Goal: Information Seeking & Learning: Learn about a topic

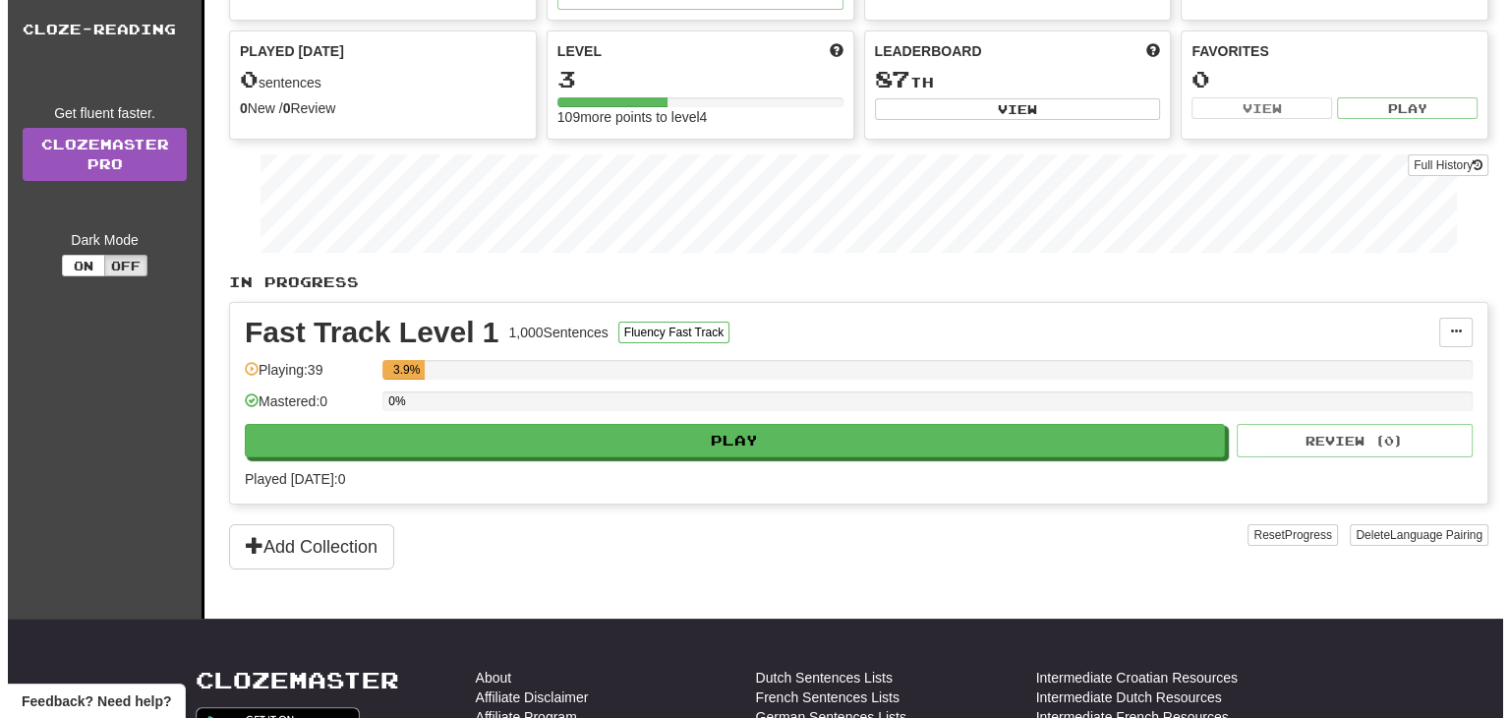
scroll to position [295, 0]
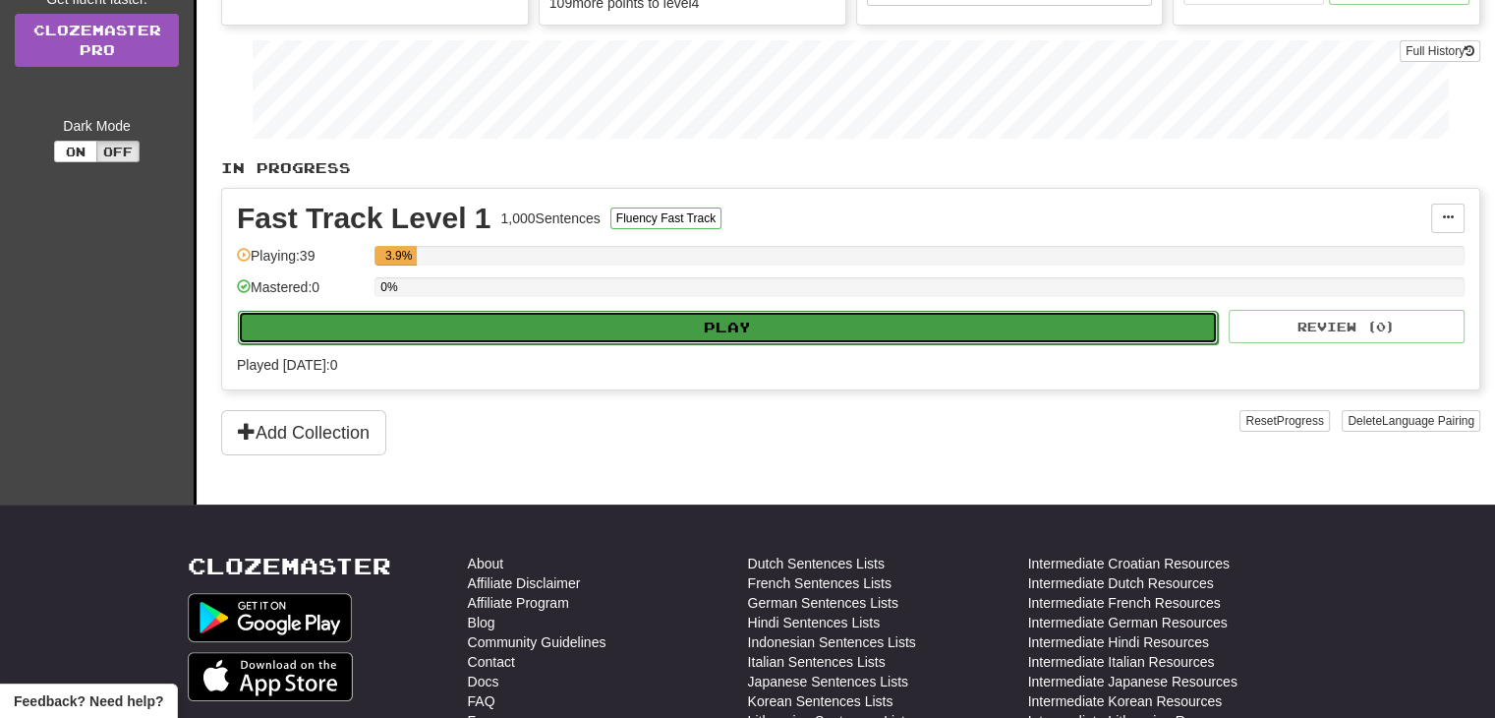
click at [774, 321] on button "Play" at bounding box center [728, 327] width 980 height 33
select select "**"
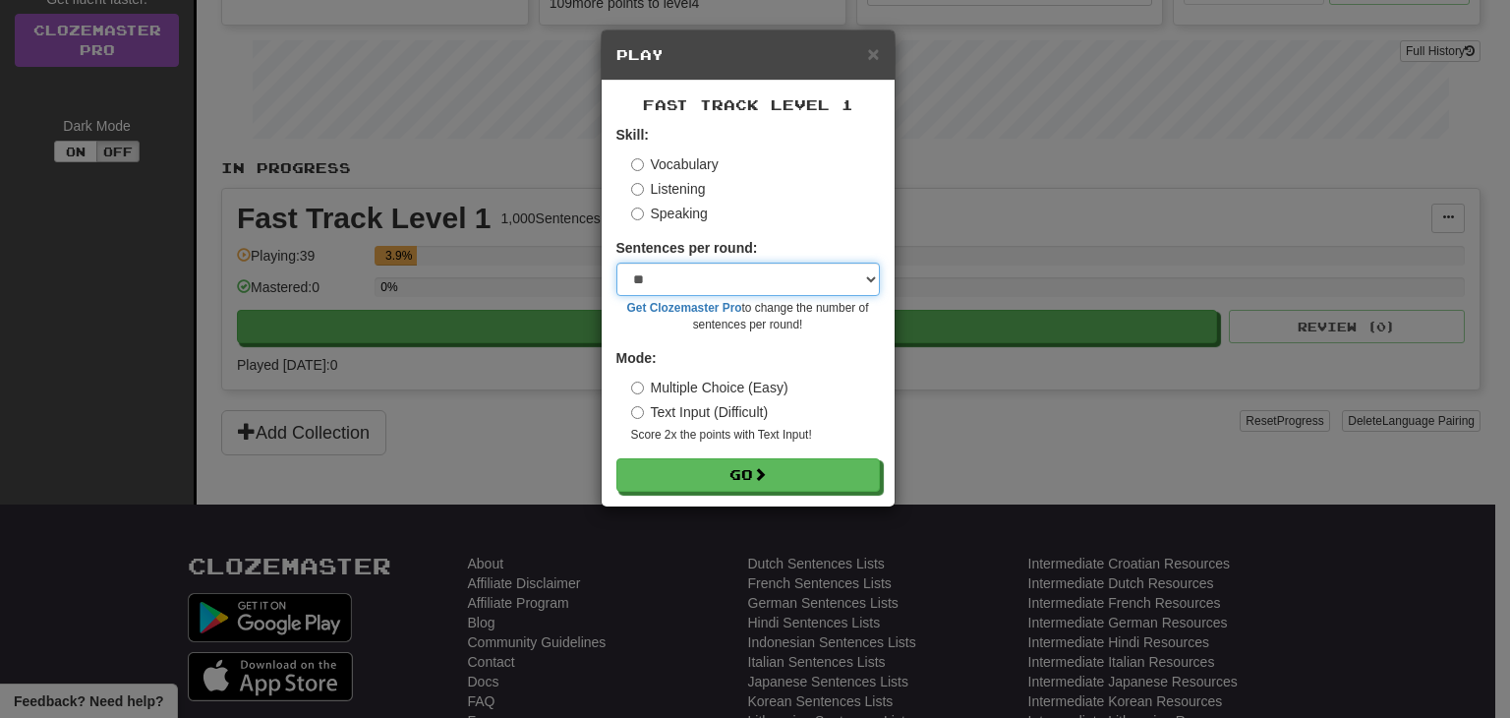
click at [821, 293] on select "* ** ** ** ** ** *** ********" at bounding box center [747, 279] width 263 height 33
click at [743, 221] on div "Speaking" at bounding box center [755, 214] width 249 height 20
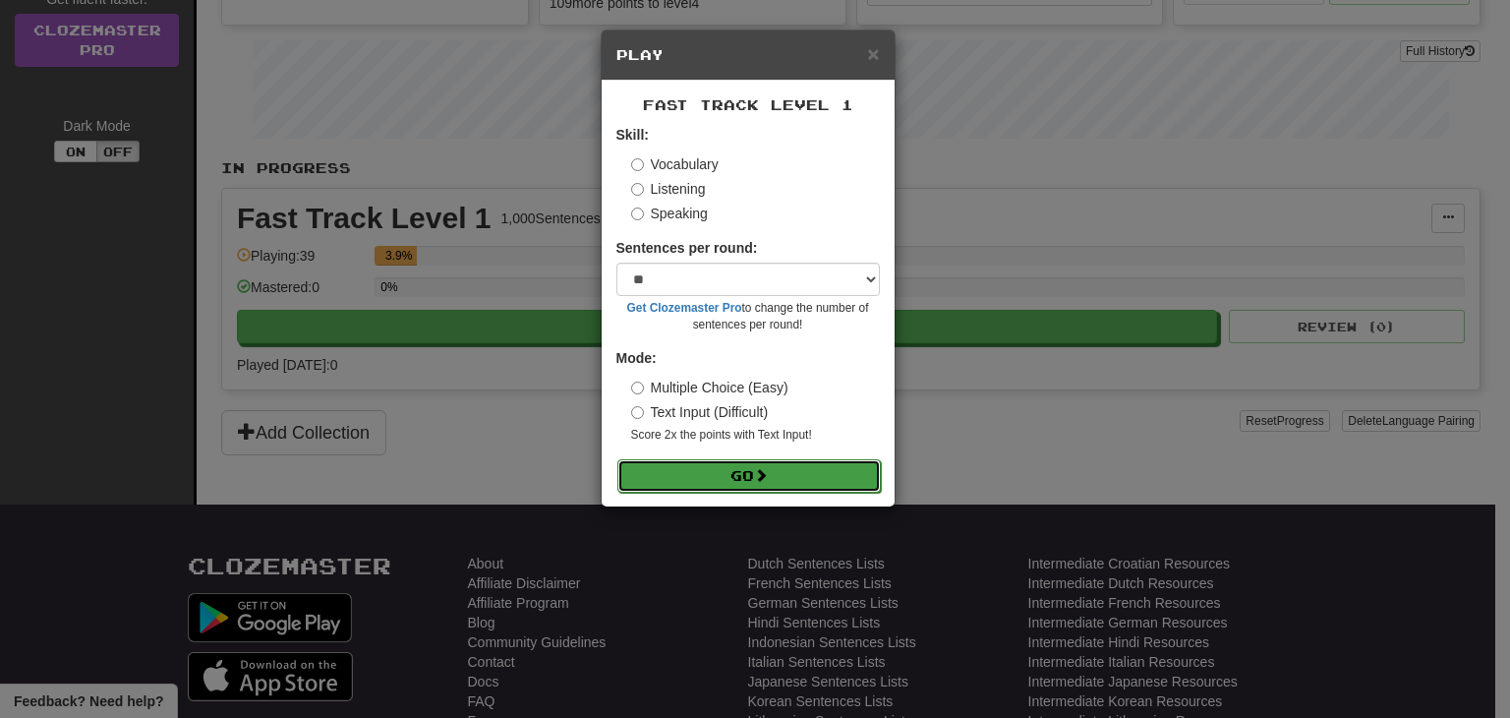
click at [692, 481] on button "Go" at bounding box center [748, 475] width 263 height 33
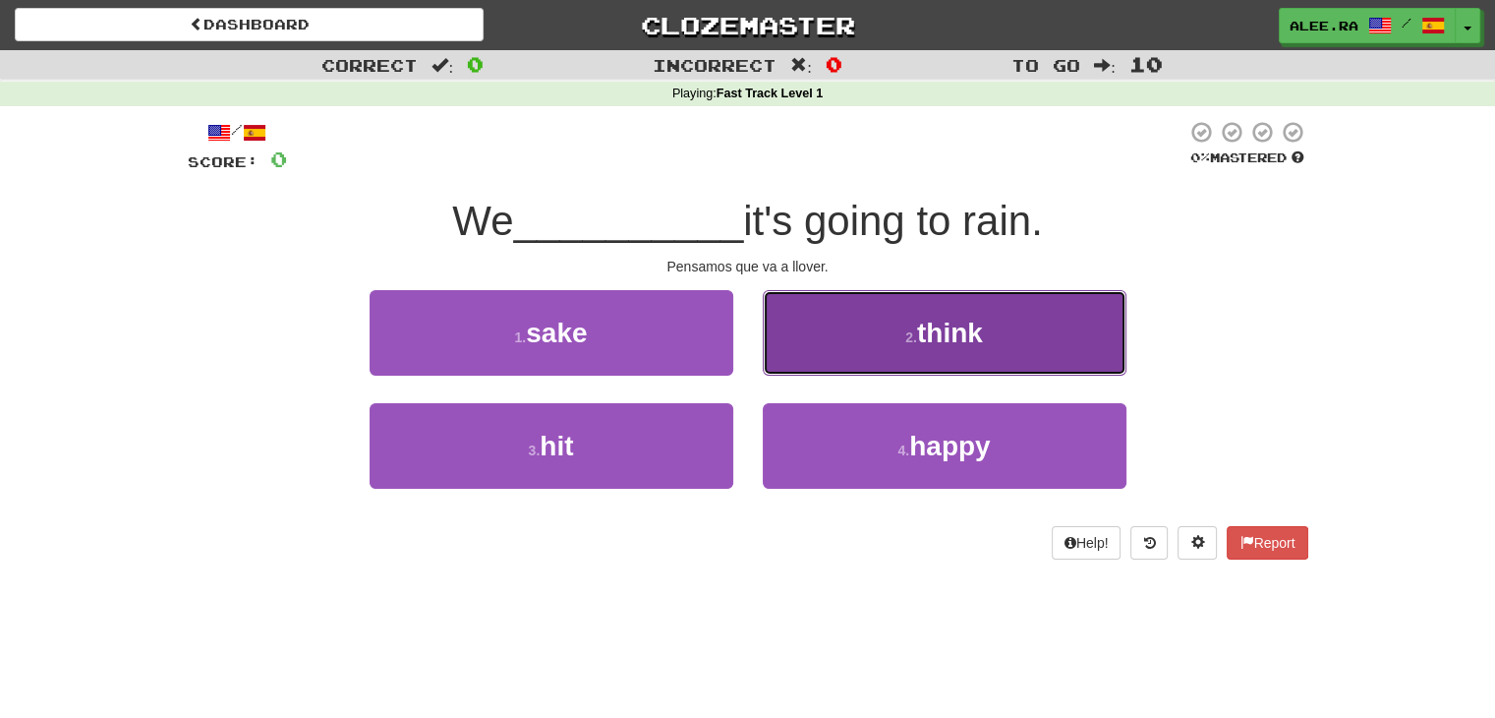
click at [864, 338] on button "2 . think" at bounding box center [945, 333] width 364 height 86
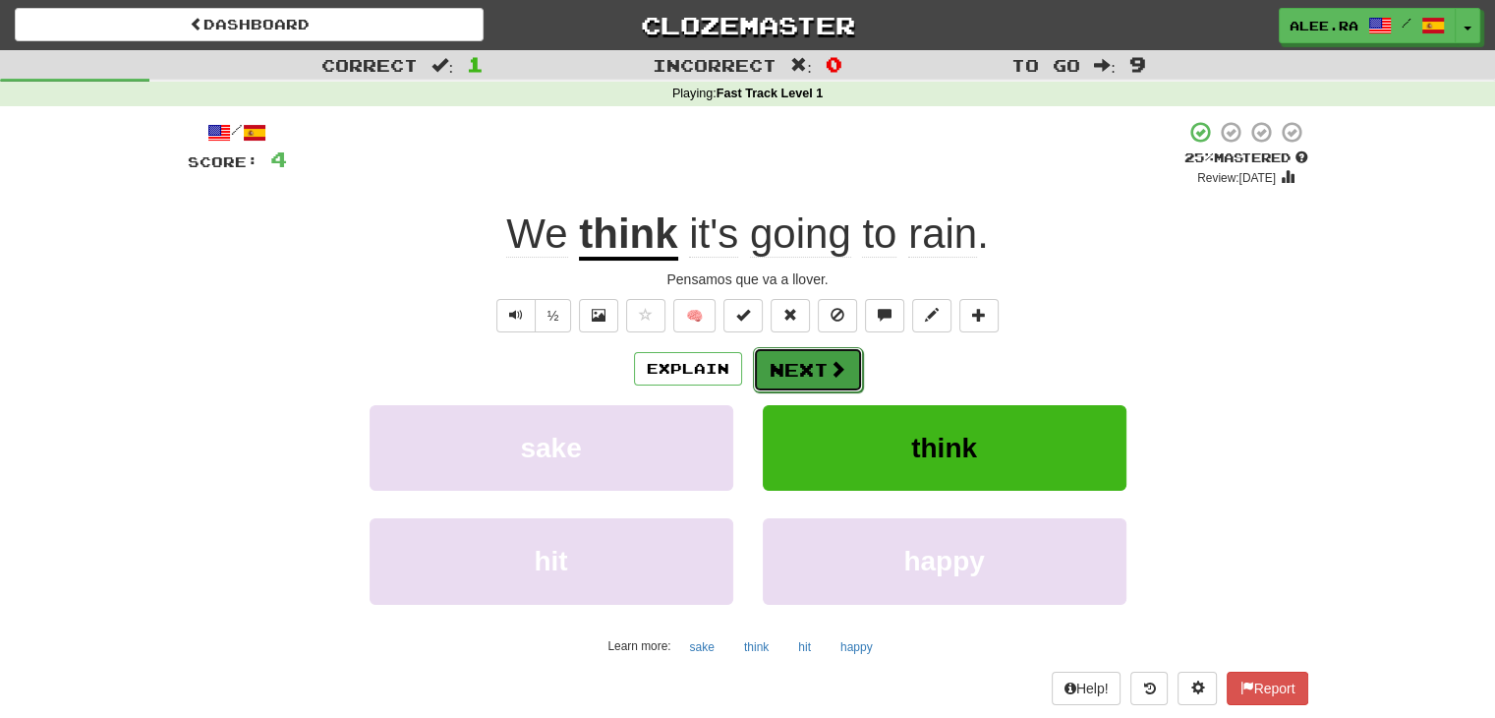
click at [810, 366] on button "Next" at bounding box center [808, 369] width 110 height 45
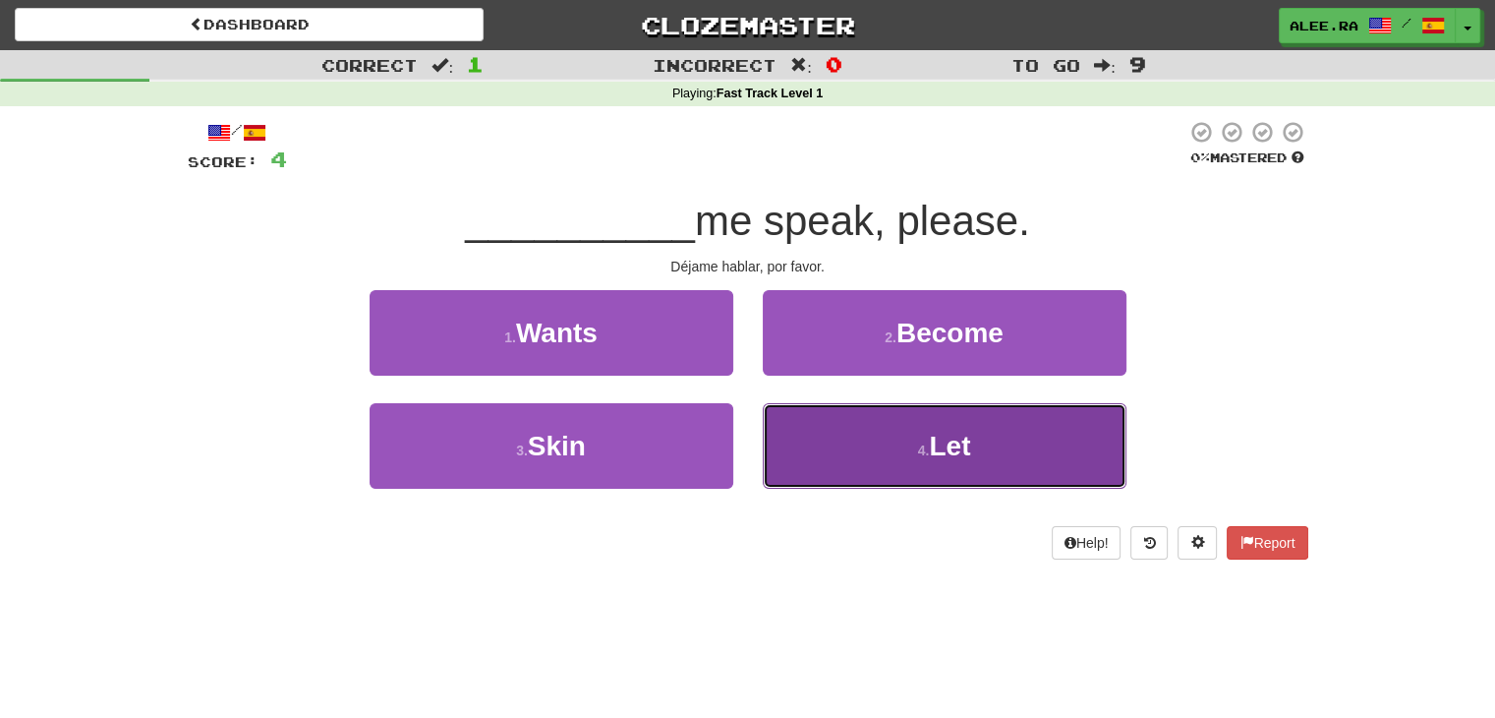
click at [849, 432] on button "4 . Let" at bounding box center [945, 446] width 364 height 86
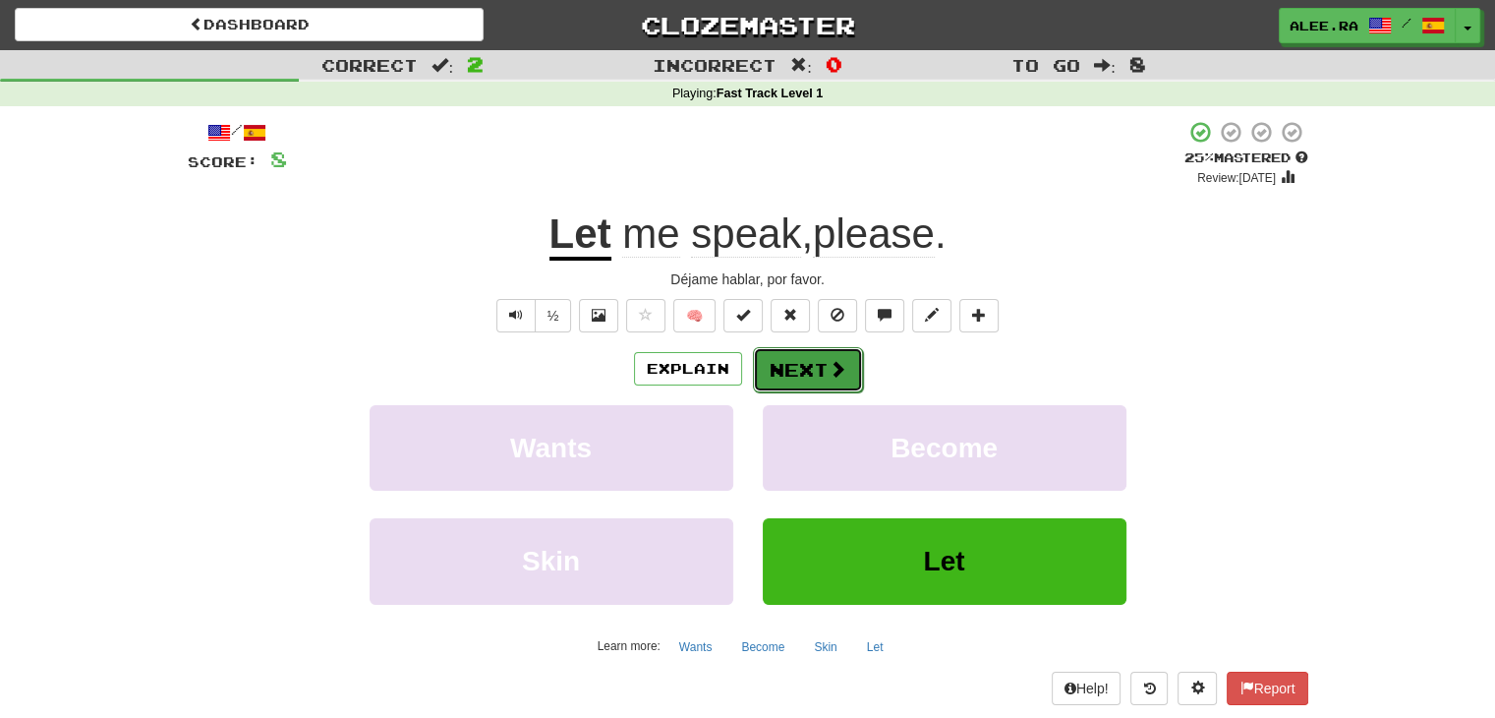
click at [829, 377] on span at bounding box center [838, 369] width 18 height 18
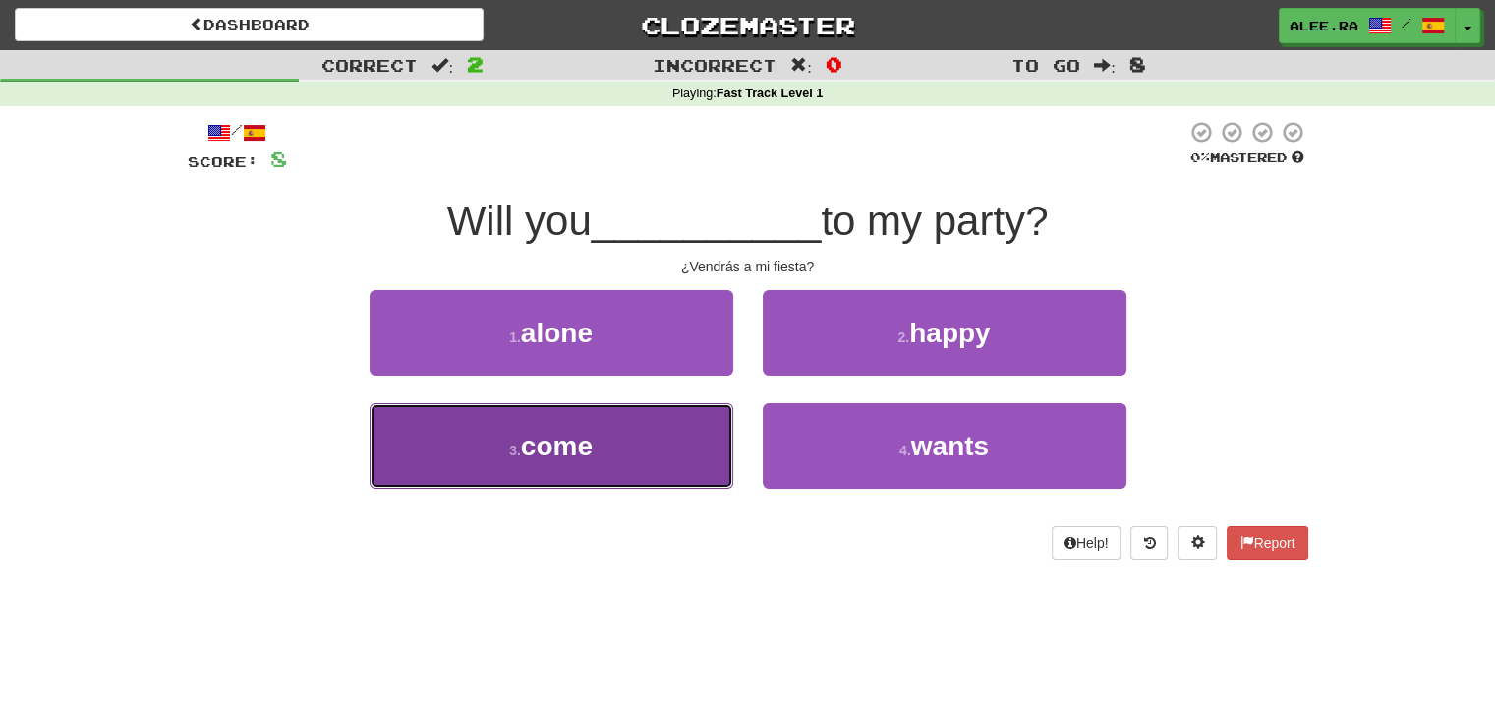
click at [635, 445] on button "3 . come" at bounding box center [552, 446] width 364 height 86
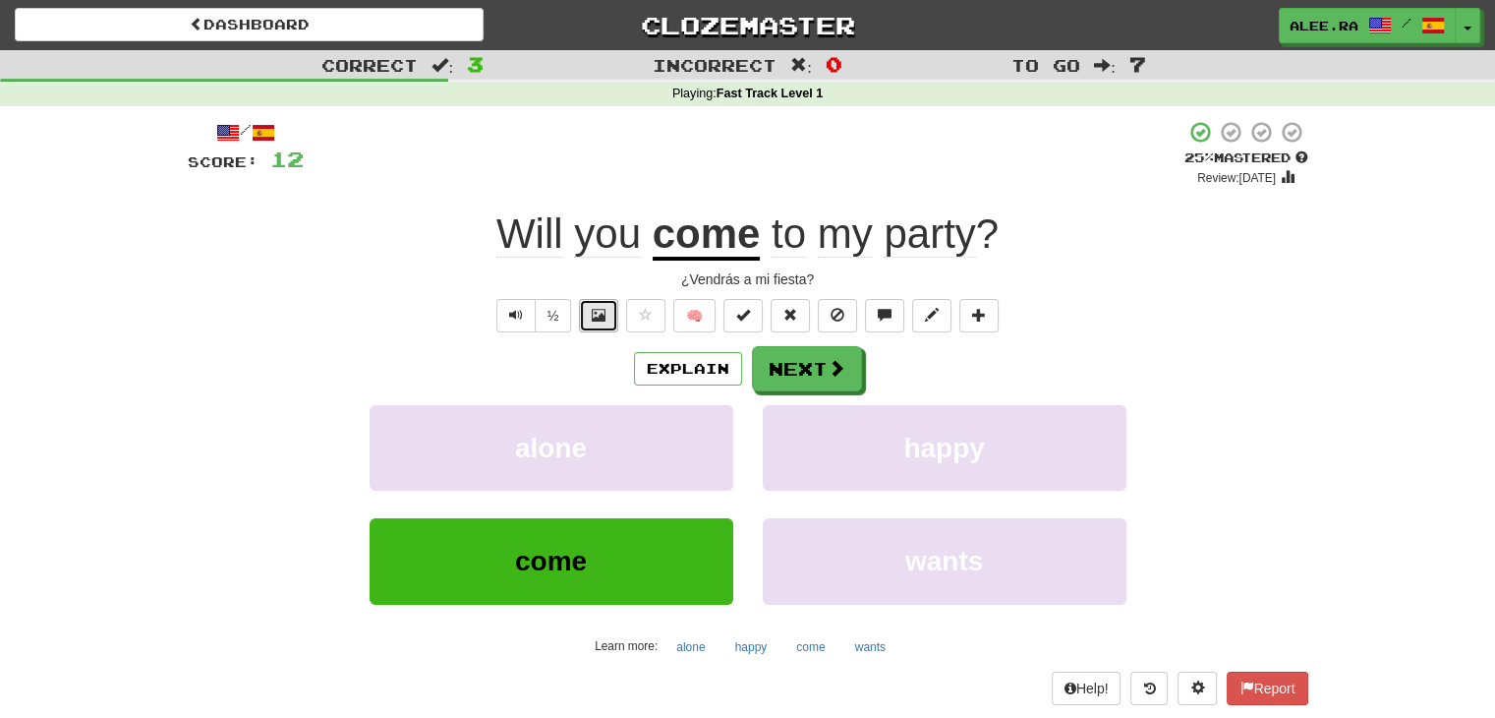
click at [610, 323] on button at bounding box center [598, 315] width 39 height 33
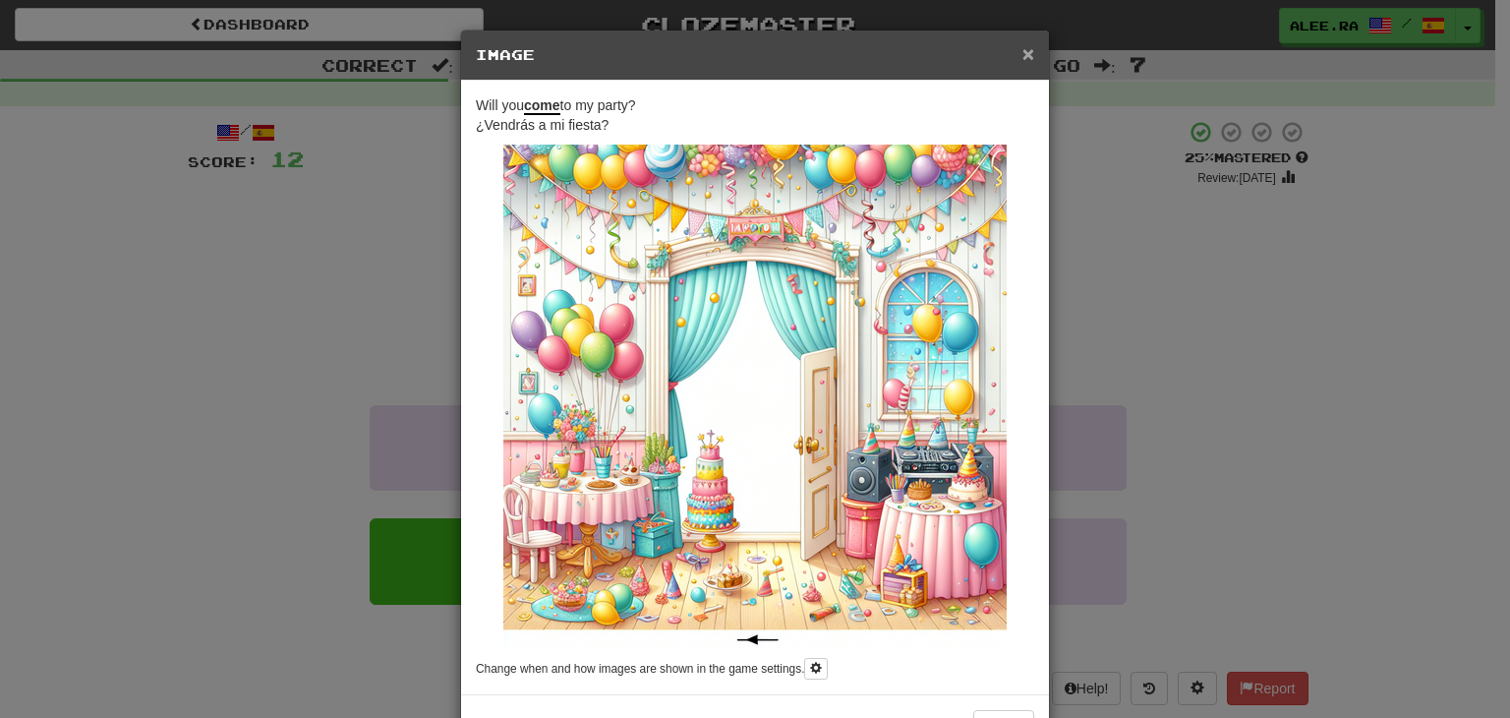
click at [1023, 62] on span "×" at bounding box center [1029, 53] width 12 height 23
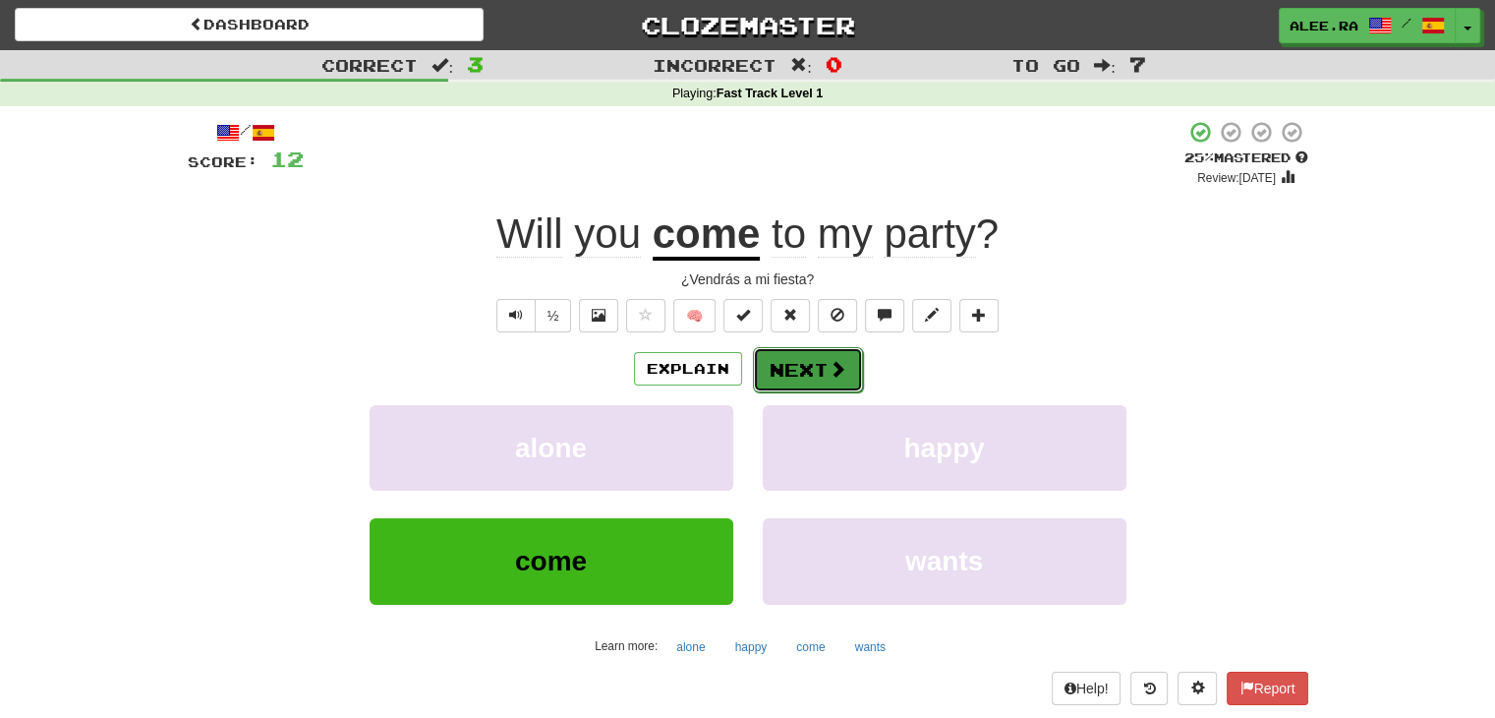
click at [776, 375] on button "Next" at bounding box center [808, 369] width 110 height 45
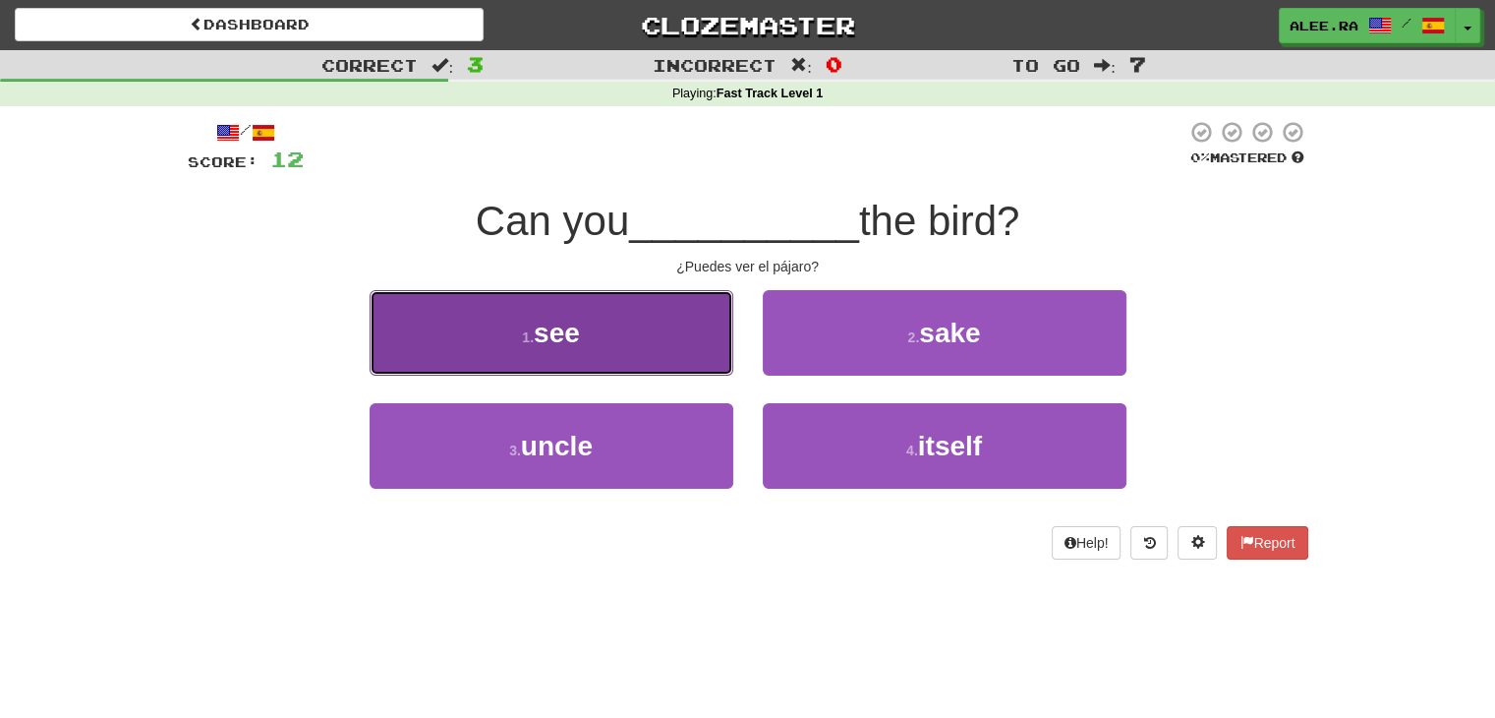
click at [684, 341] on button "1 . see" at bounding box center [552, 333] width 364 height 86
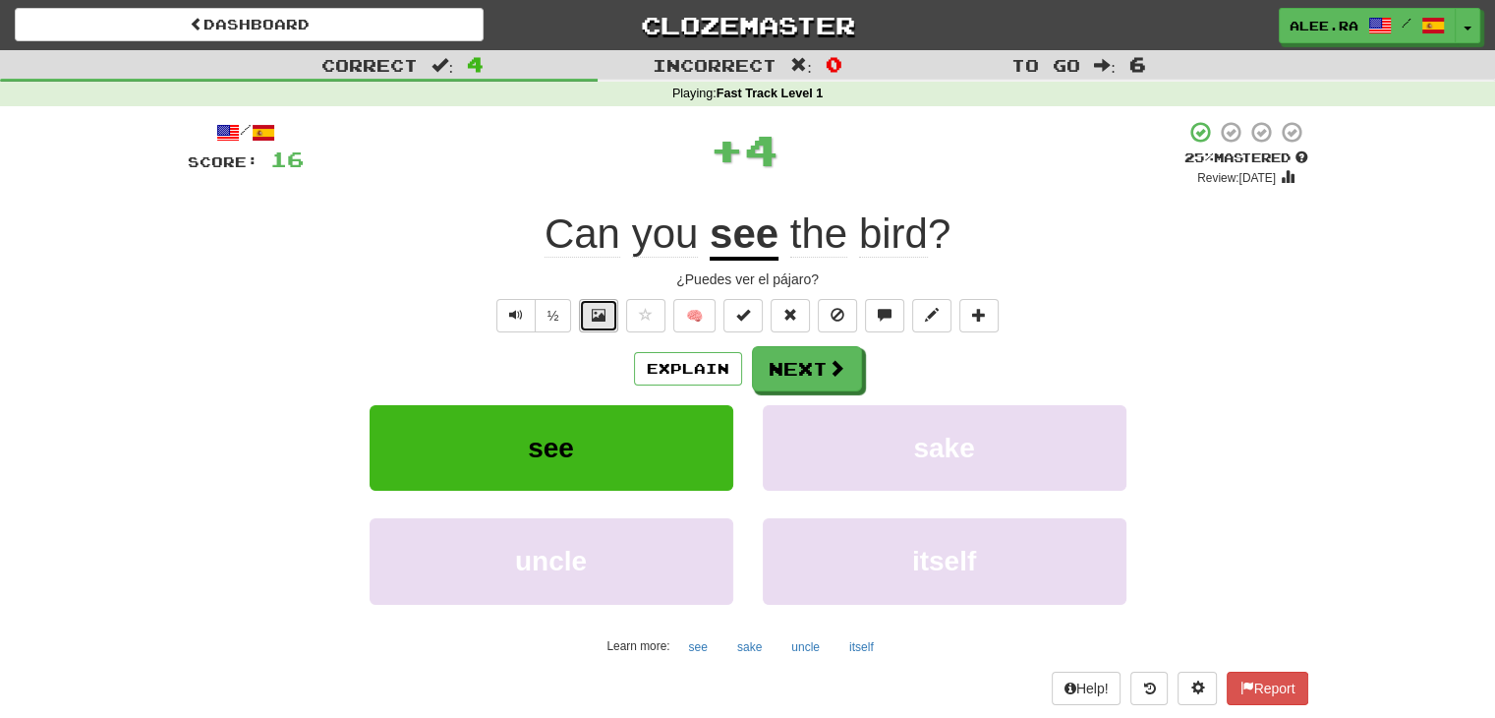
click at [596, 309] on span at bounding box center [599, 315] width 14 height 14
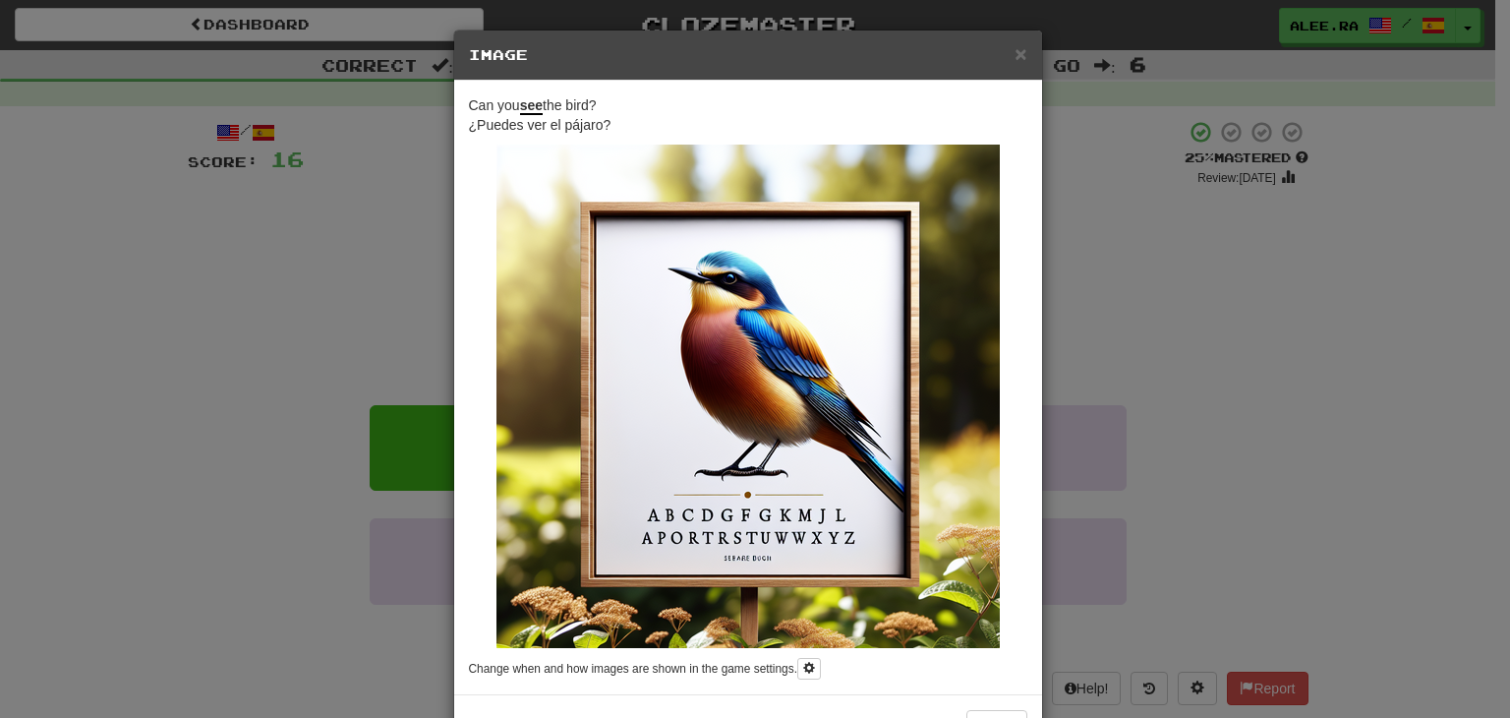
click at [326, 297] on div "× Image Can you see the bird? ¿Puedes ver el pájaro? Change when and how images…" at bounding box center [755, 359] width 1510 height 718
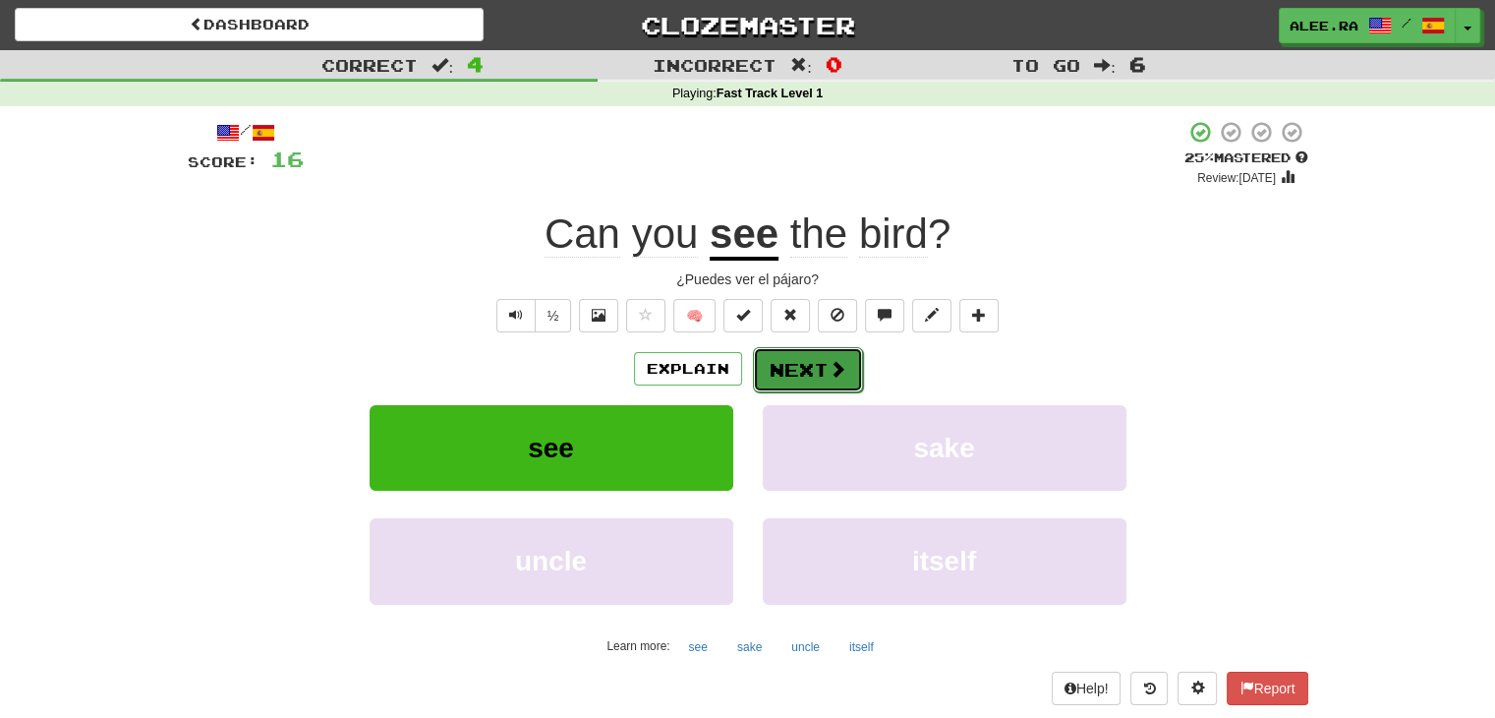
click at [789, 350] on button "Next" at bounding box center [808, 369] width 110 height 45
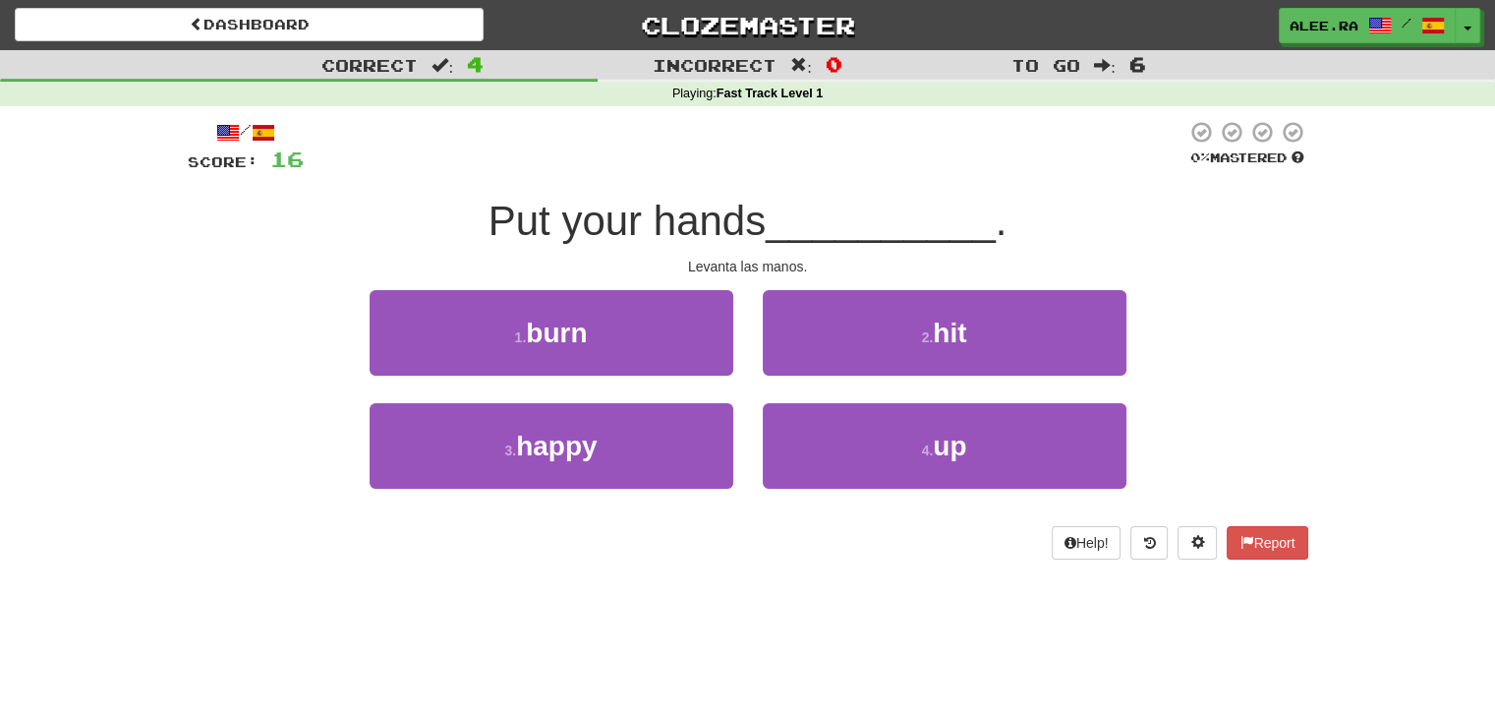
click at [991, 520] on div "/ Score: 16 0 % Mastered Put your hands __________ . Levanta las manos. 1 . bur…" at bounding box center [748, 339] width 1121 height 439
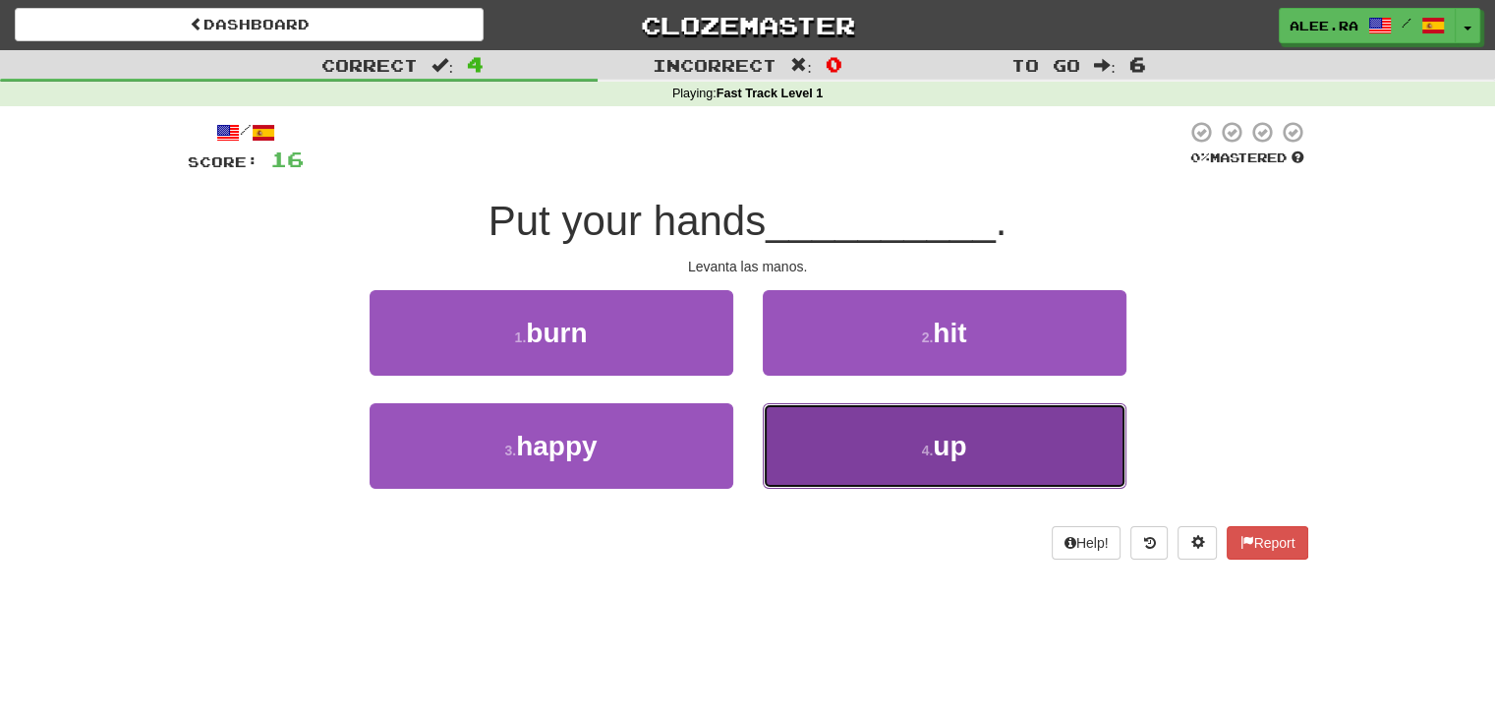
click at [987, 469] on button "4 . up" at bounding box center [945, 446] width 364 height 86
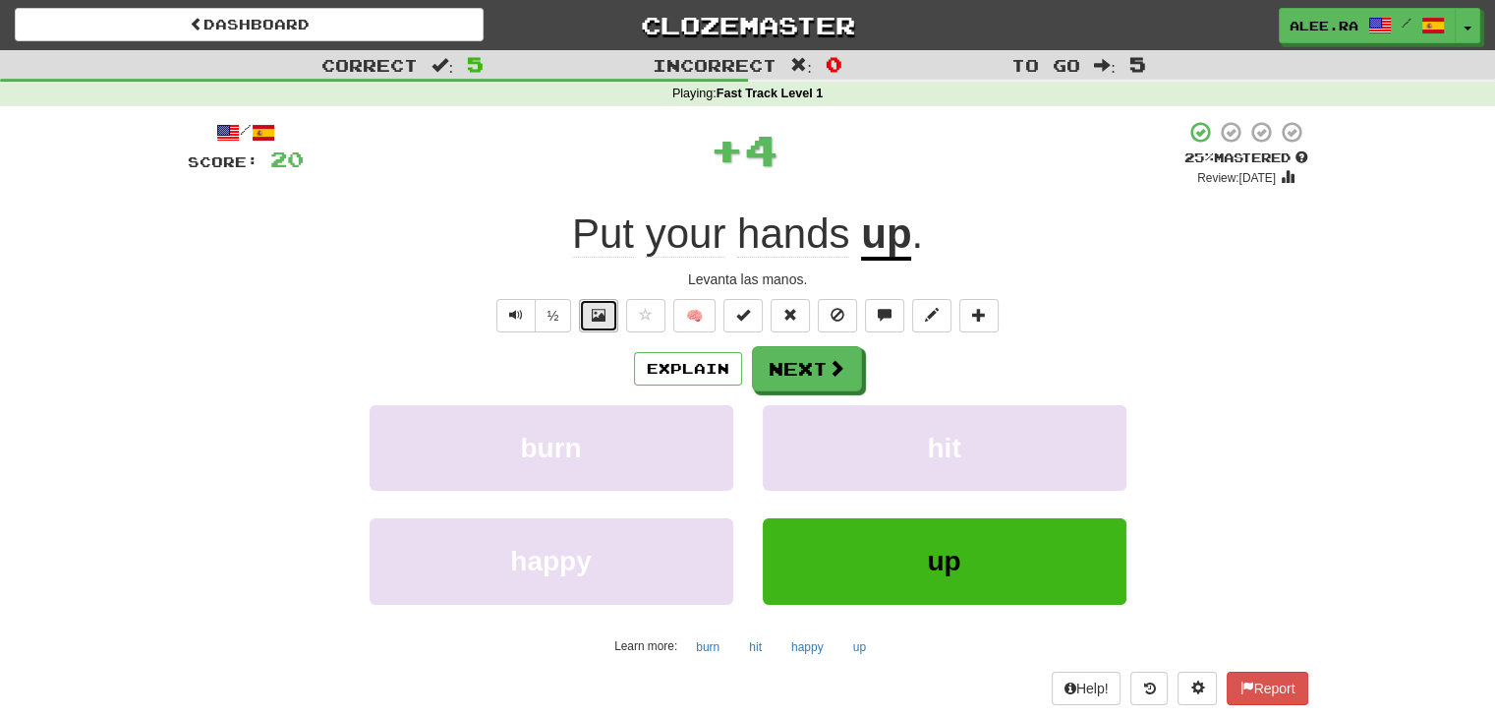
click at [612, 320] on button at bounding box center [598, 315] width 39 height 33
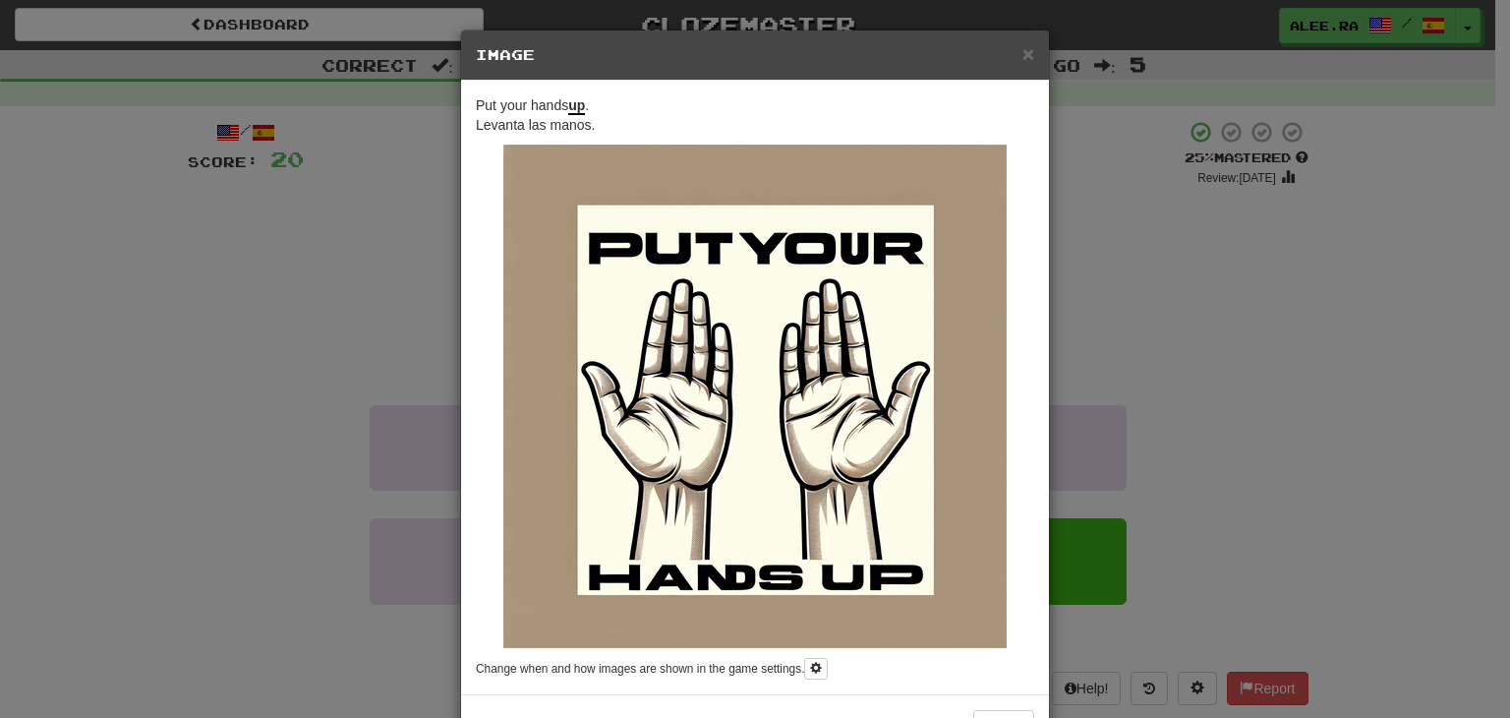
click at [1185, 362] on div "× Image Put your hands up . Levanta las manos. Change when and how images are s…" at bounding box center [755, 359] width 1510 height 718
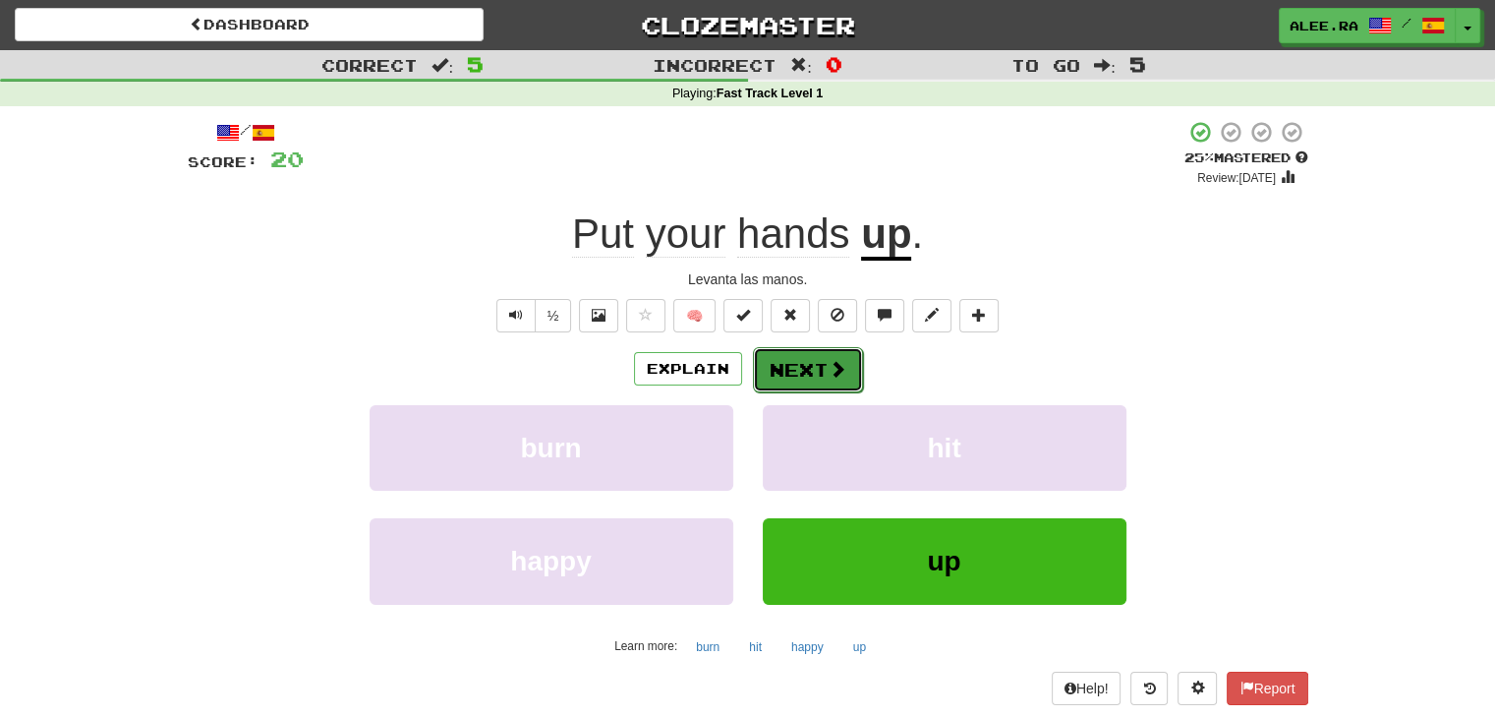
click at [829, 378] on span at bounding box center [838, 369] width 18 height 18
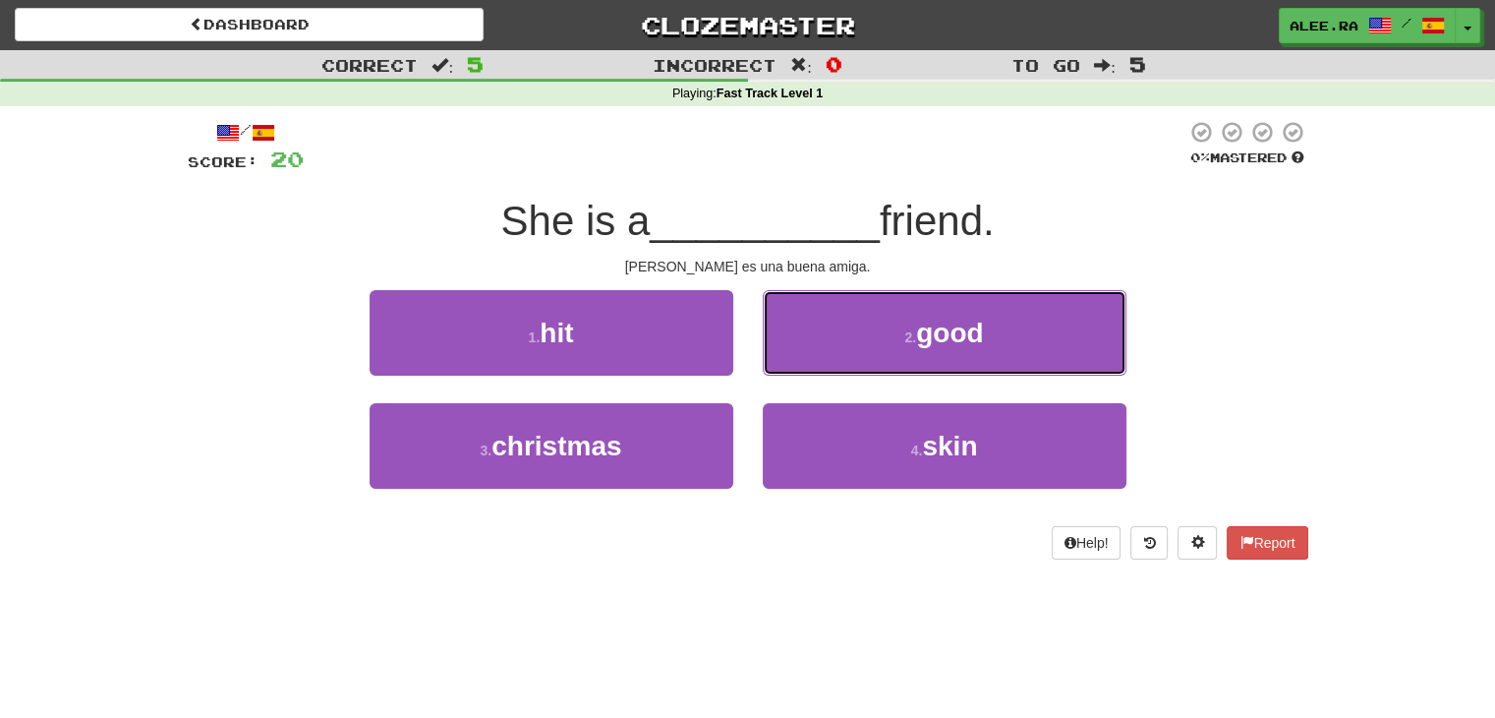
click at [1002, 321] on button "2 . good" at bounding box center [945, 333] width 364 height 86
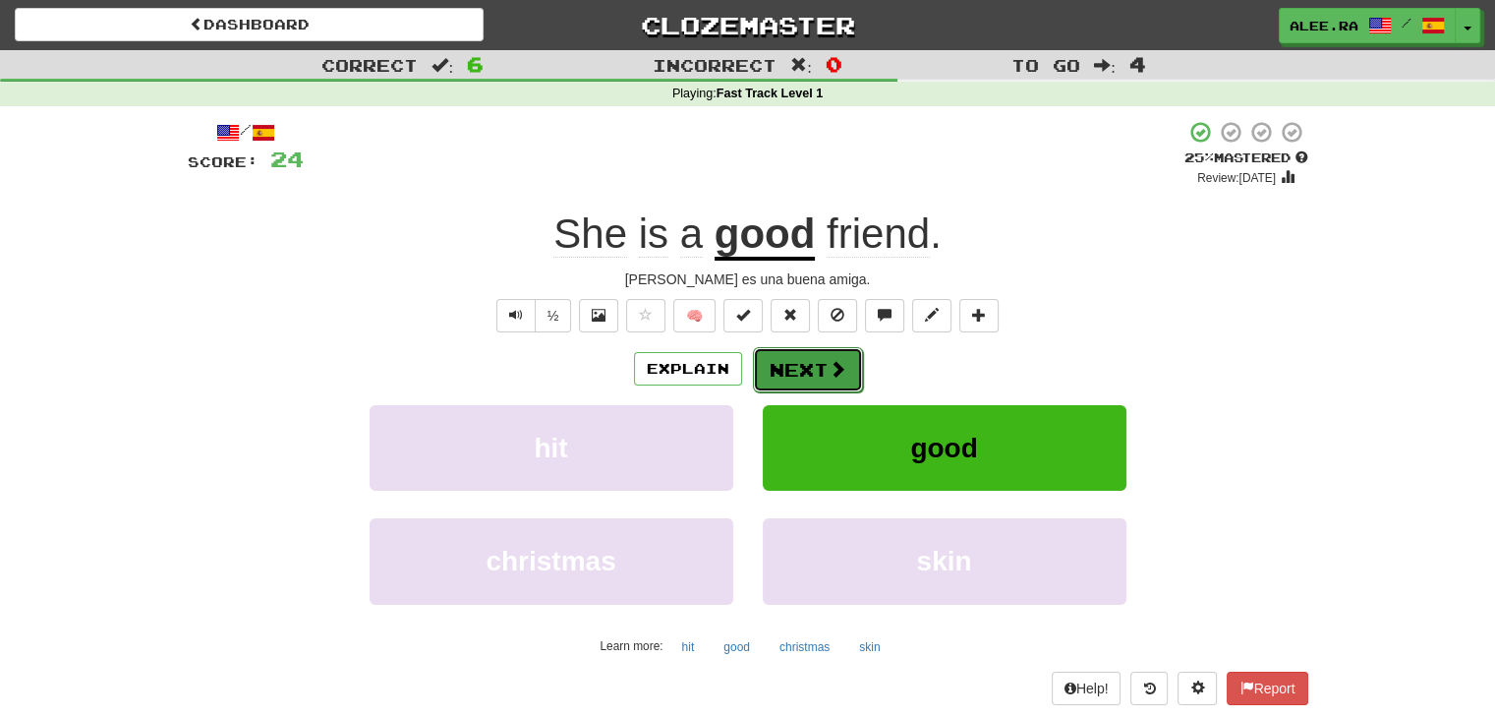
click at [856, 364] on button "Next" at bounding box center [808, 369] width 110 height 45
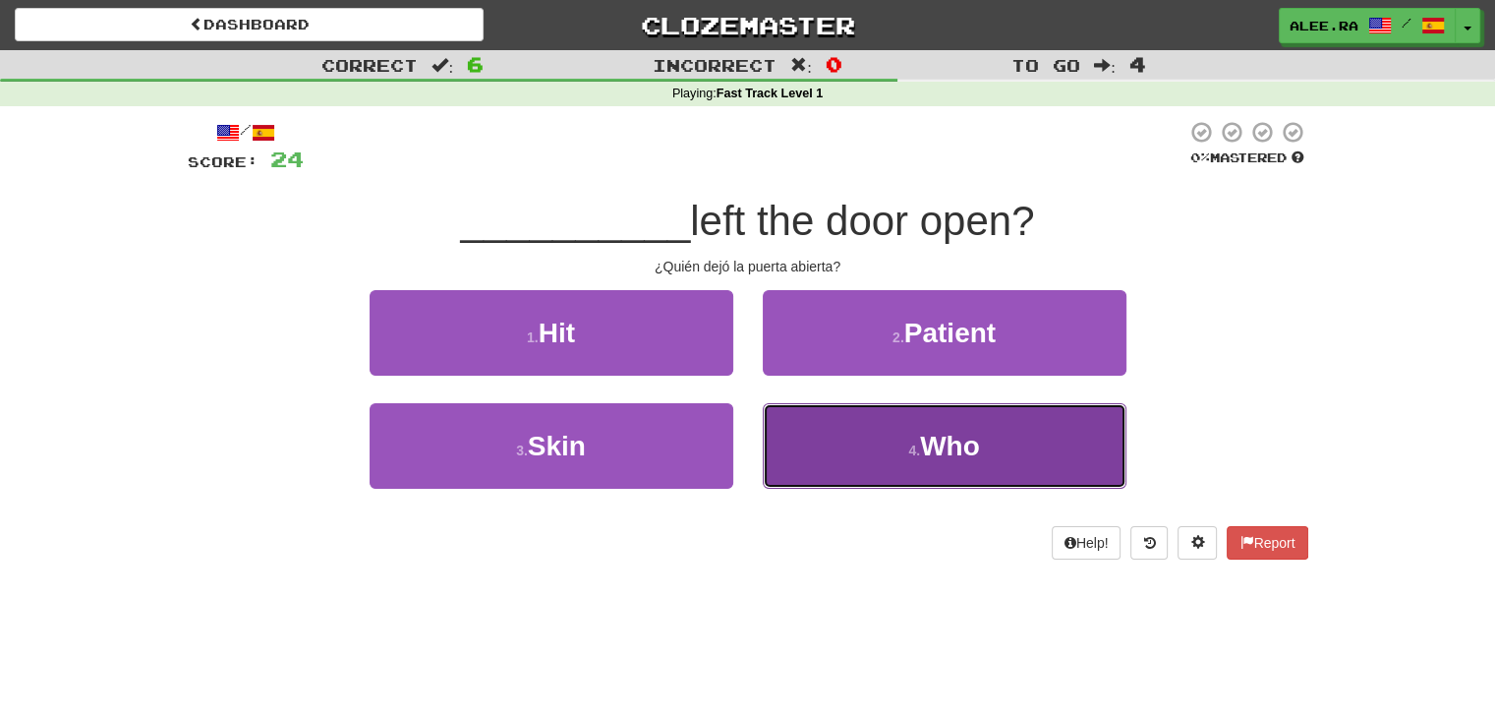
click at [831, 454] on button "4 . Who" at bounding box center [945, 446] width 364 height 86
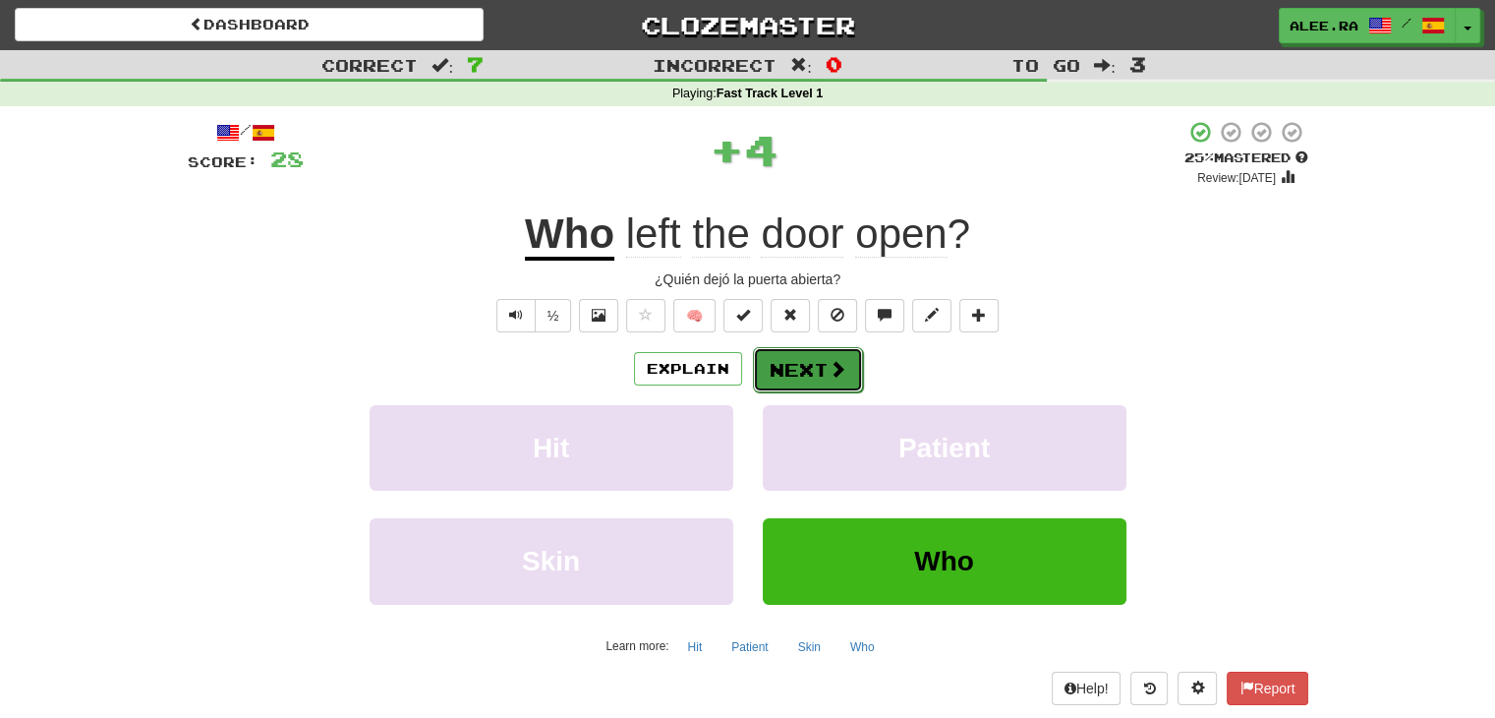
click at [806, 365] on button "Next" at bounding box center [808, 369] width 110 height 45
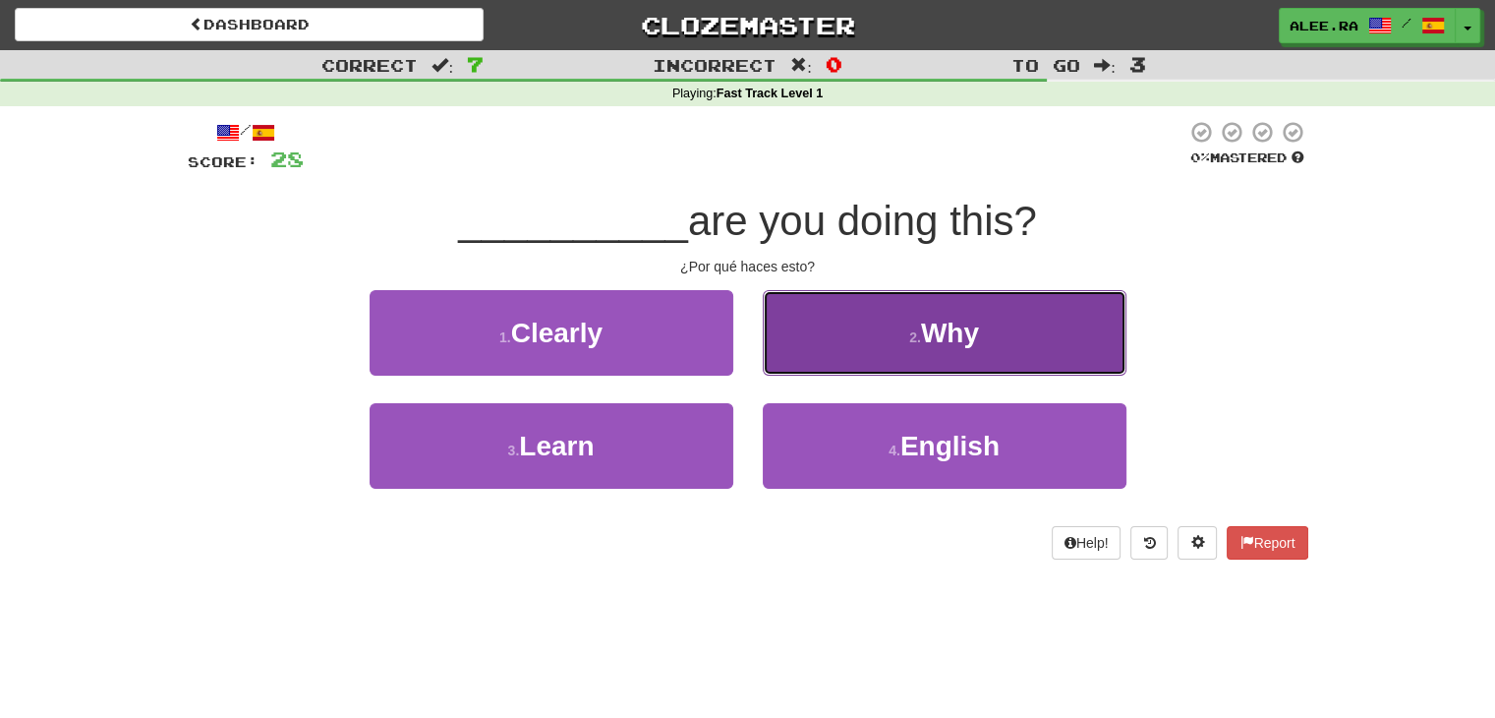
click at [874, 351] on button "2 . Why" at bounding box center [945, 333] width 364 height 86
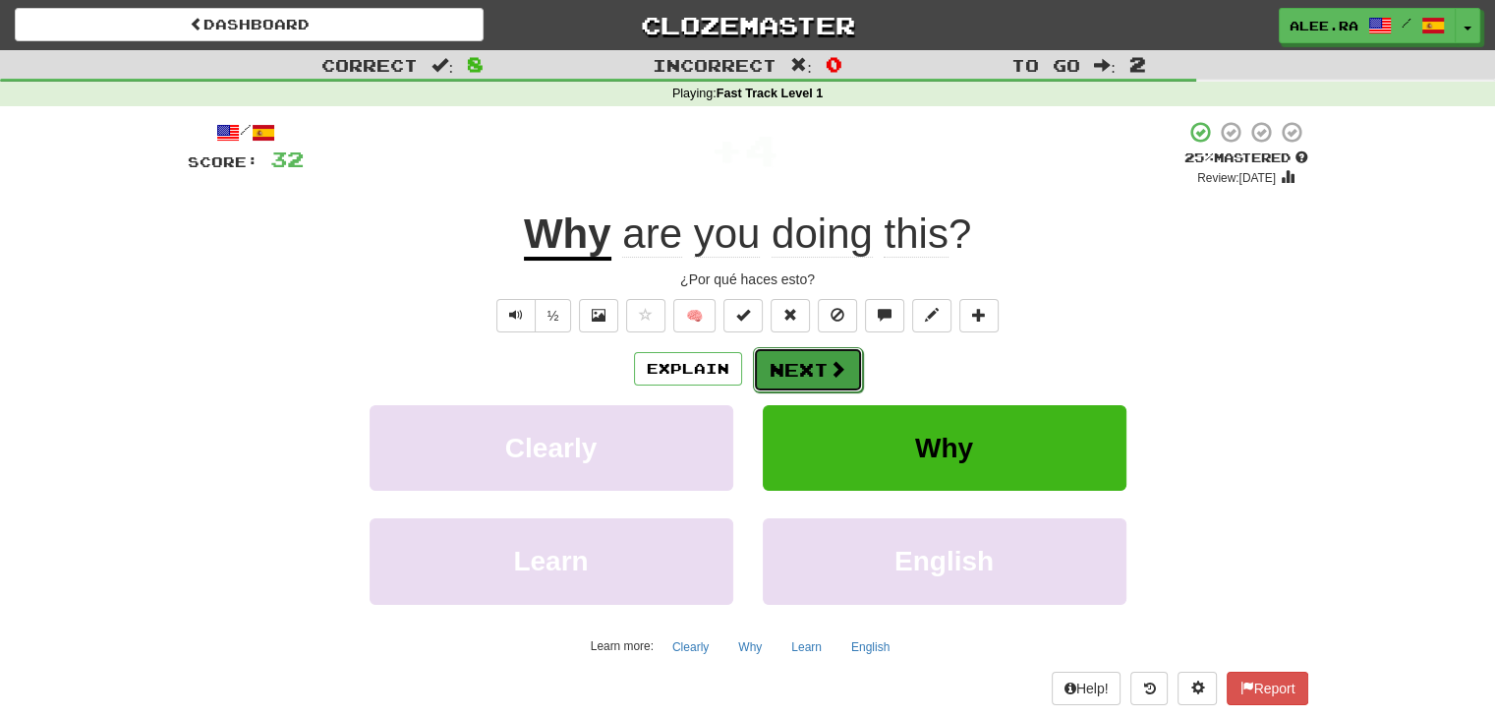
click at [790, 374] on button "Next" at bounding box center [808, 369] width 110 height 45
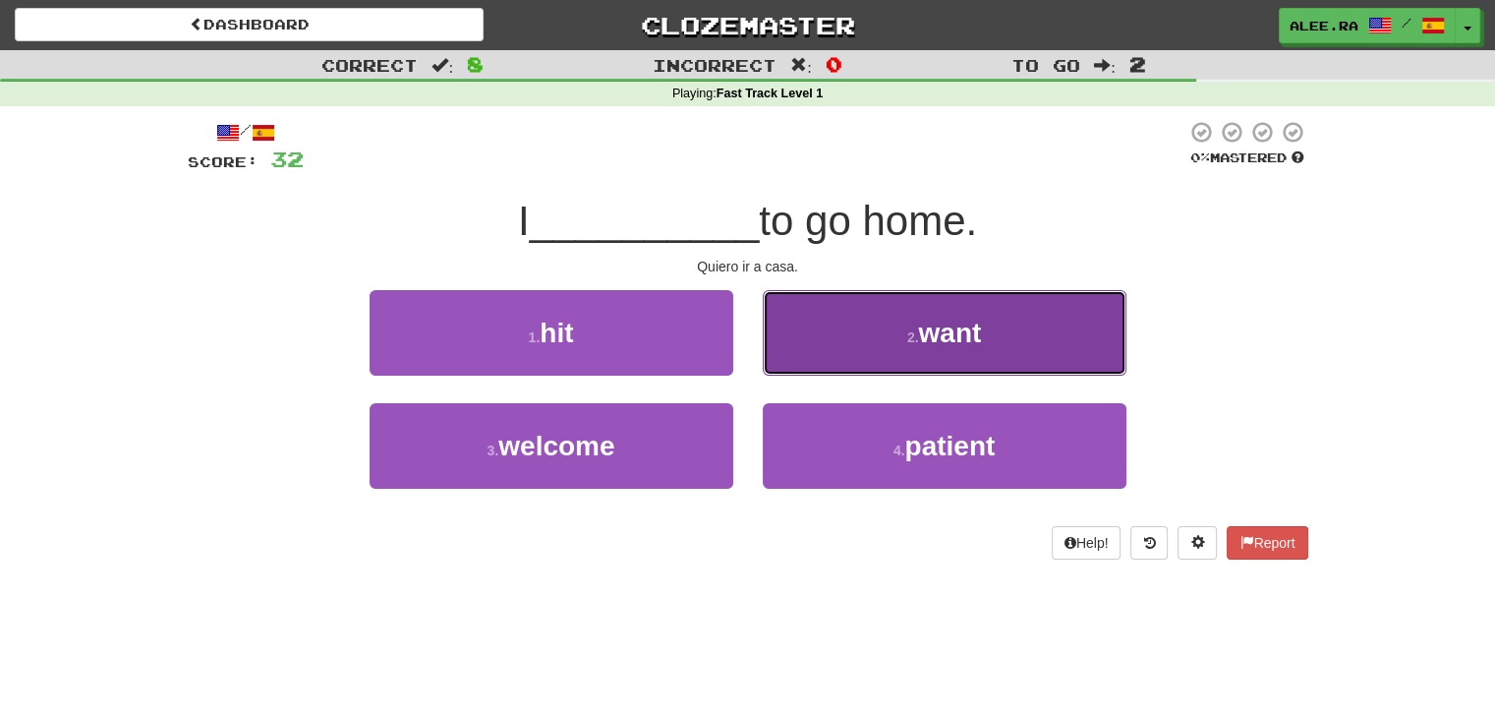
click at [890, 320] on button "2 . want" at bounding box center [945, 333] width 364 height 86
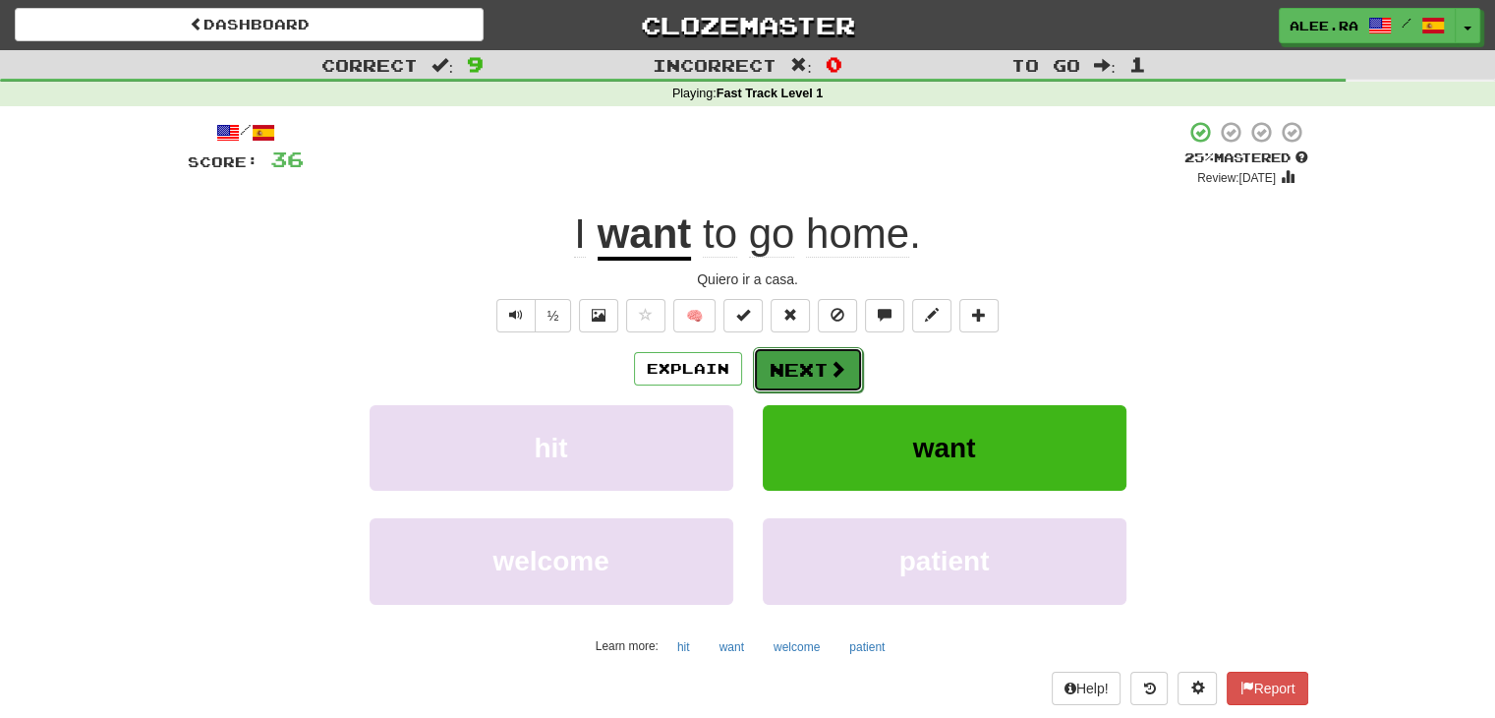
click at [814, 382] on button "Next" at bounding box center [808, 369] width 110 height 45
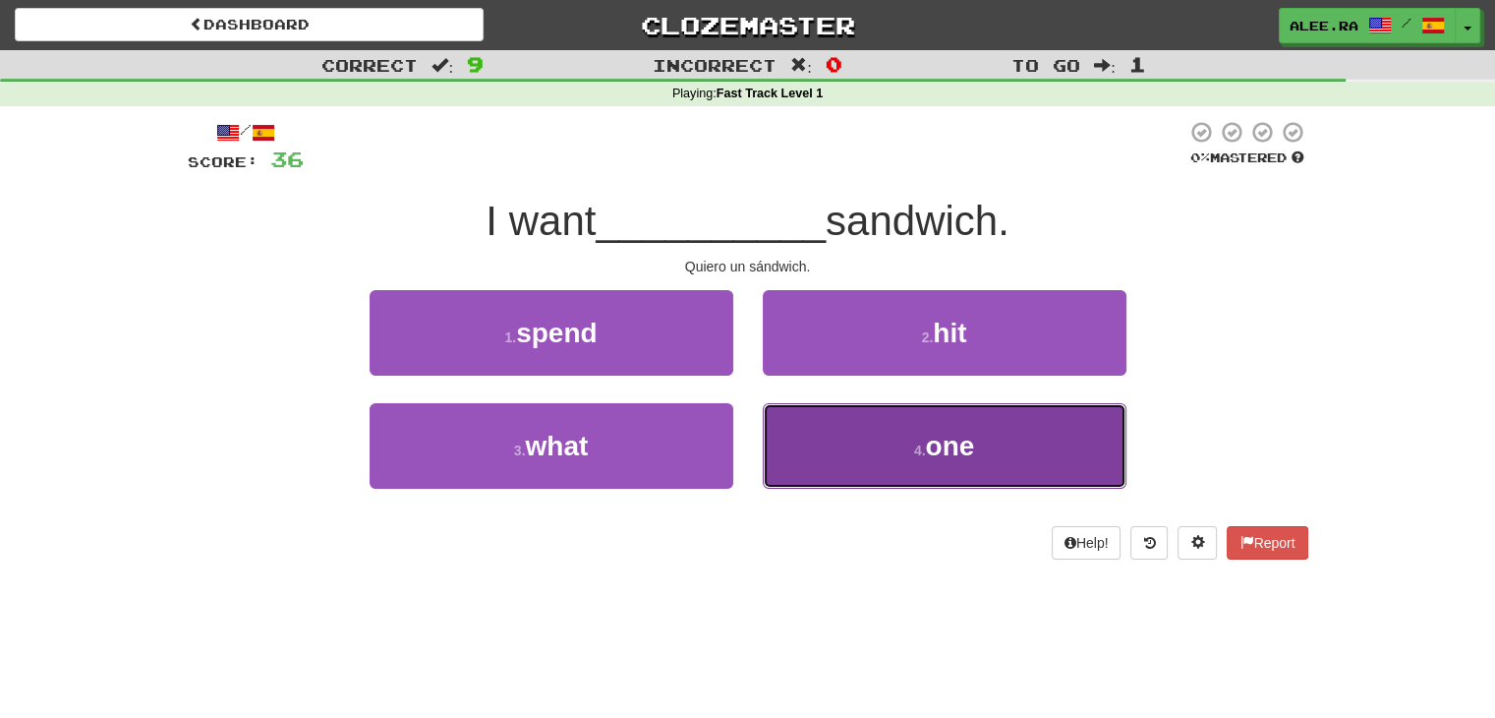
click at [819, 452] on button "4 . one" at bounding box center [945, 446] width 364 height 86
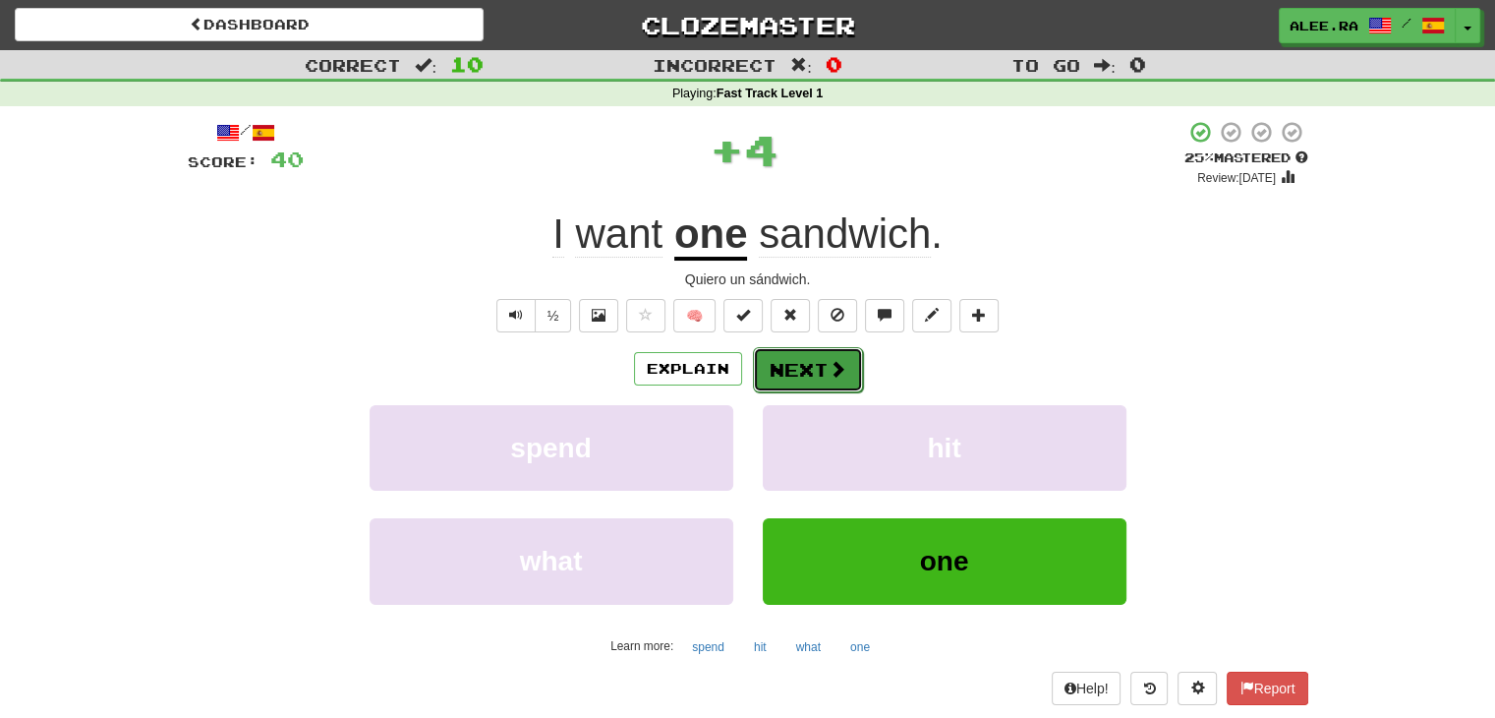
click at [789, 385] on button "Next" at bounding box center [808, 369] width 110 height 45
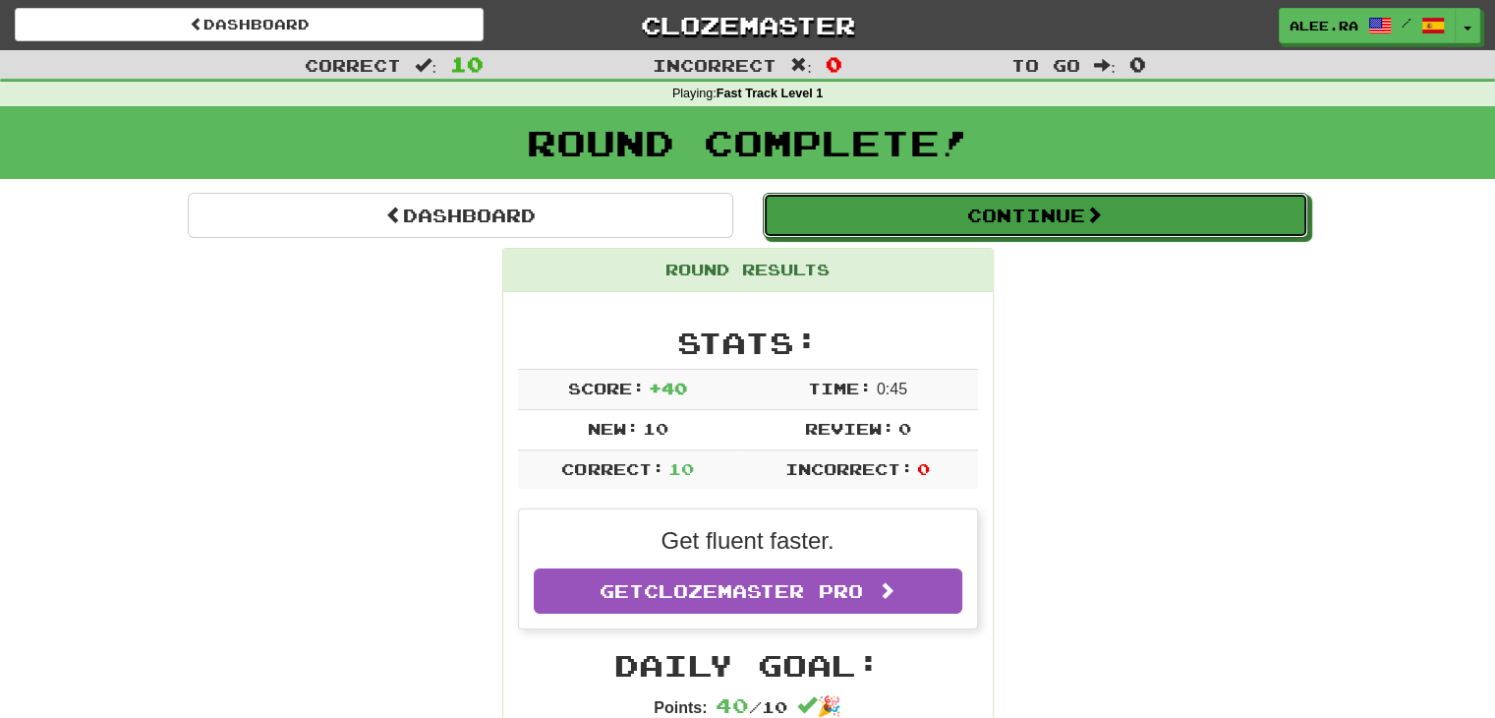
click at [948, 229] on button "Continue" at bounding box center [1036, 215] width 546 height 45
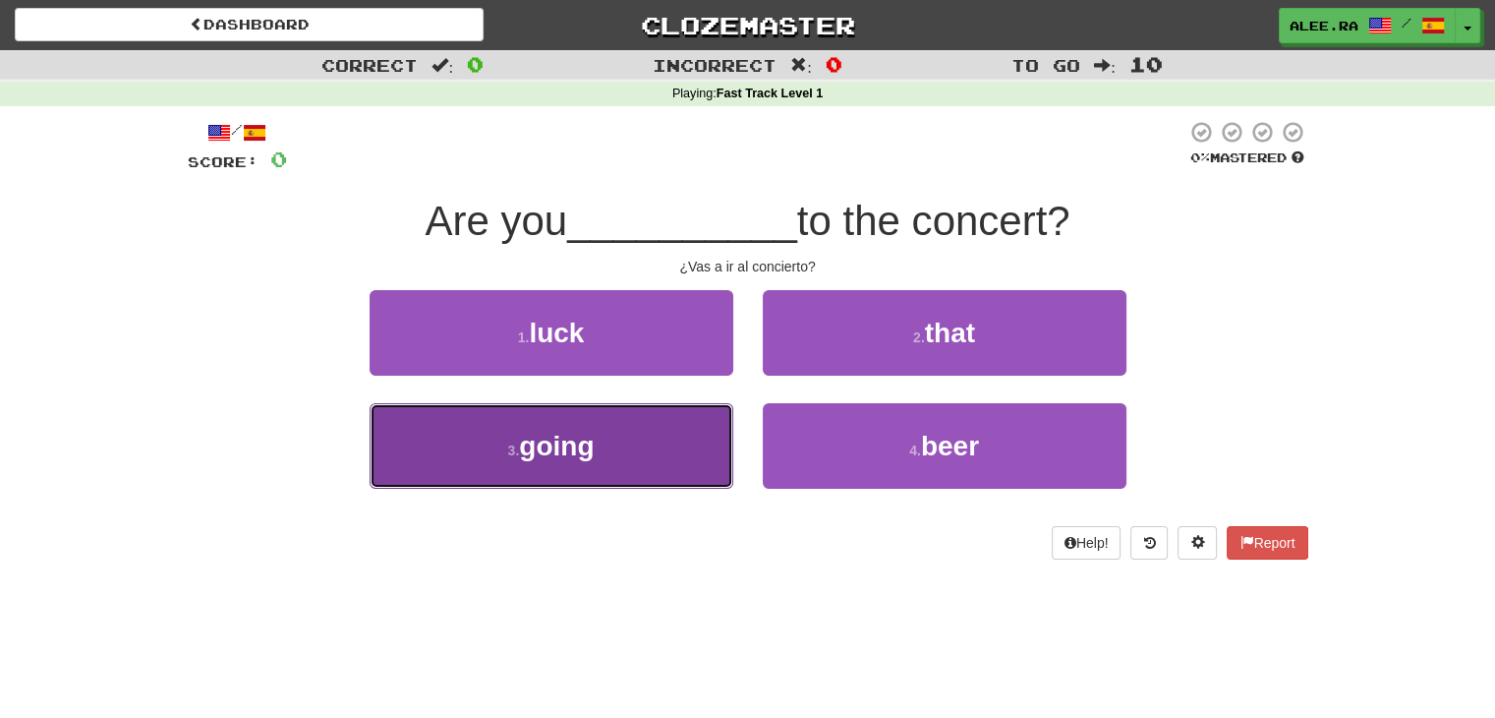
click at [596, 435] on button "3 . going" at bounding box center [552, 446] width 364 height 86
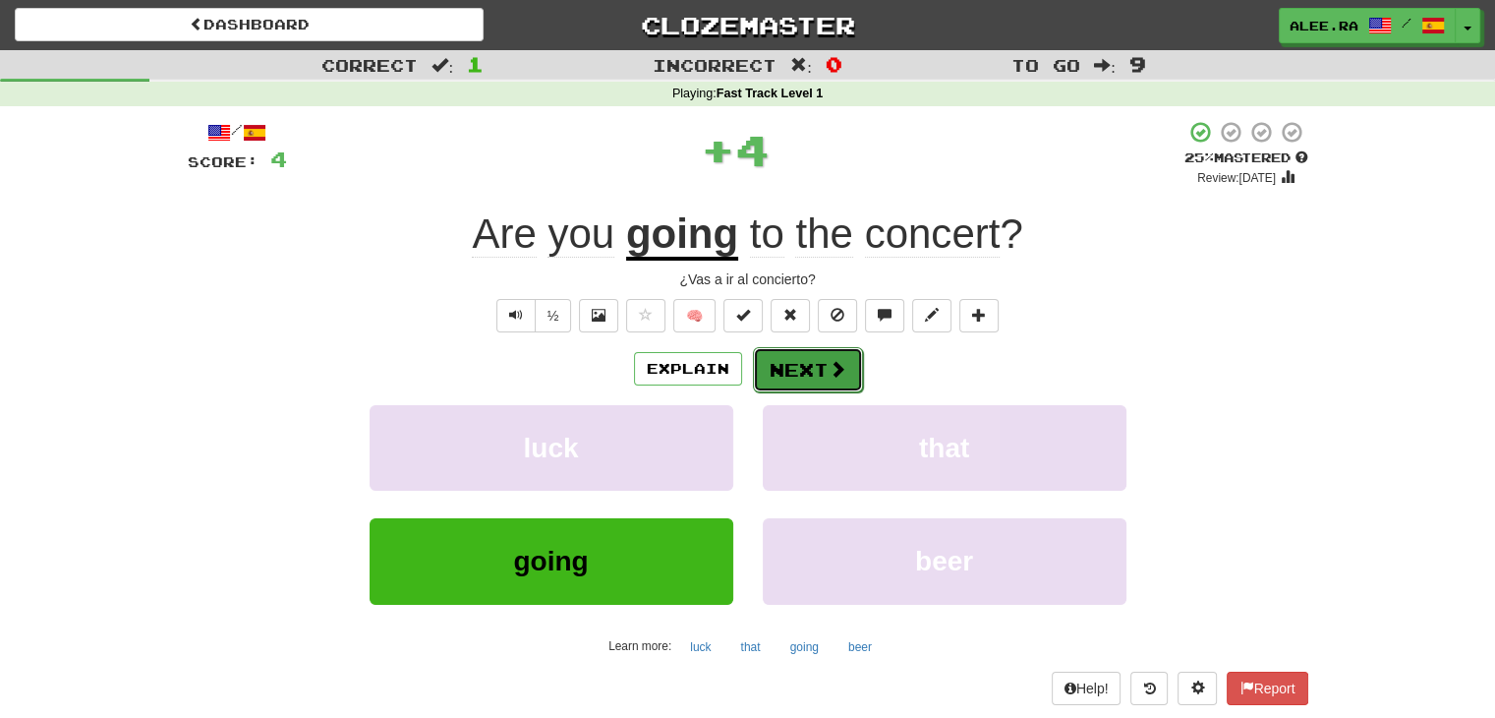
click at [789, 351] on button "Next" at bounding box center [808, 369] width 110 height 45
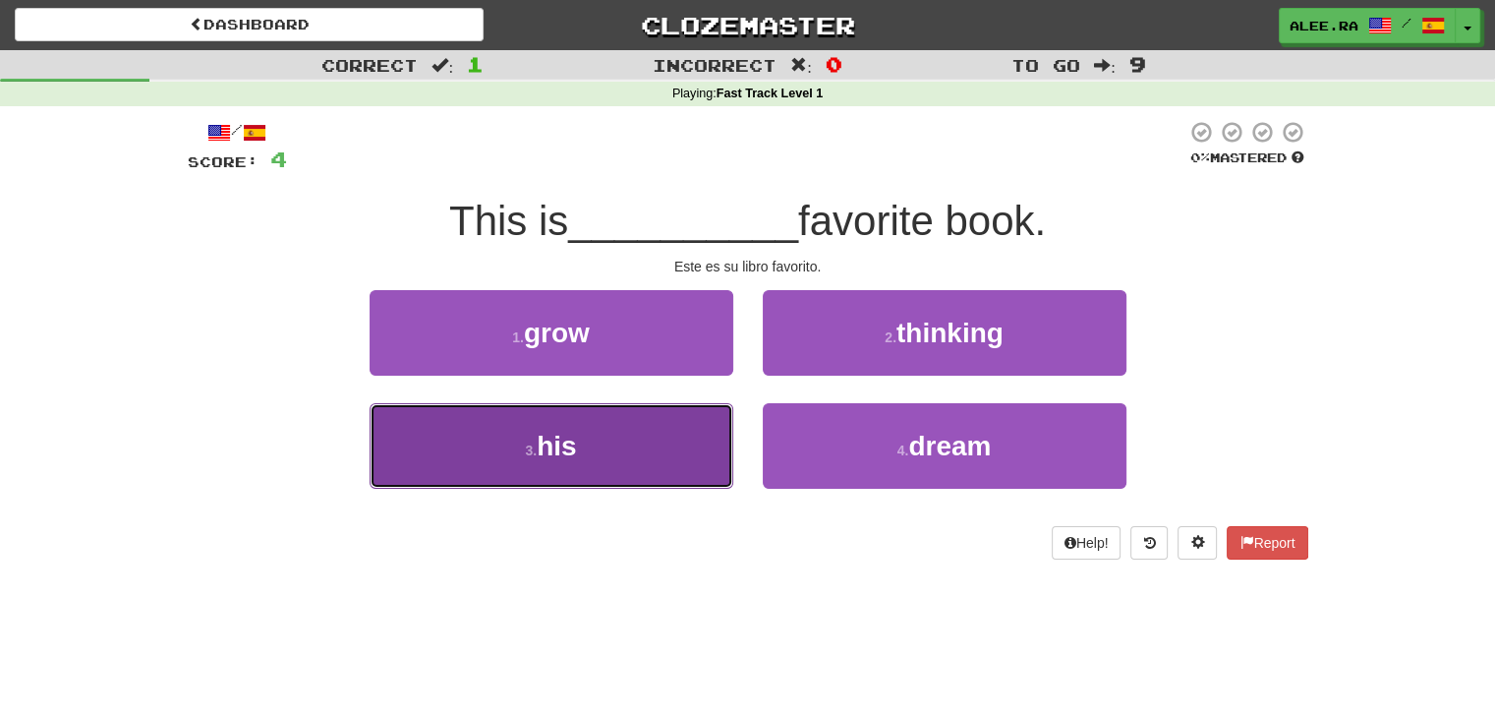
click at [662, 426] on button "3 . his" at bounding box center [552, 446] width 364 height 86
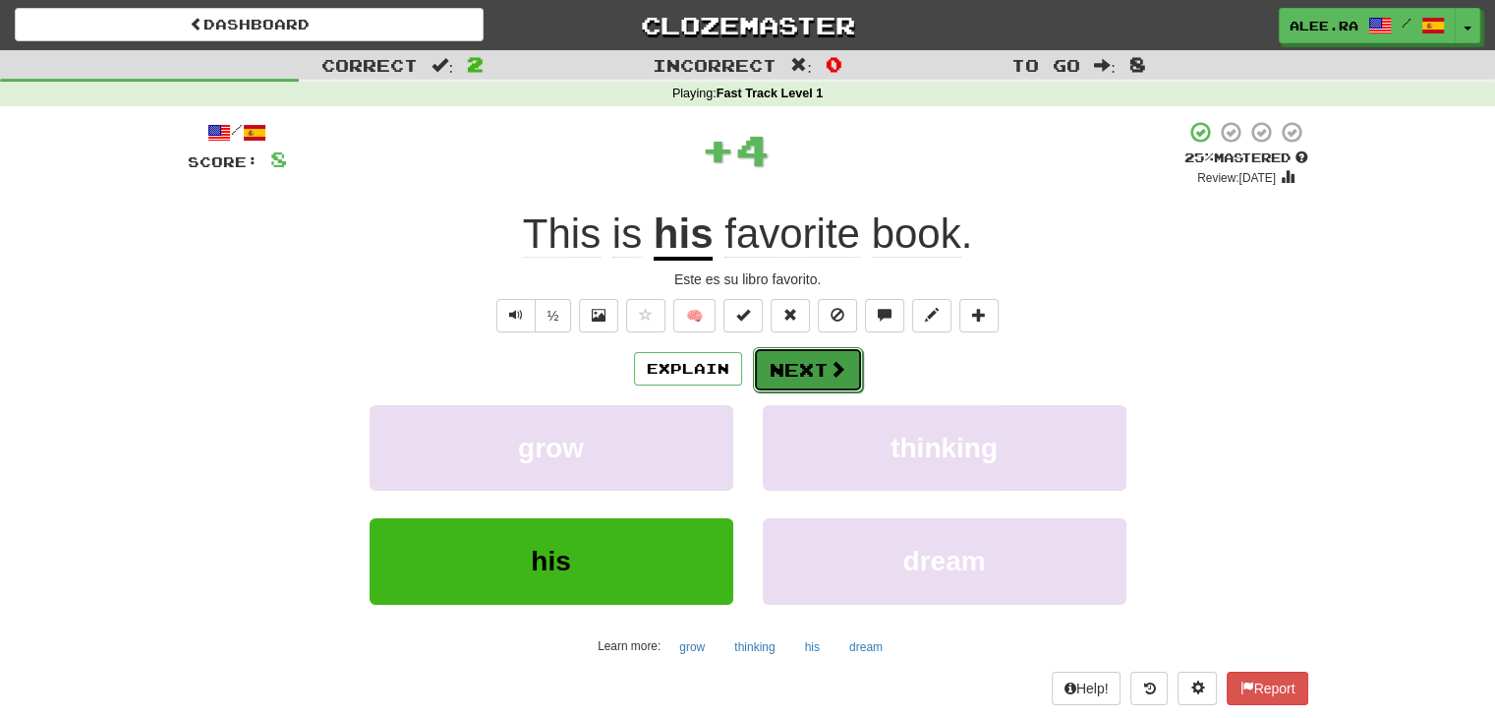
click at [826, 359] on button "Next" at bounding box center [808, 369] width 110 height 45
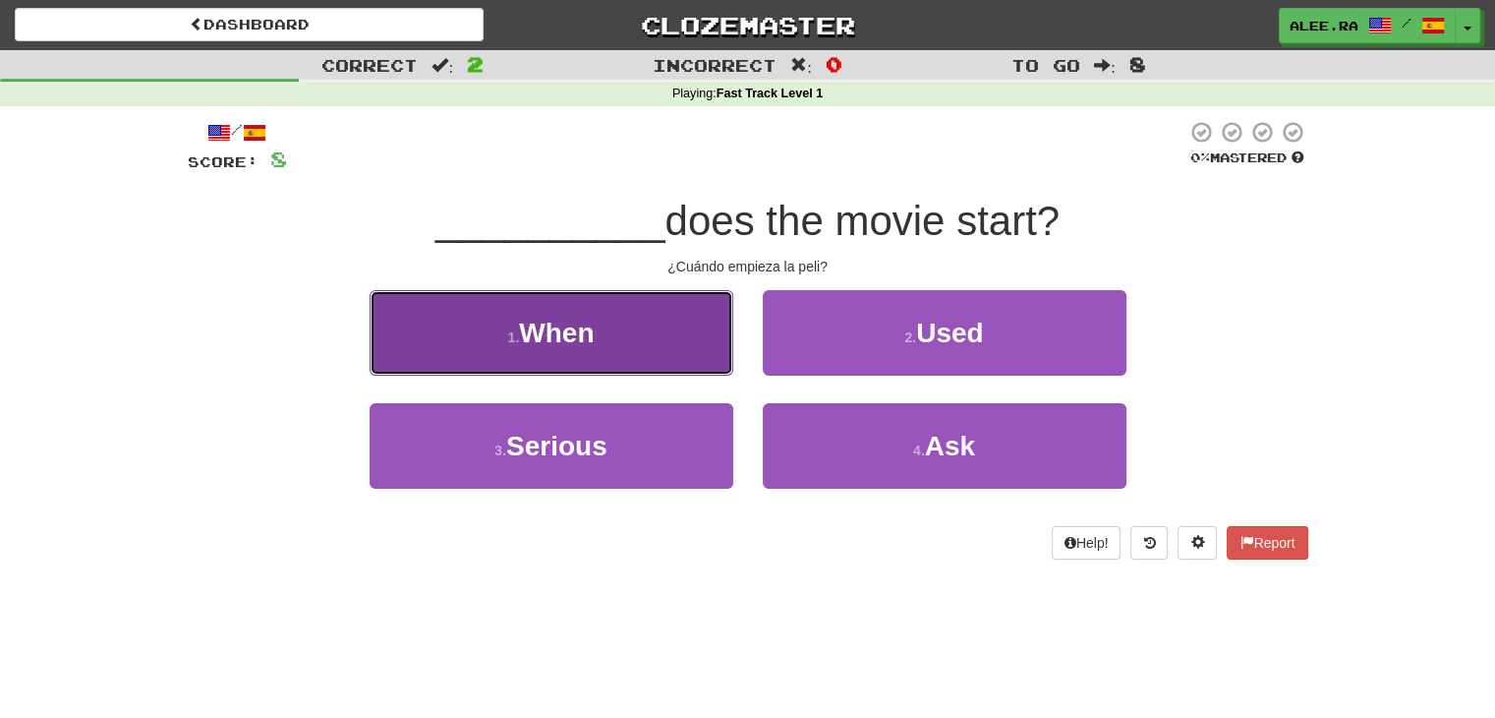
click at [670, 364] on button "1 . When" at bounding box center [552, 333] width 364 height 86
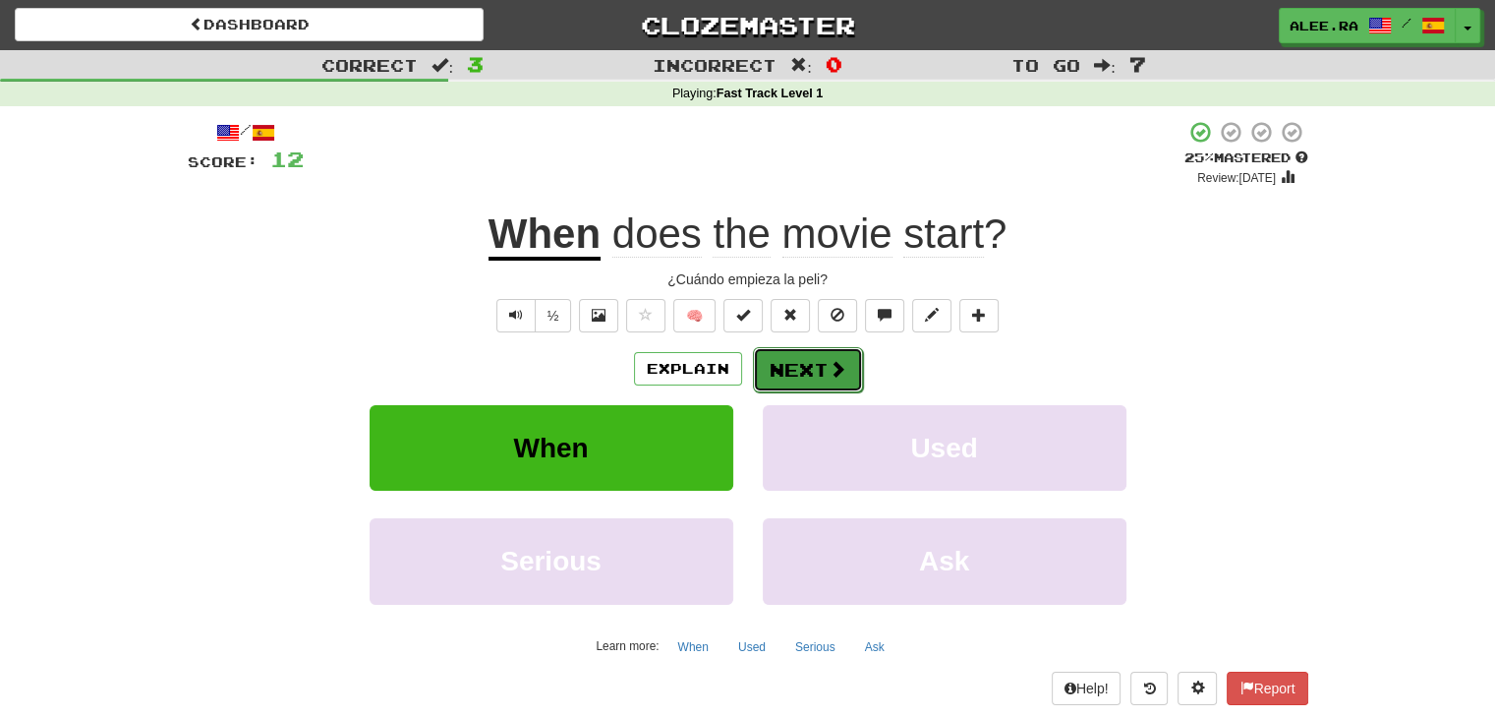
click at [790, 363] on button "Next" at bounding box center [808, 369] width 110 height 45
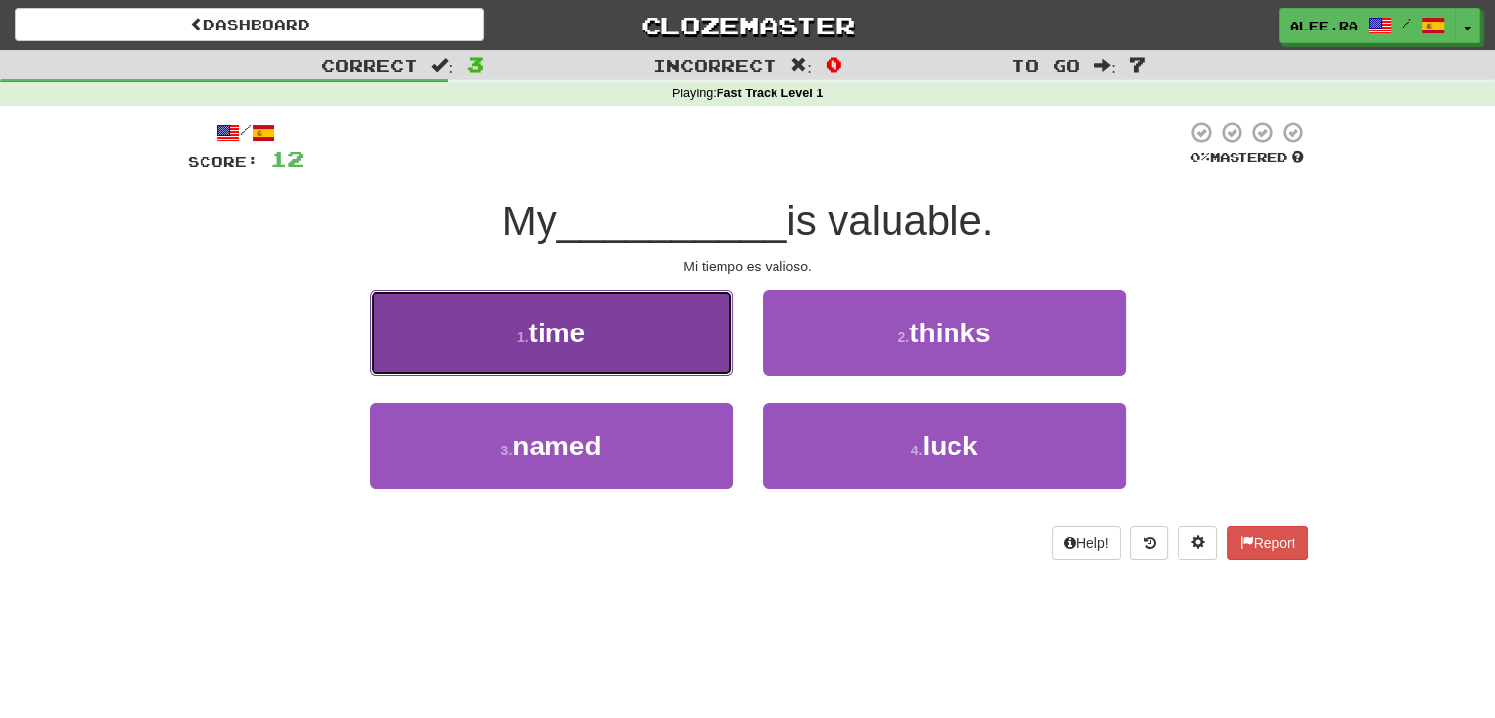
click at [680, 363] on button "1 . time" at bounding box center [552, 333] width 364 height 86
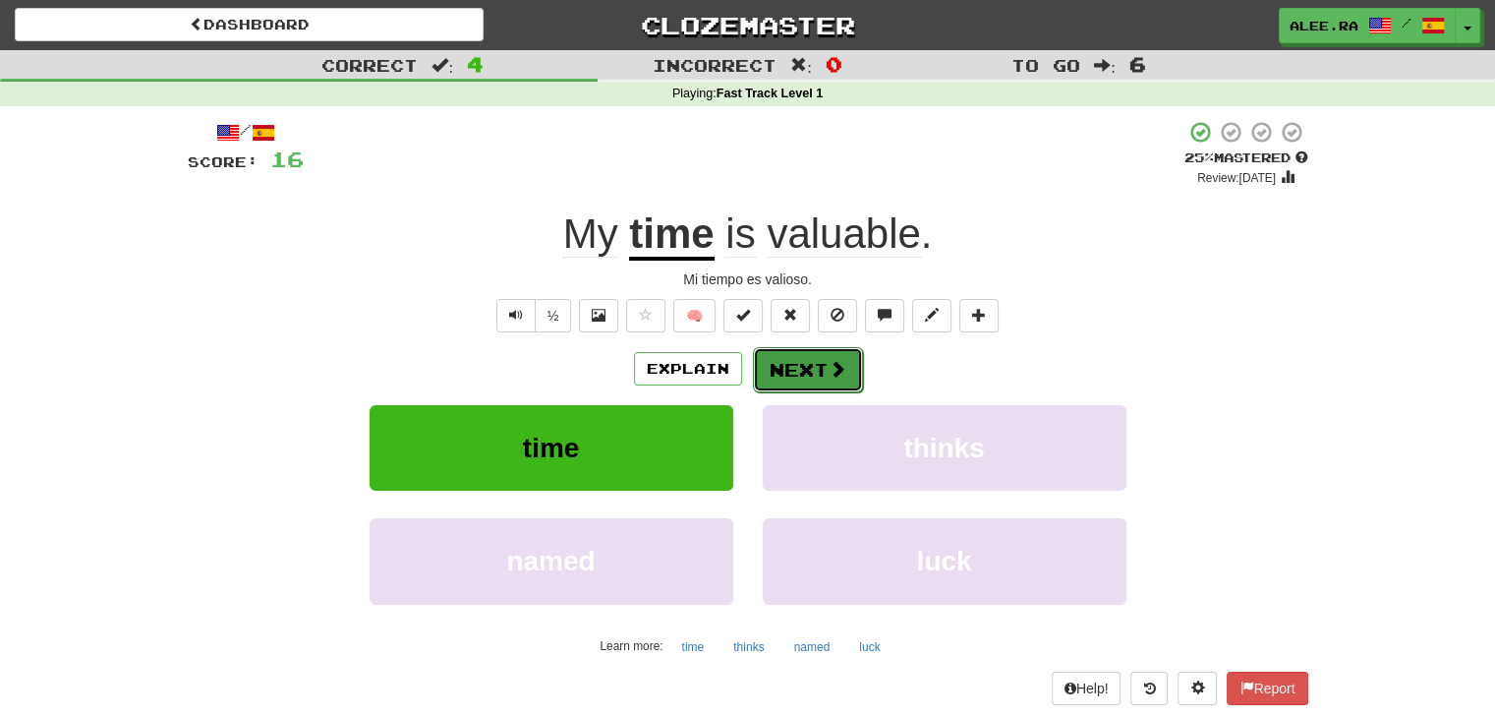
click at [831, 370] on span at bounding box center [838, 369] width 18 height 18
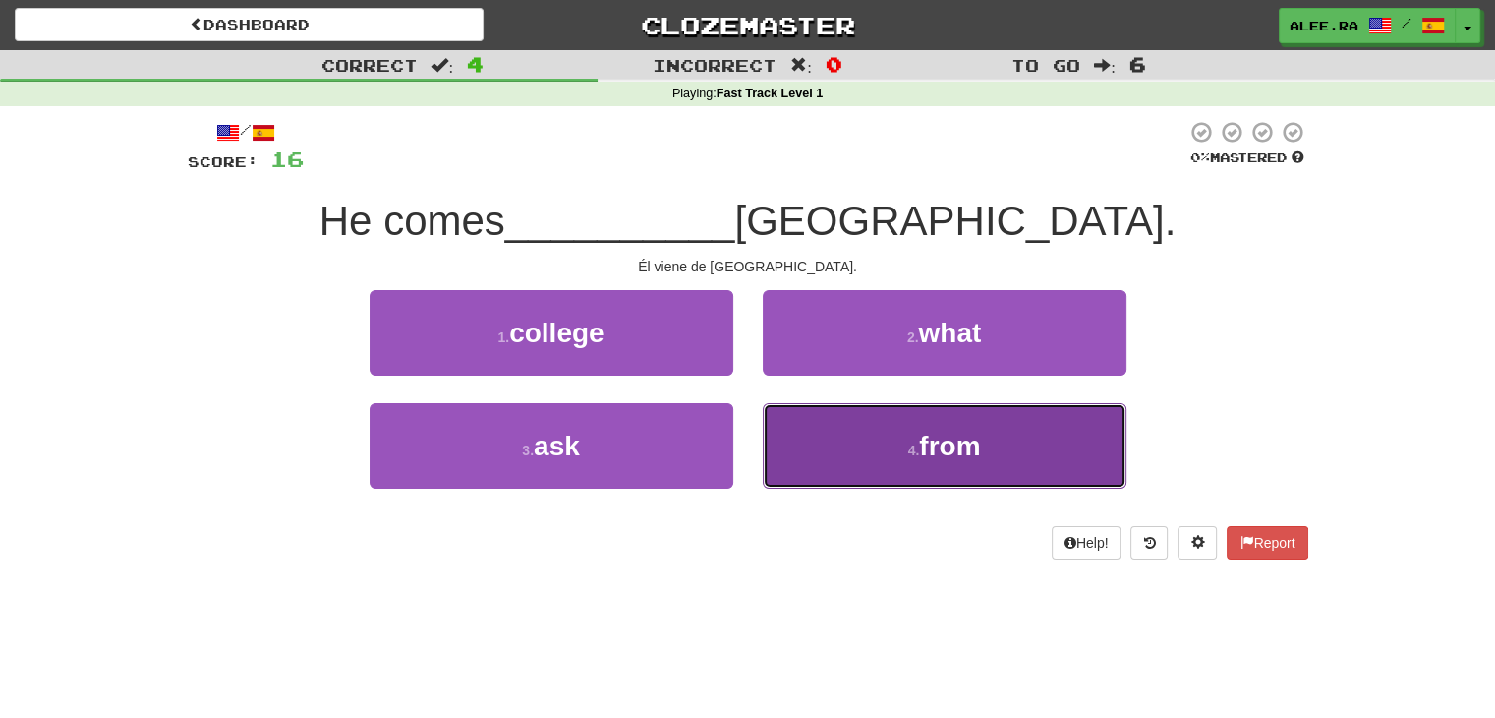
click at [836, 422] on button "4 . from" at bounding box center [945, 446] width 364 height 86
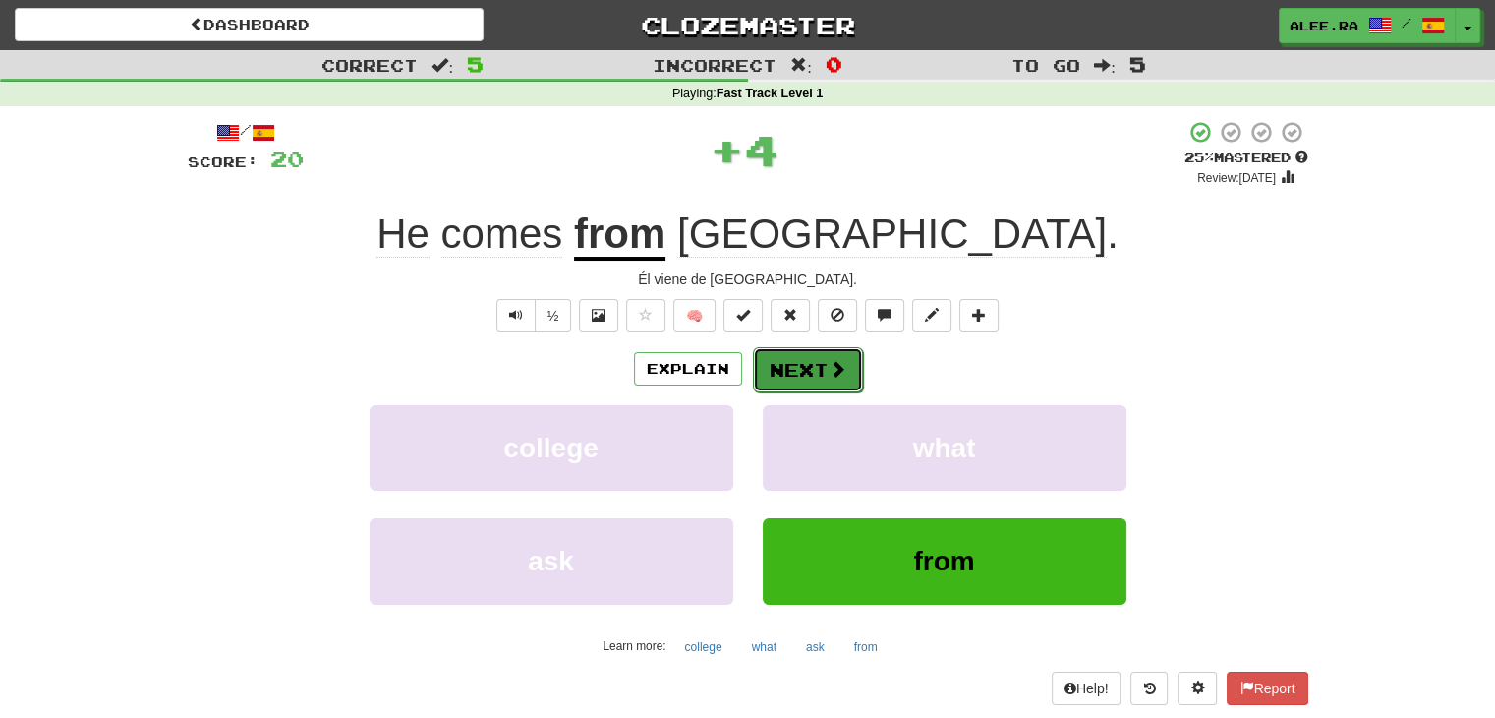
click at [813, 374] on button "Next" at bounding box center [808, 369] width 110 height 45
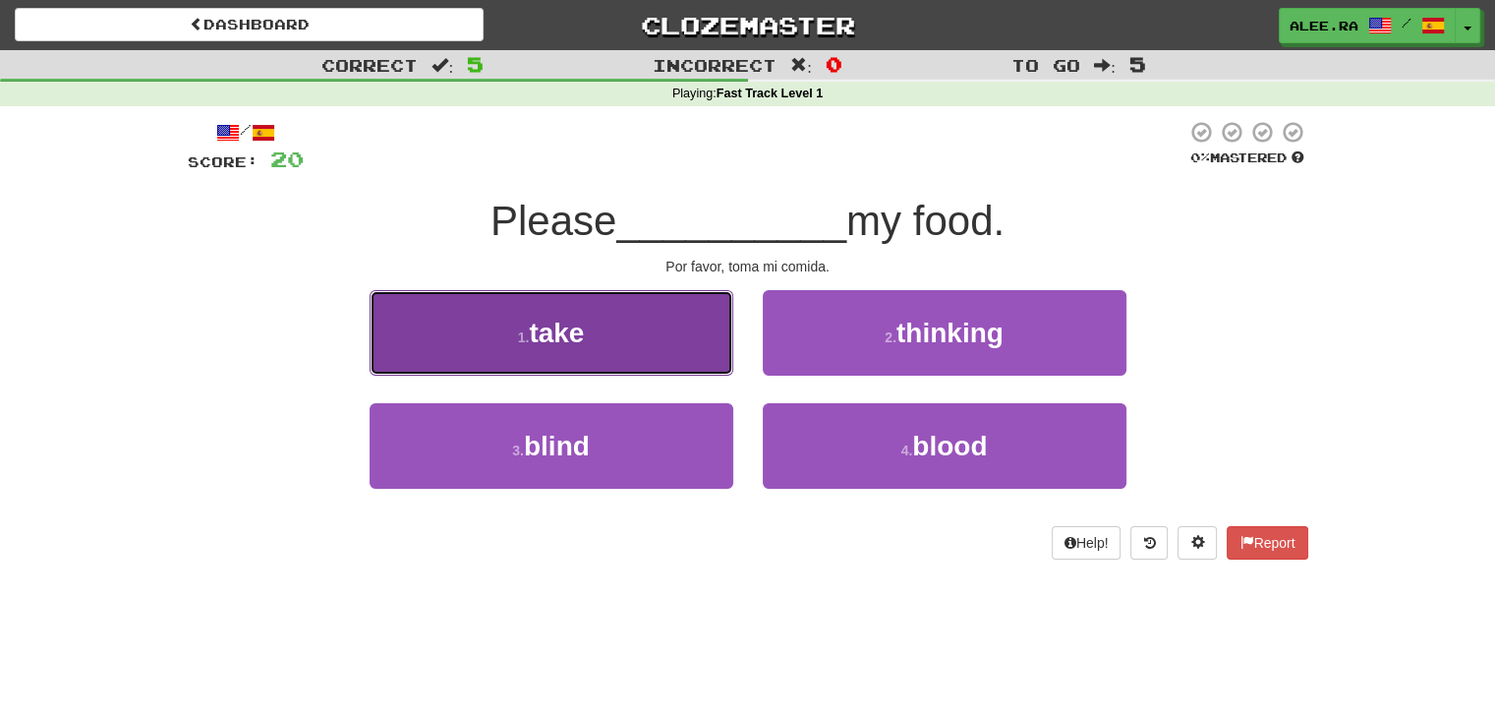
click at [700, 370] on button "1 . take" at bounding box center [552, 333] width 364 height 86
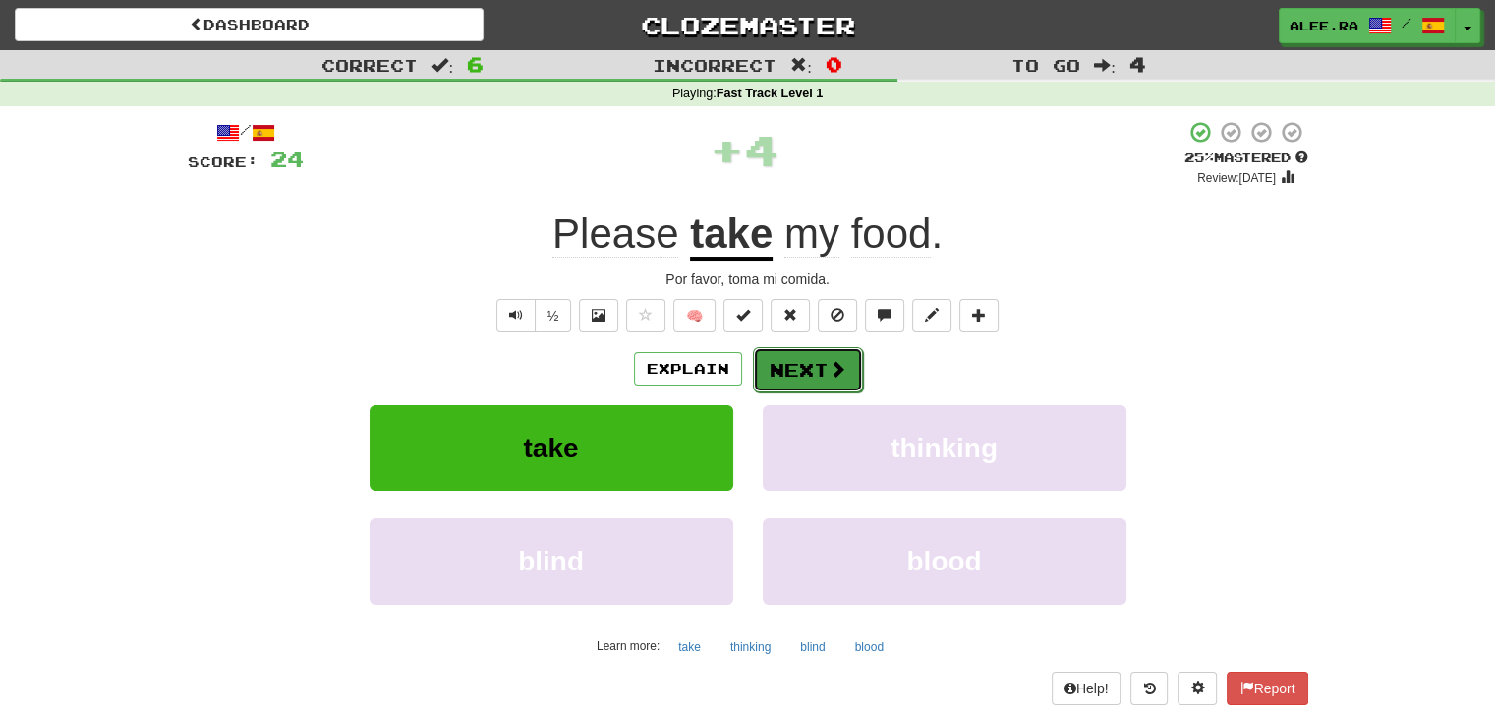
click at [810, 370] on button "Next" at bounding box center [808, 369] width 110 height 45
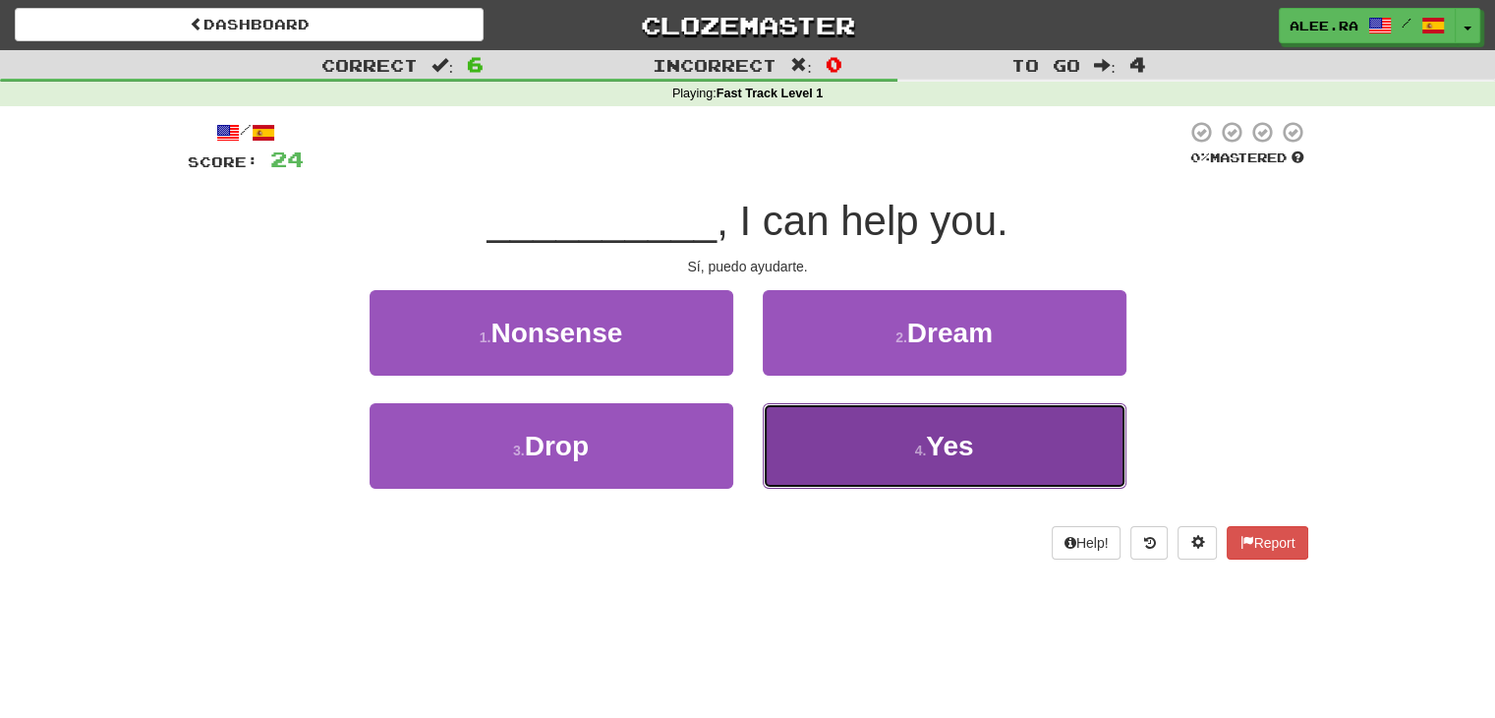
click at [823, 454] on button "4 . Yes" at bounding box center [945, 446] width 364 height 86
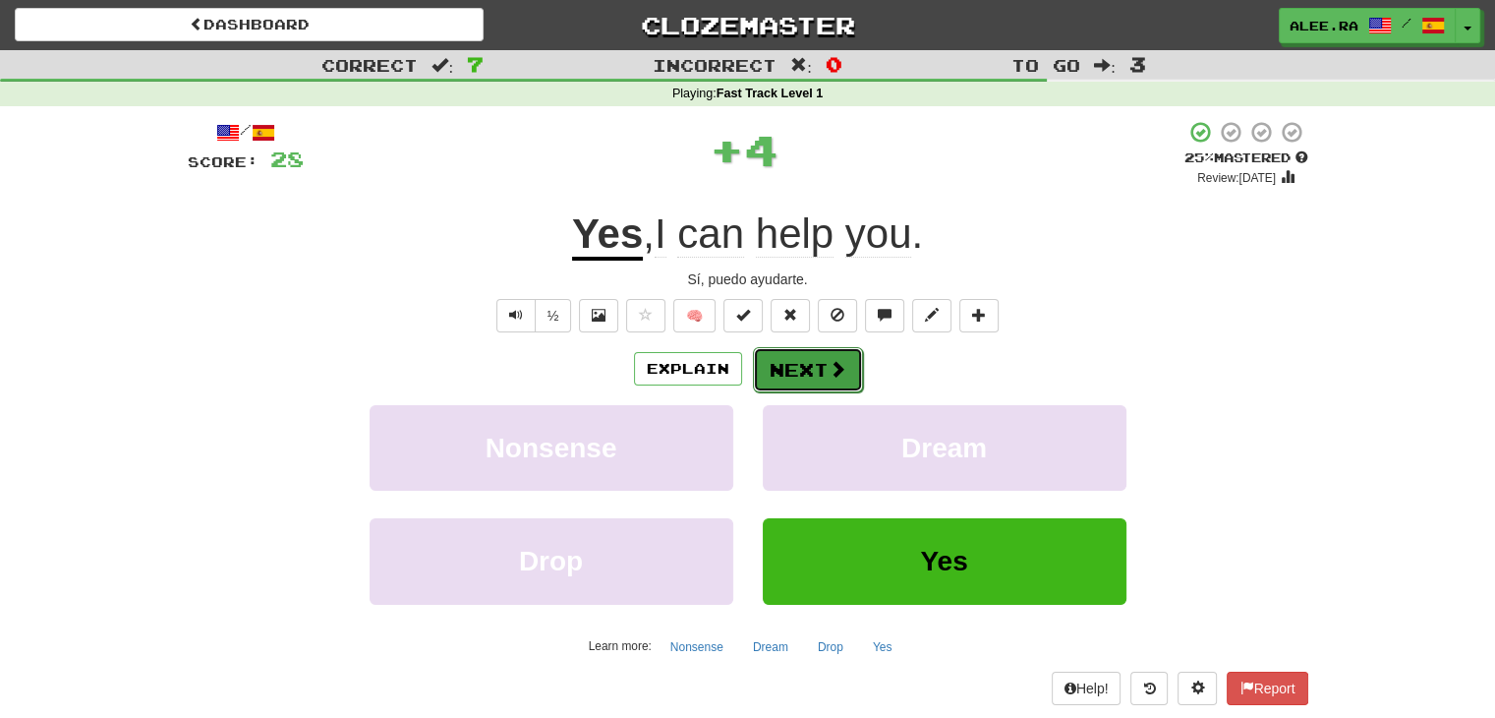
click at [802, 357] on button "Next" at bounding box center [808, 369] width 110 height 45
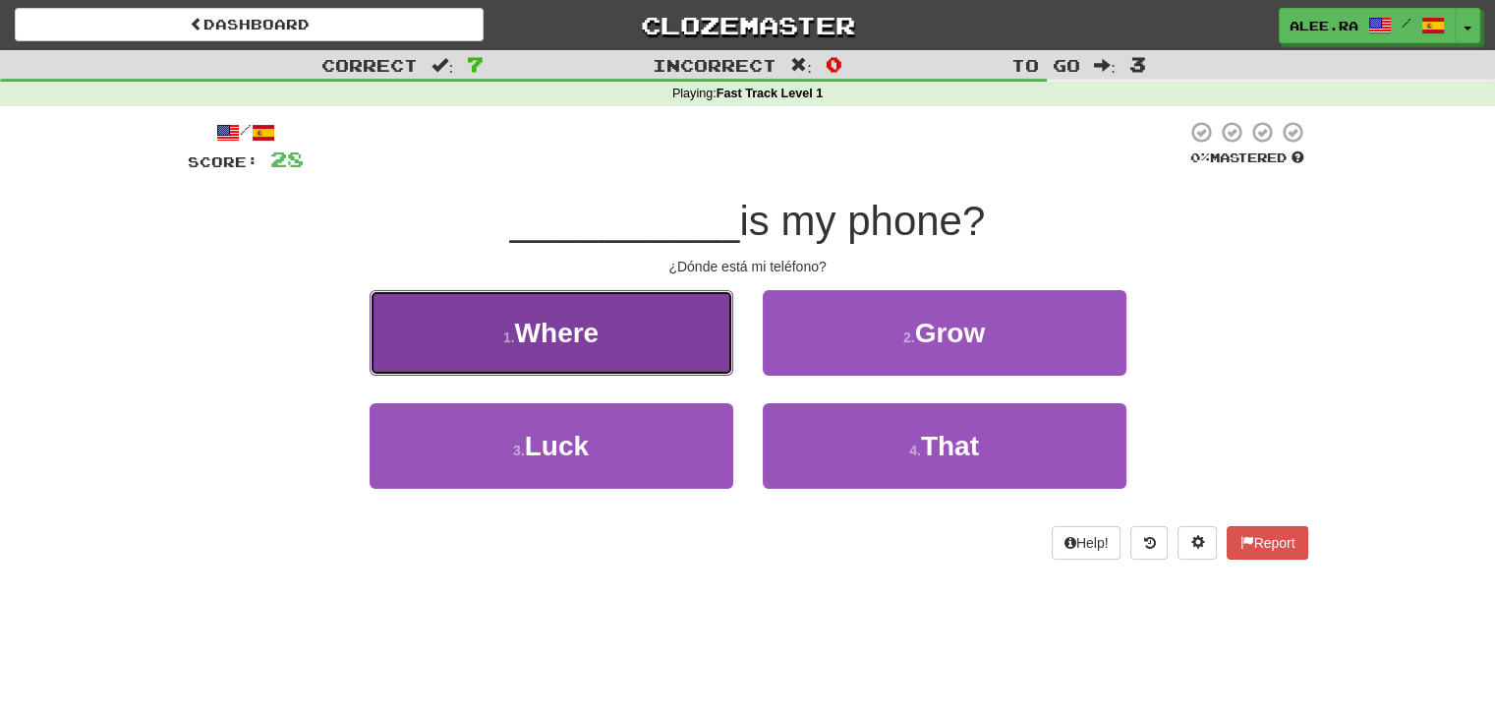
click at [550, 323] on span "Where" at bounding box center [557, 333] width 85 height 30
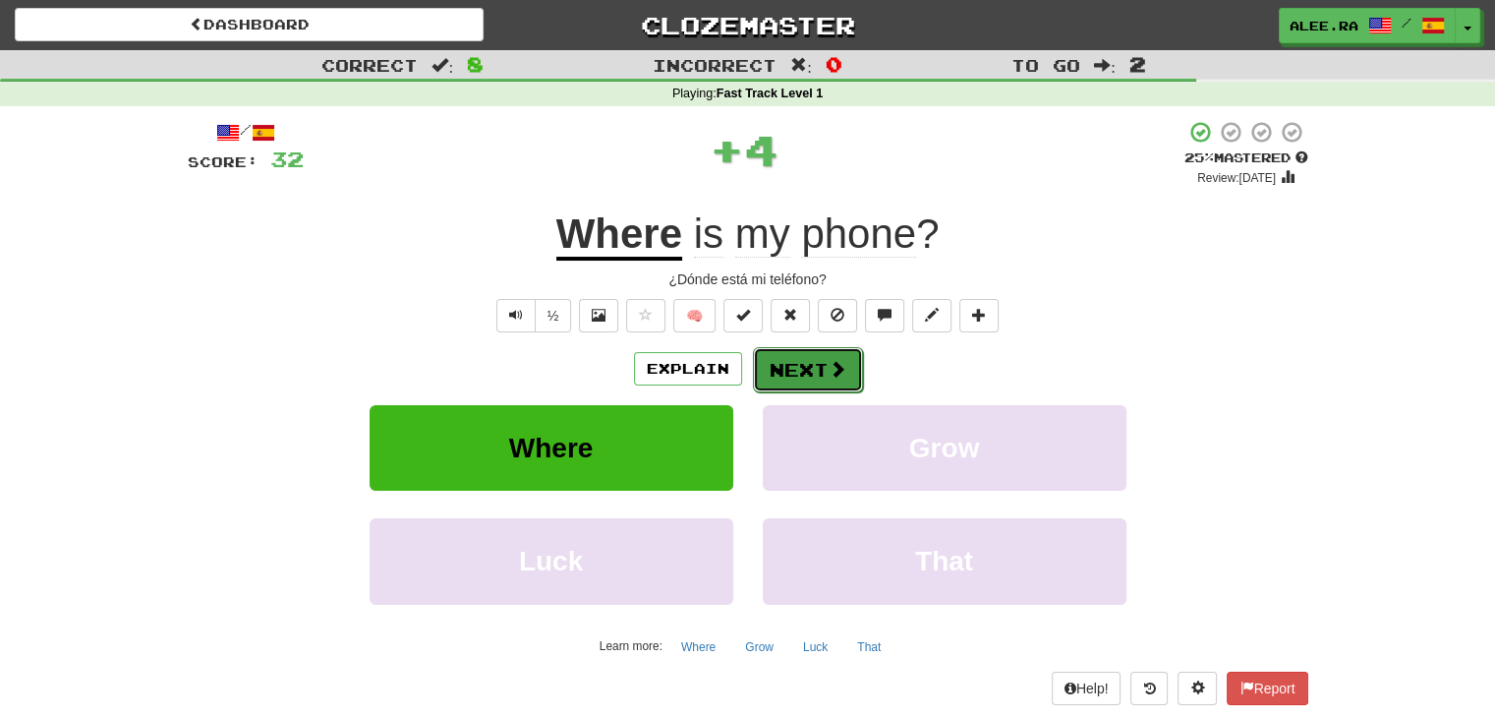
click at [829, 369] on span at bounding box center [838, 369] width 18 height 18
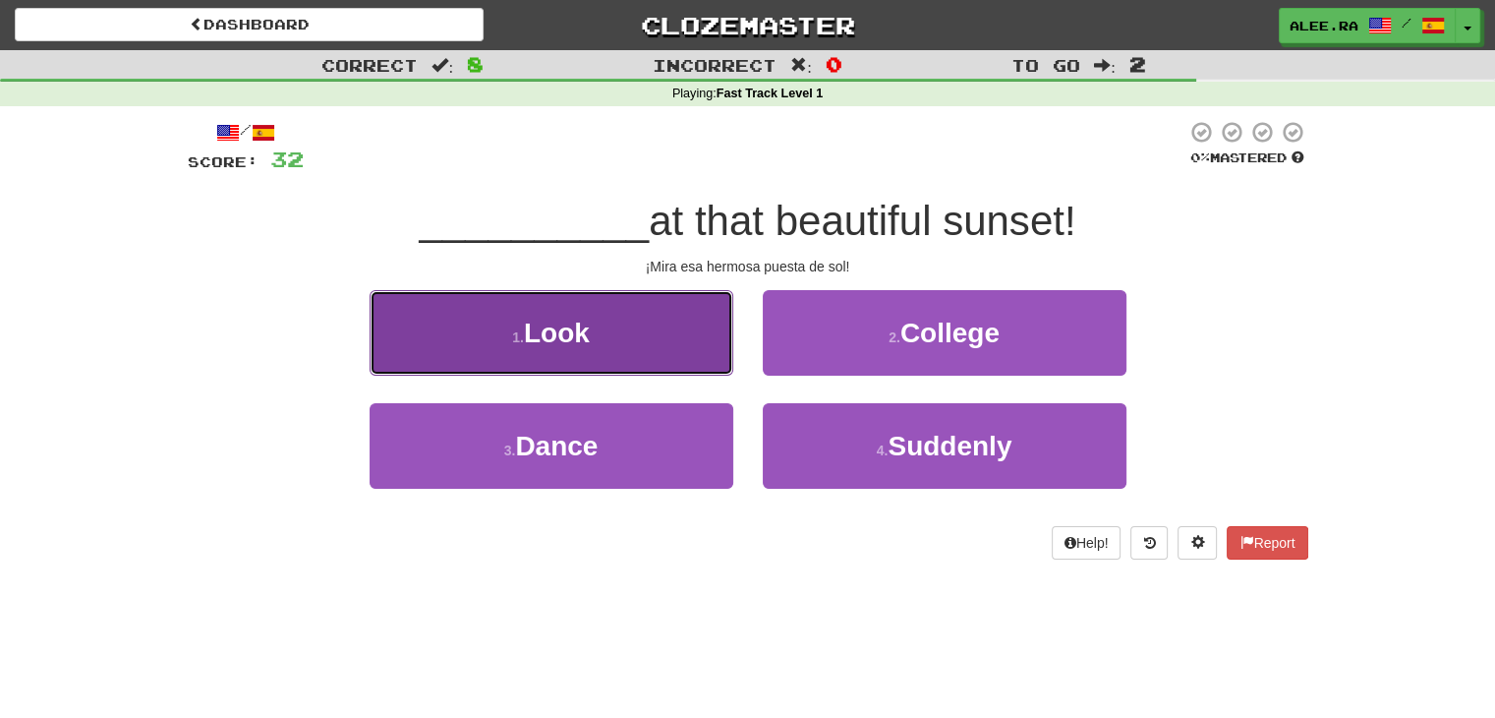
click at [684, 345] on button "1 . Look" at bounding box center [552, 333] width 364 height 86
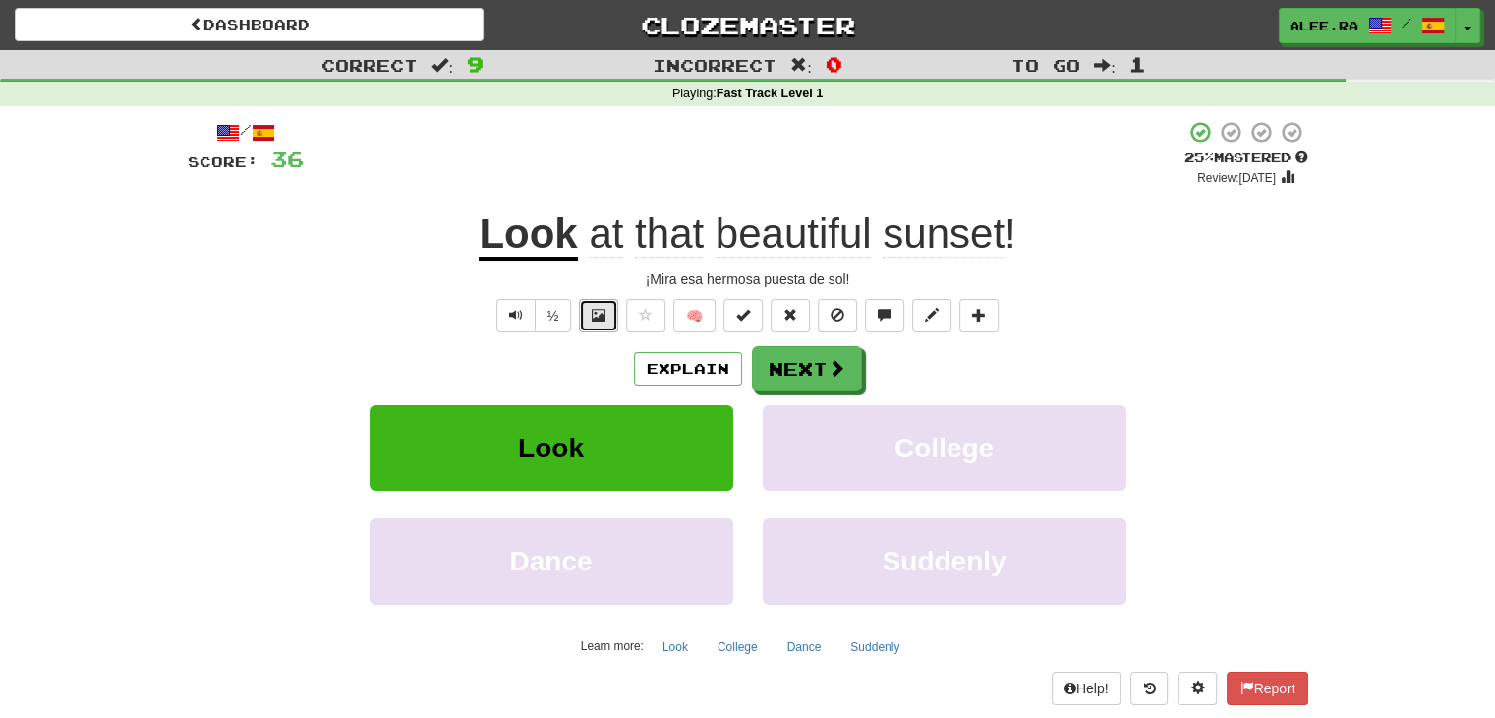
click at [594, 302] on button at bounding box center [598, 315] width 39 height 33
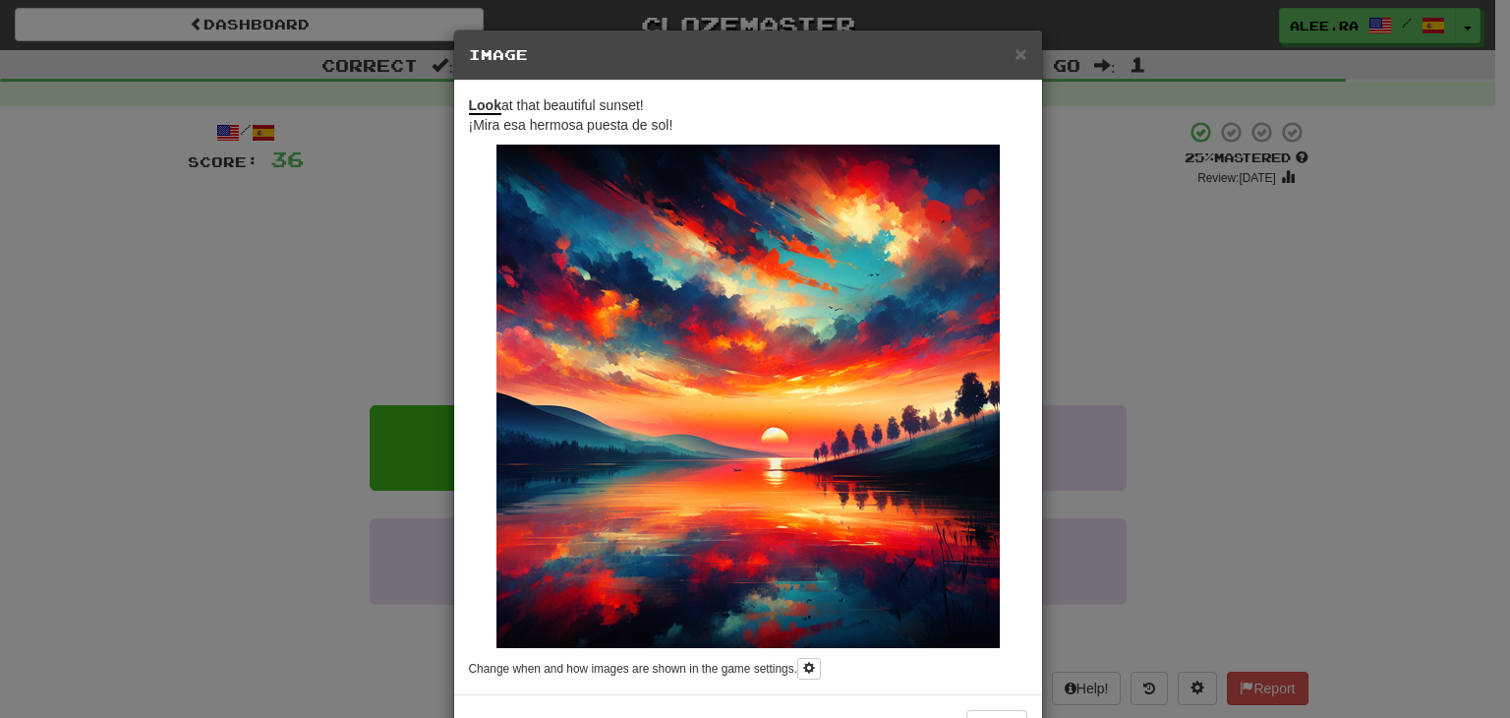
click at [1338, 361] on div "× Image Look at that beautiful sunset! ¡Mira esa hermosa puesta de sol! Change …" at bounding box center [755, 359] width 1510 height 718
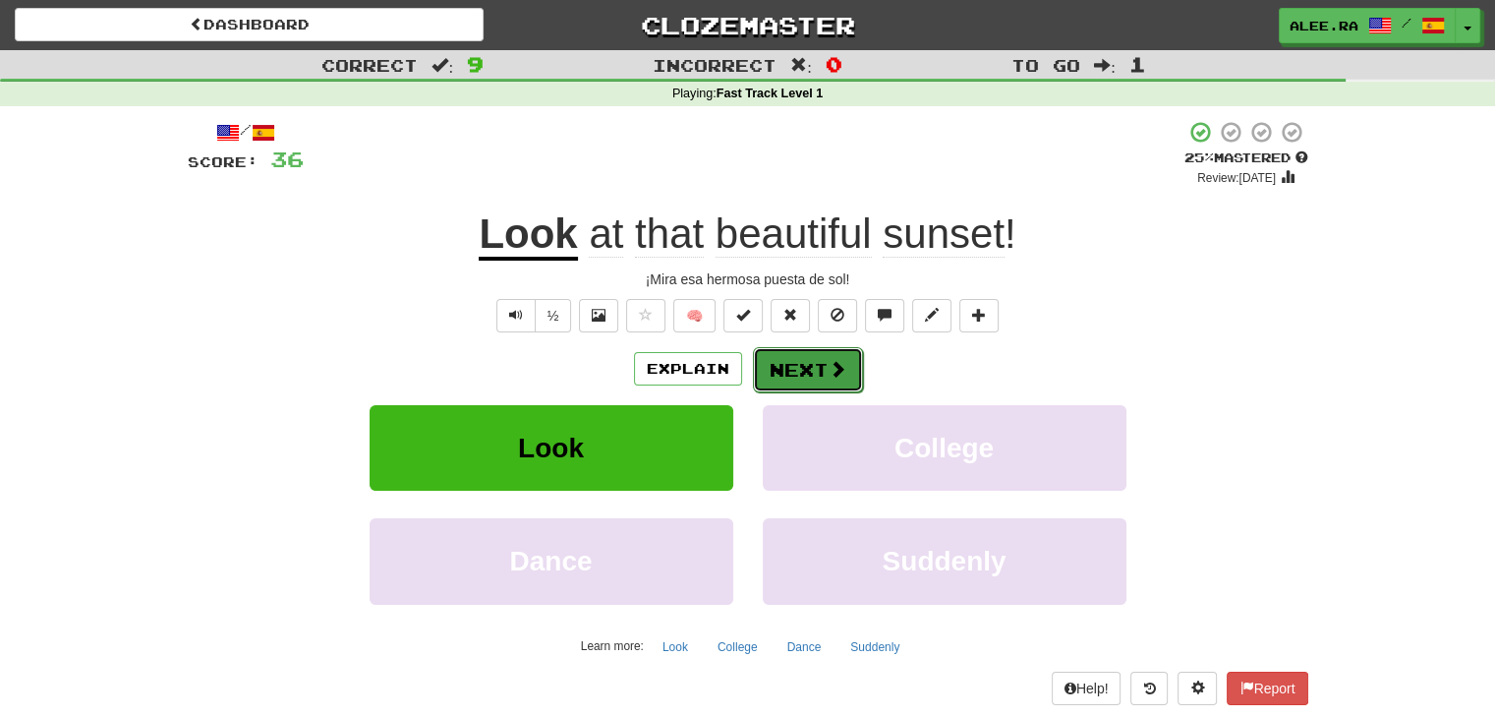
click at [840, 380] on button "Next" at bounding box center [808, 369] width 110 height 45
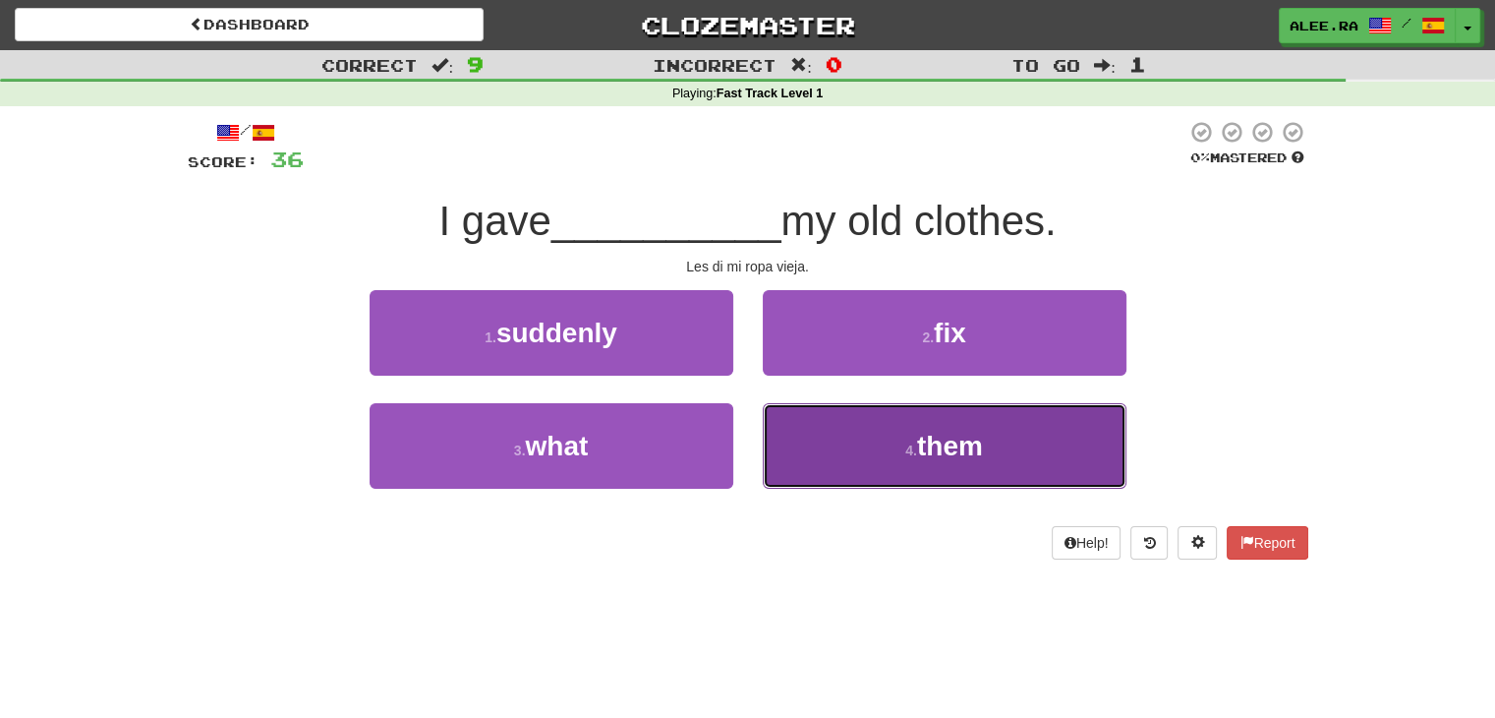
click at [914, 449] on small "4 ." at bounding box center [912, 450] width 12 height 16
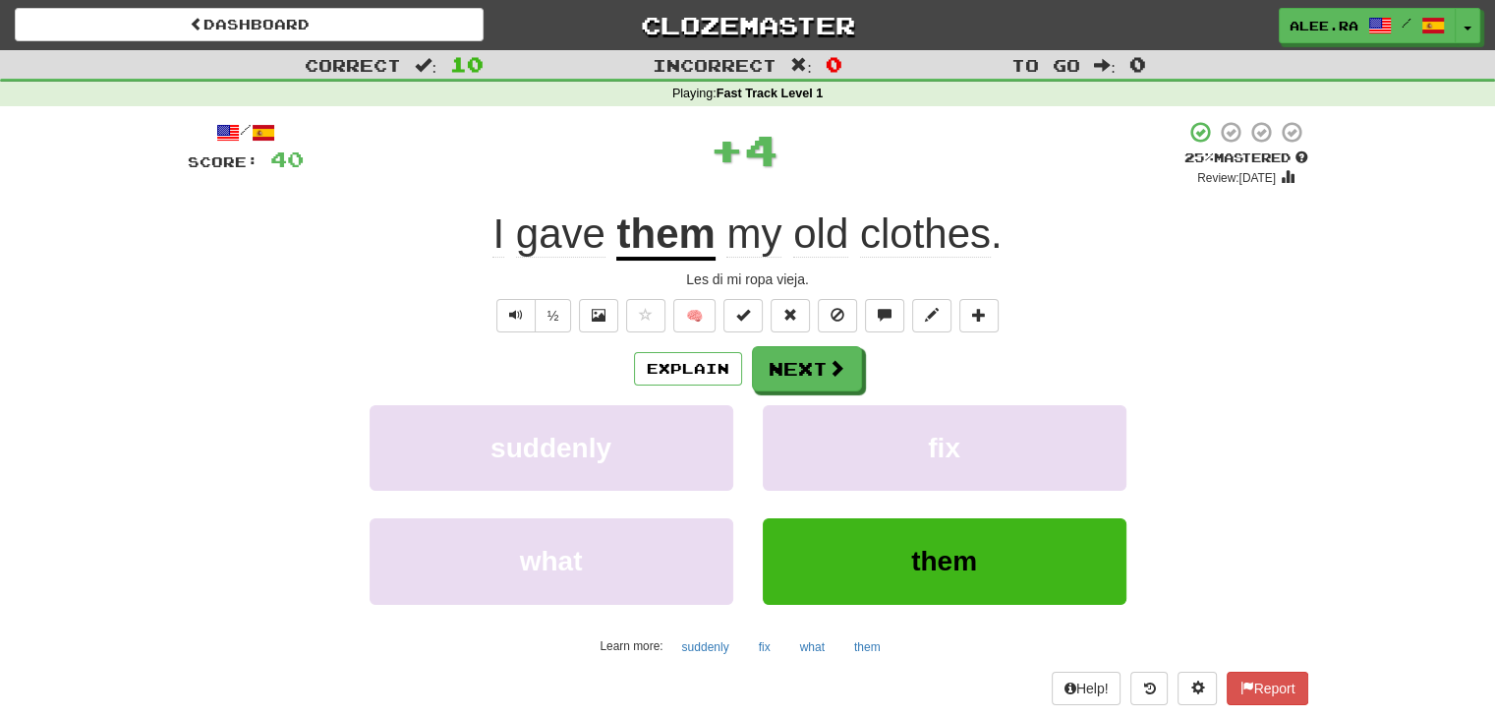
click at [572, 244] on span "gave" at bounding box center [560, 233] width 89 height 47
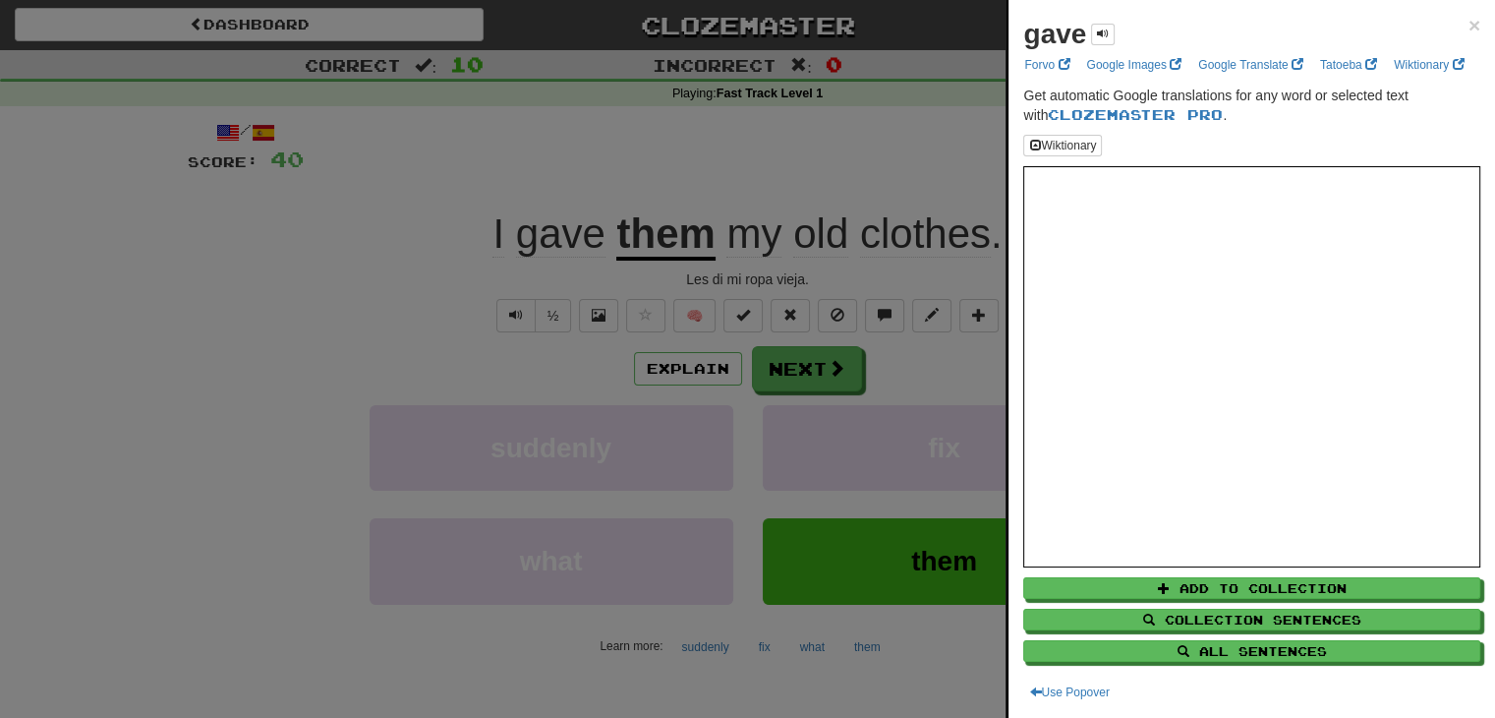
click at [939, 183] on div at bounding box center [747, 359] width 1495 height 718
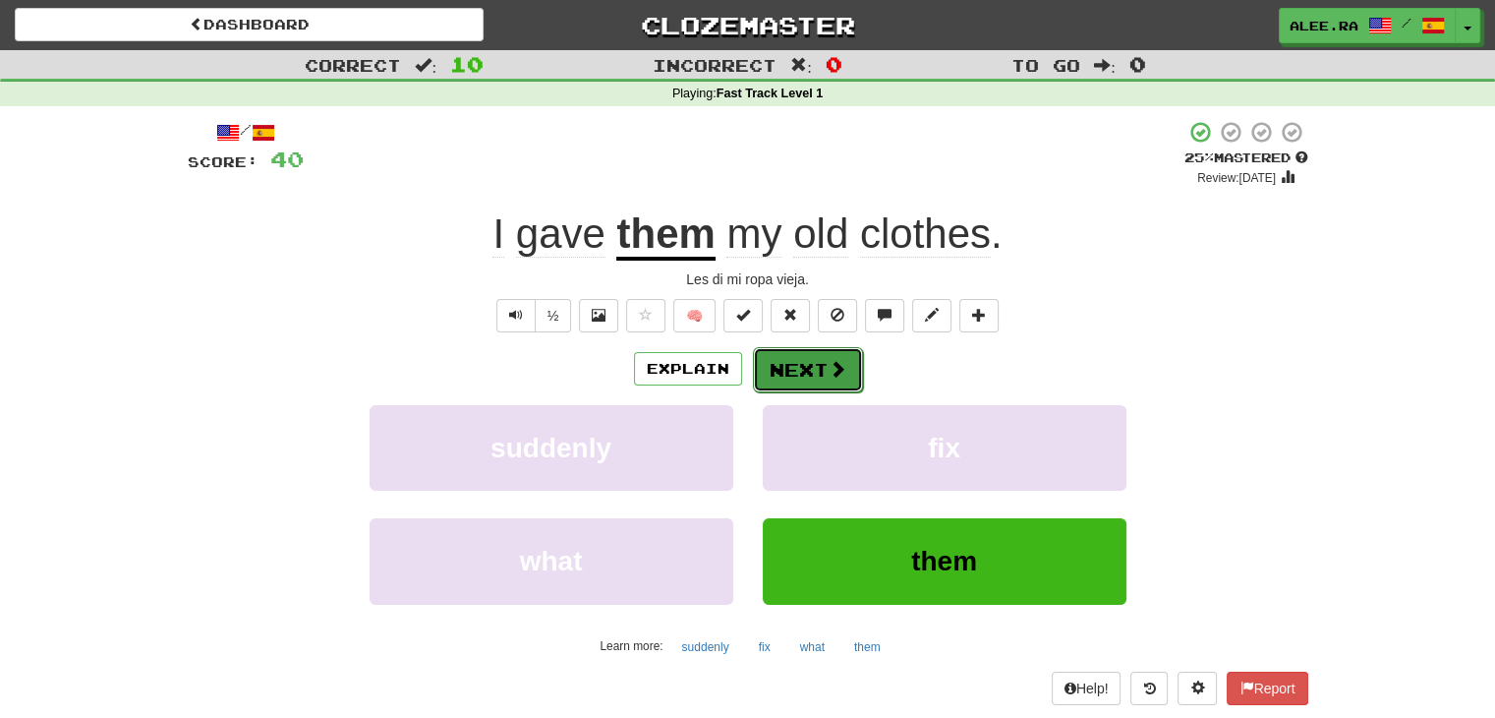
click at [816, 371] on button "Next" at bounding box center [808, 369] width 110 height 45
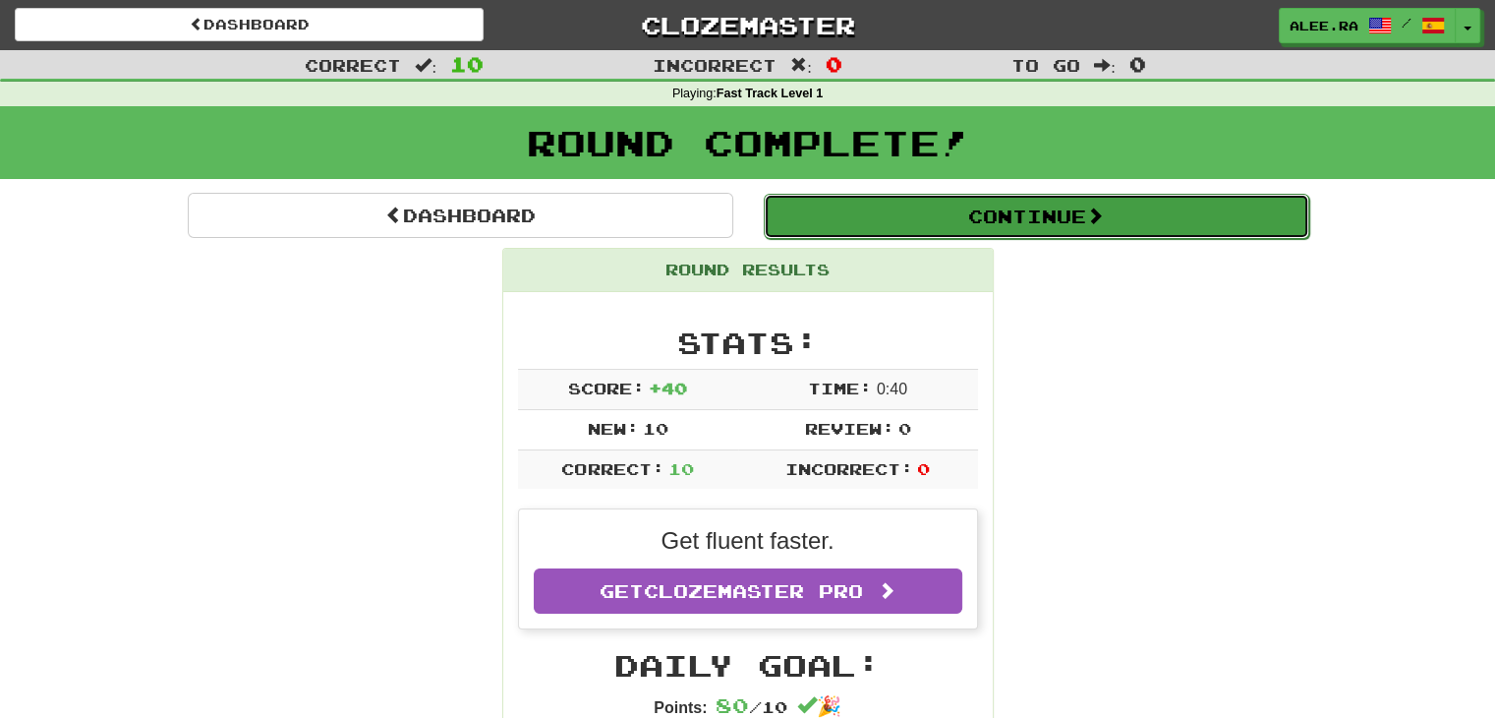
click at [921, 217] on button "Continue" at bounding box center [1037, 216] width 546 height 45
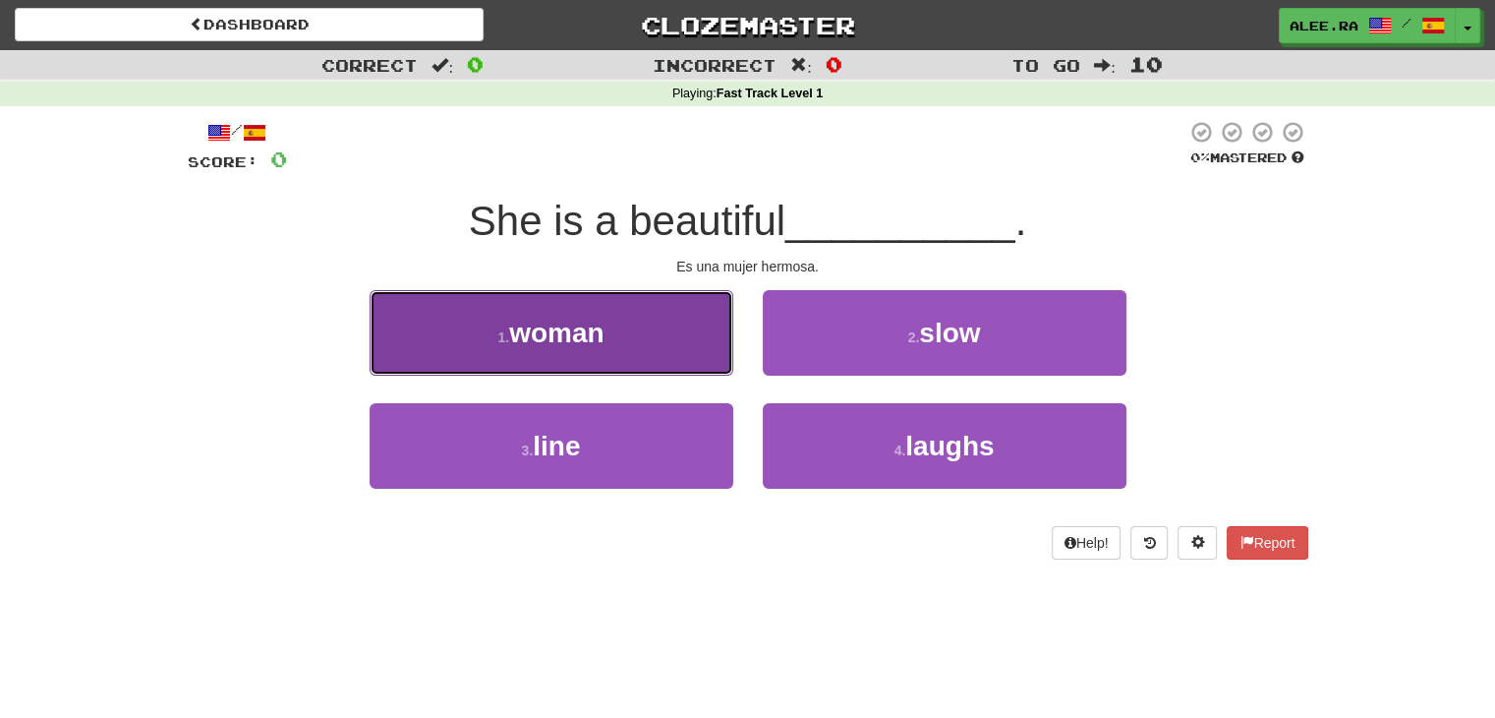
click at [623, 353] on button "1 . woman" at bounding box center [552, 333] width 364 height 86
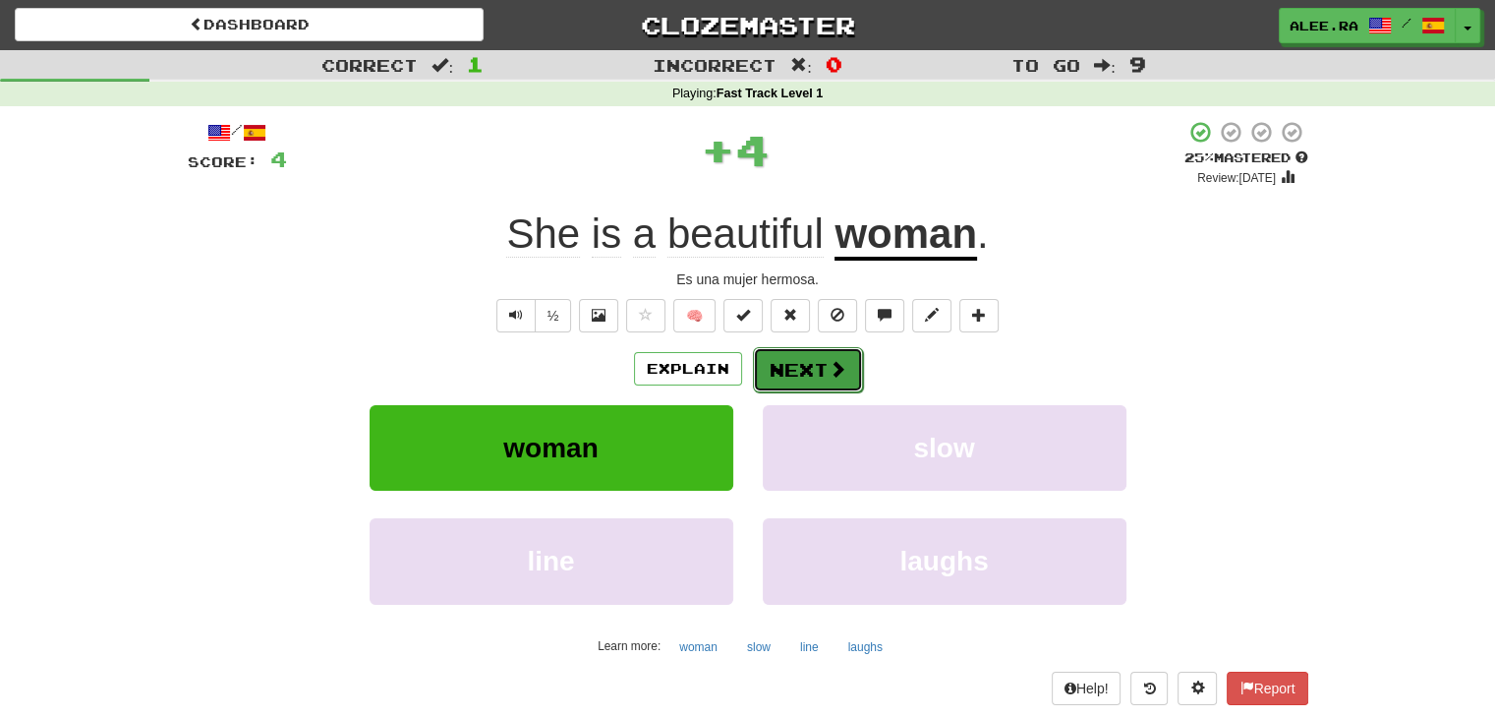
click at [773, 377] on button "Next" at bounding box center [808, 369] width 110 height 45
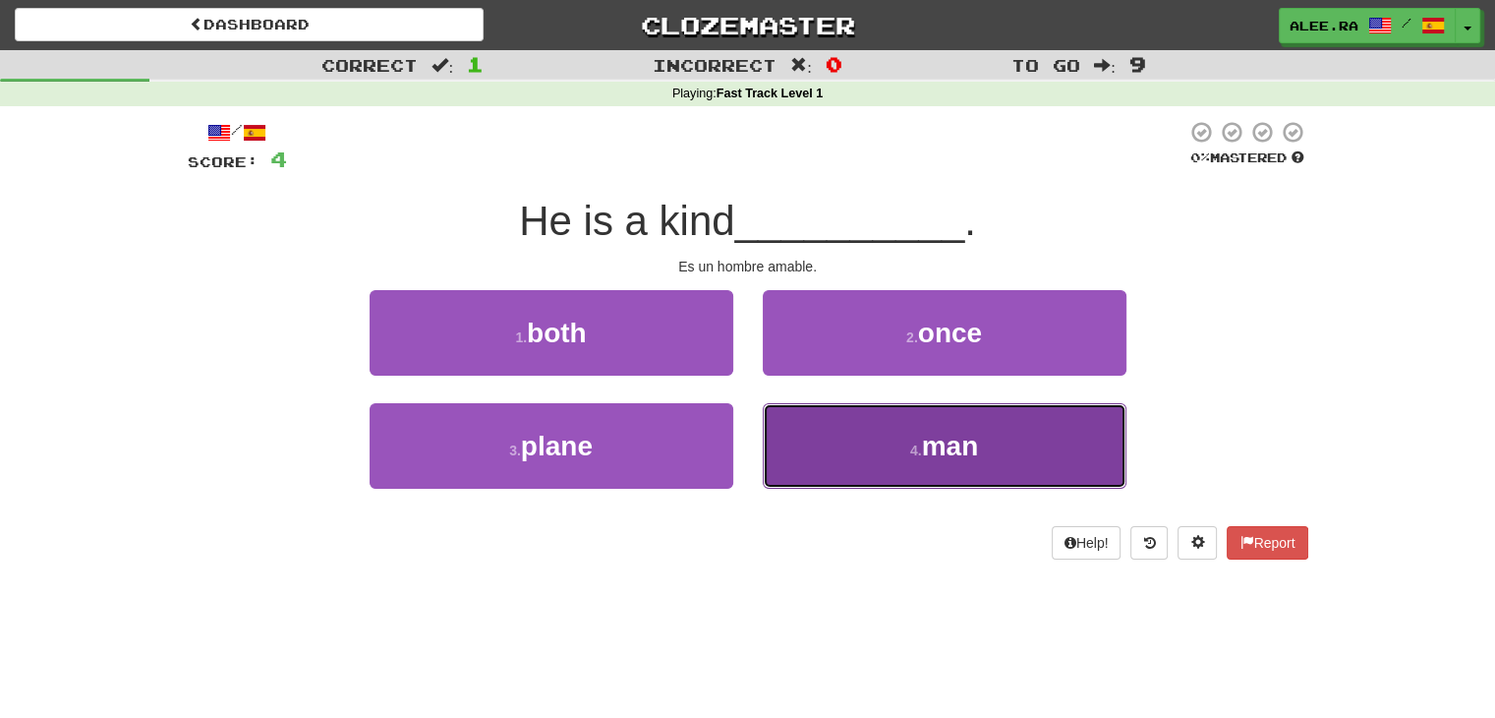
click at [786, 421] on button "4 . man" at bounding box center [945, 446] width 364 height 86
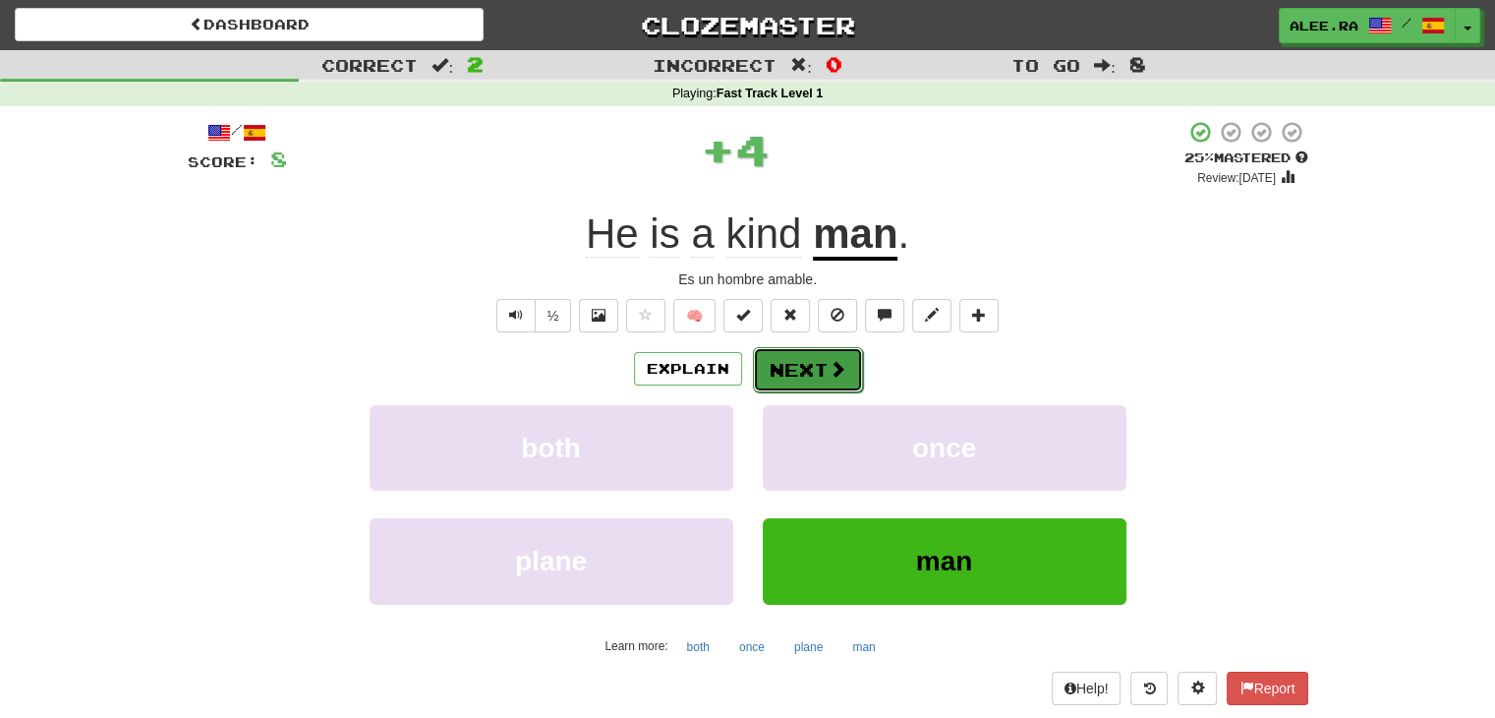
click at [814, 371] on button "Next" at bounding box center [808, 369] width 110 height 45
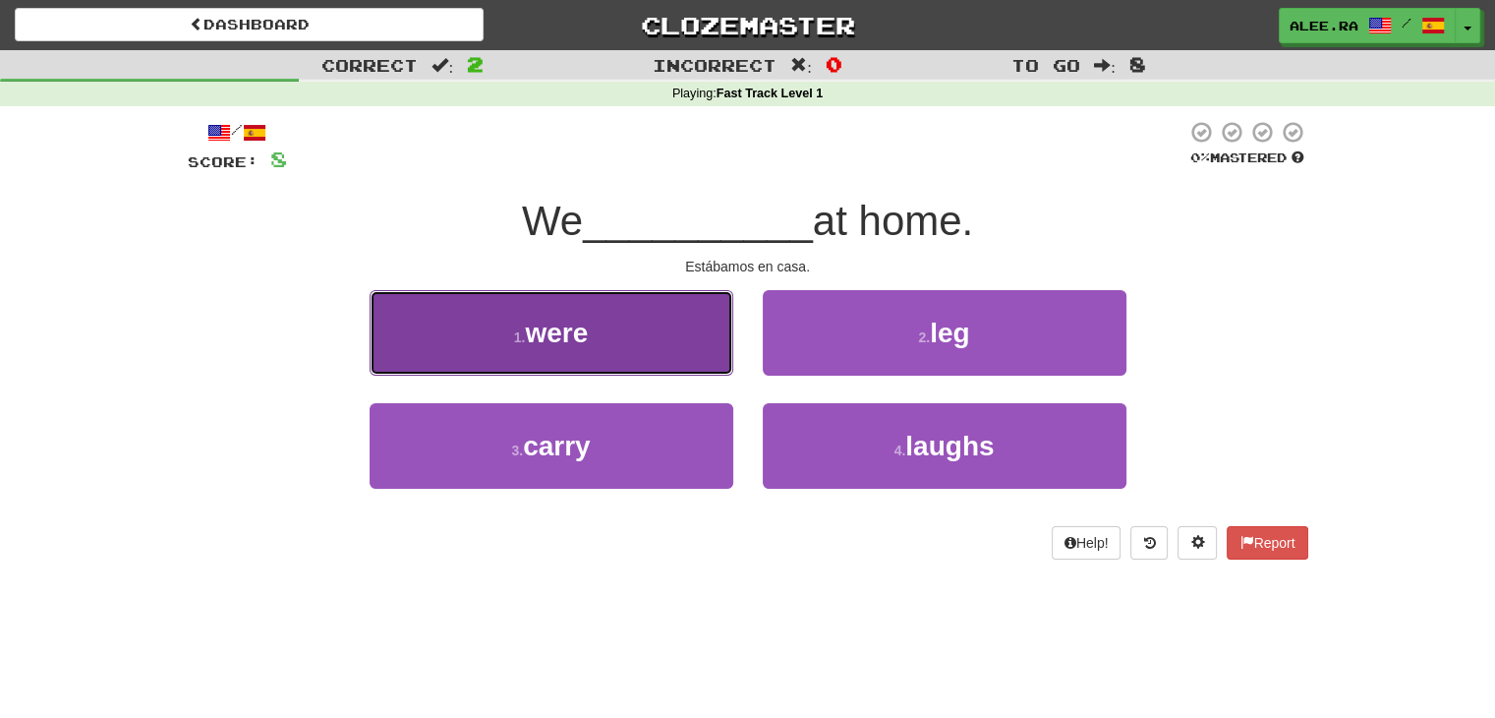
click at [685, 347] on button "1 . were" at bounding box center [552, 333] width 364 height 86
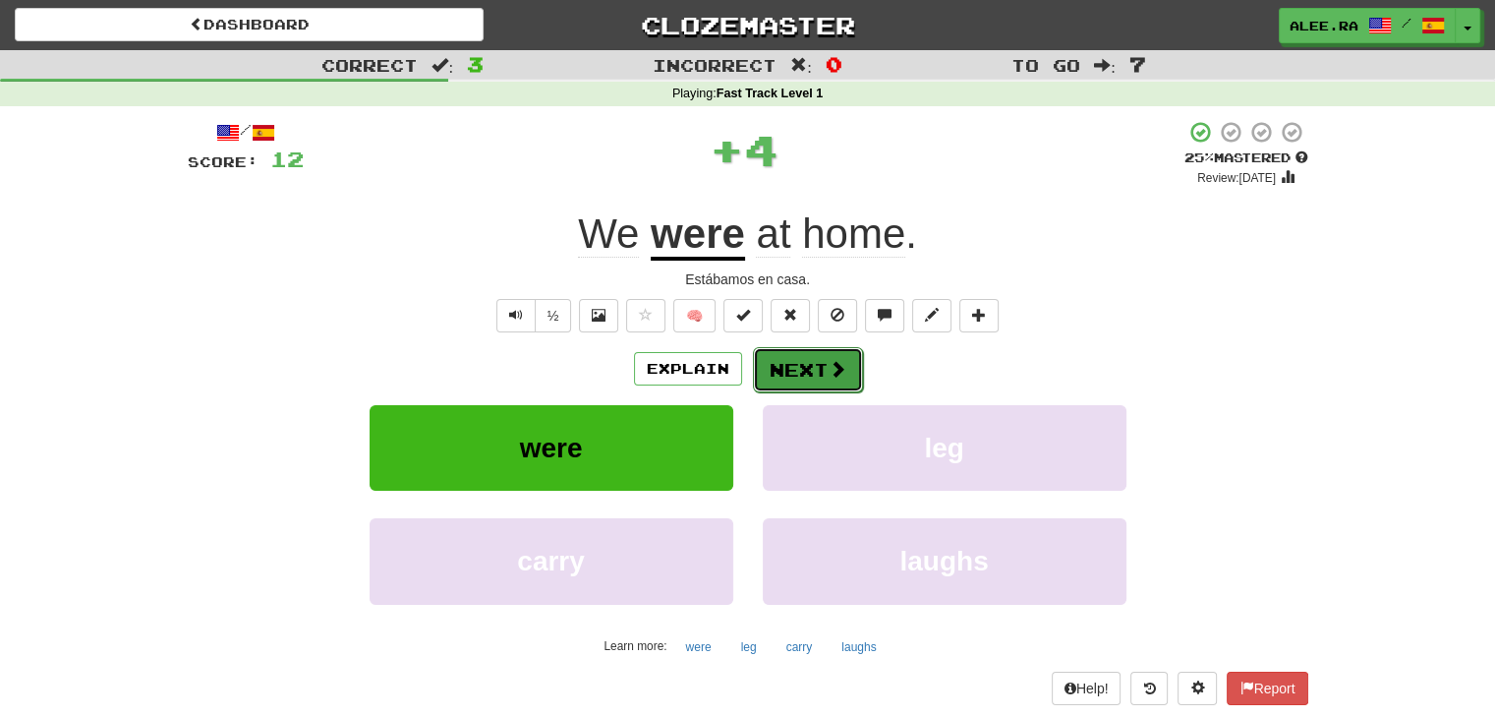
click at [785, 363] on button "Next" at bounding box center [808, 369] width 110 height 45
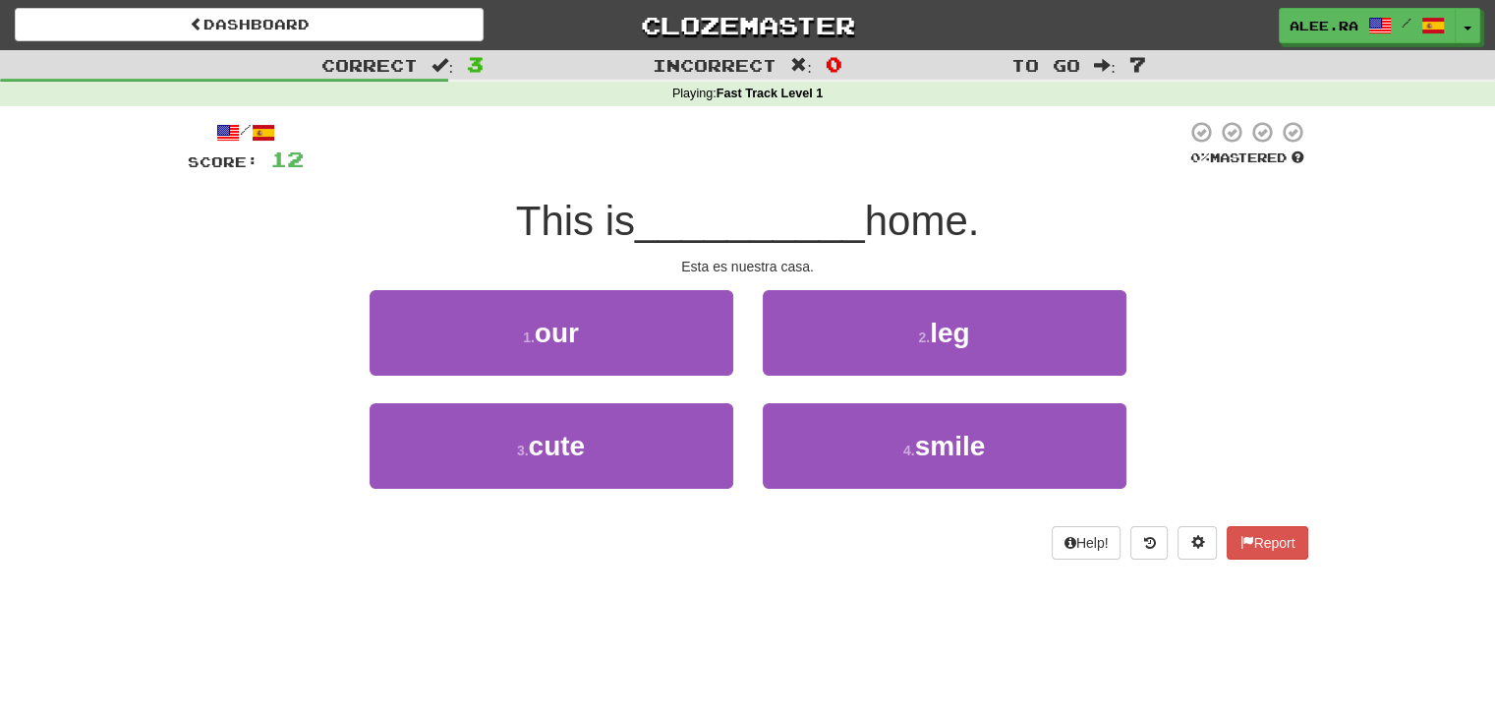
click at [733, 362] on div "1 . our" at bounding box center [551, 346] width 393 height 113
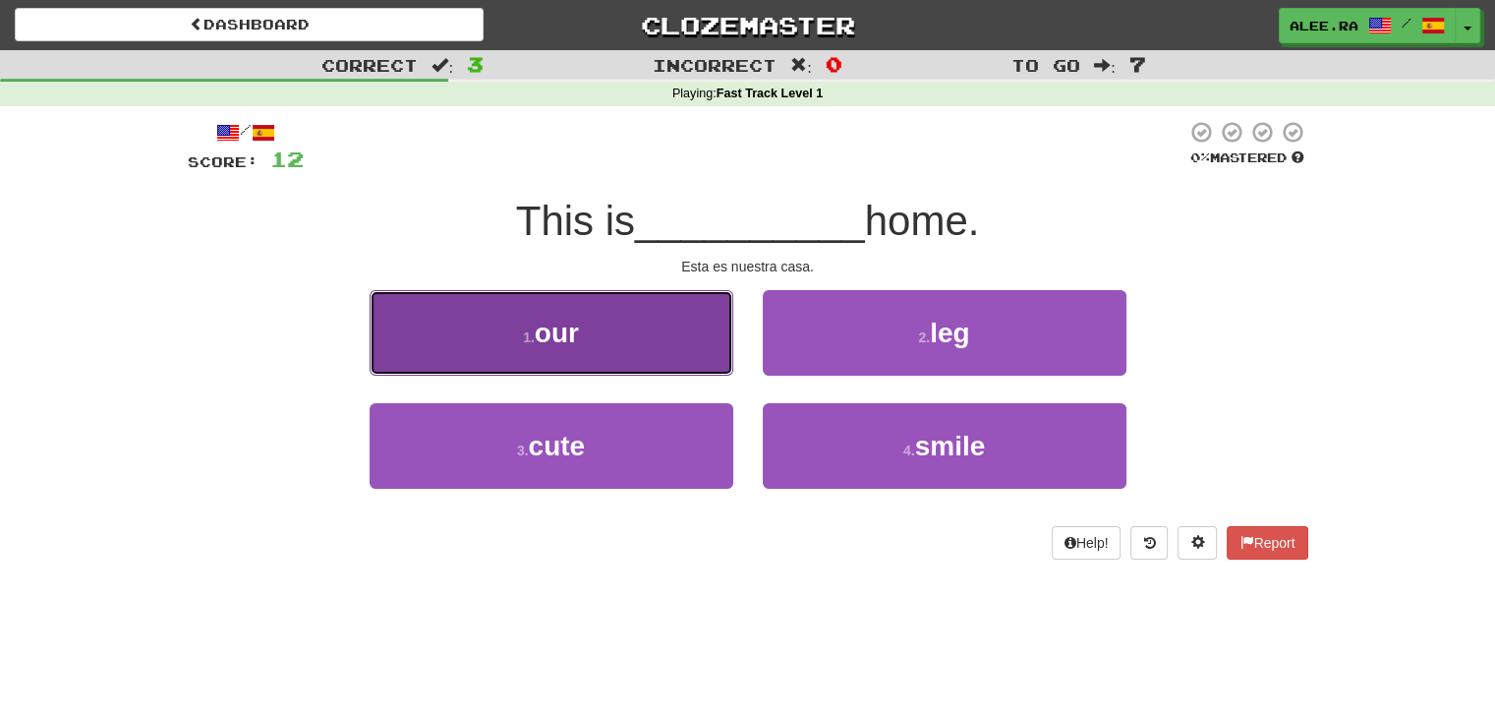
click at [731, 355] on button "1 . our" at bounding box center [552, 333] width 364 height 86
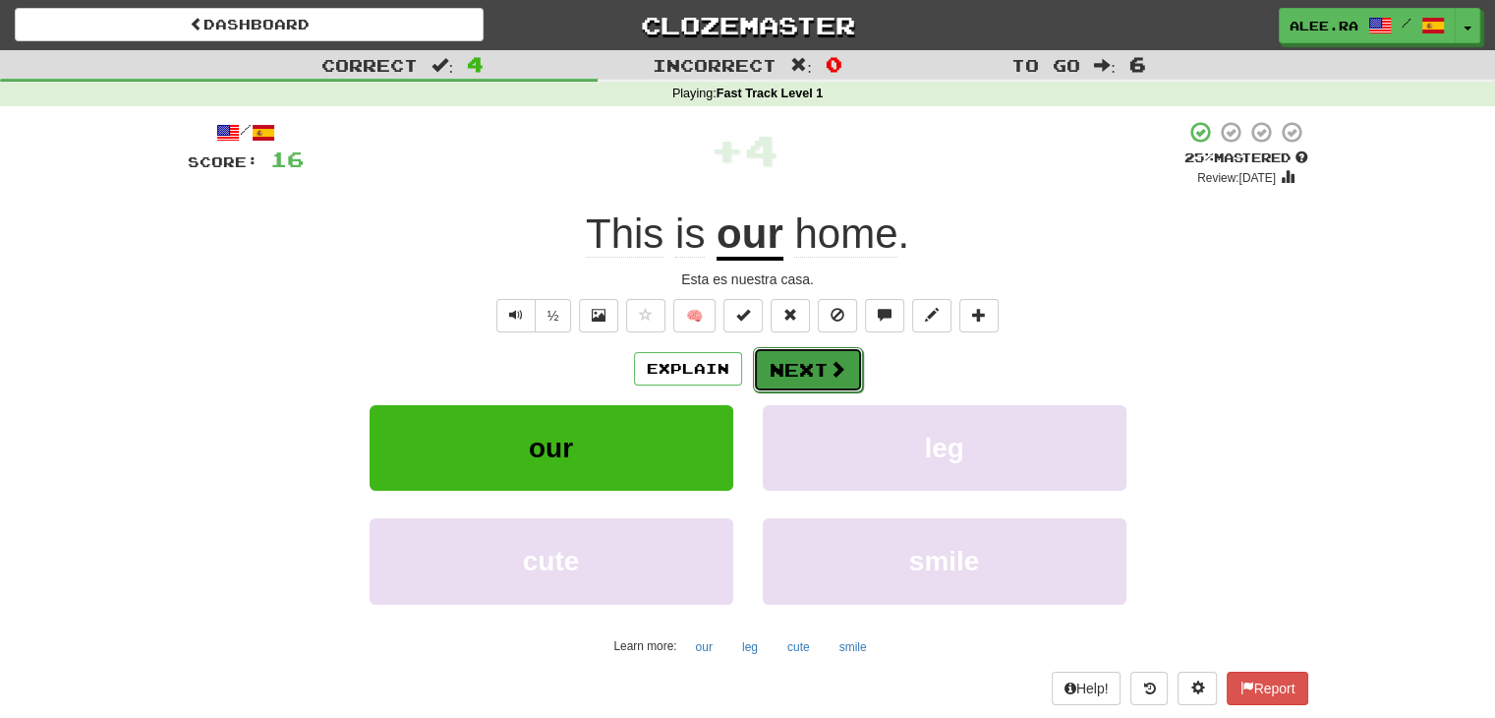
click at [810, 365] on button "Next" at bounding box center [808, 369] width 110 height 45
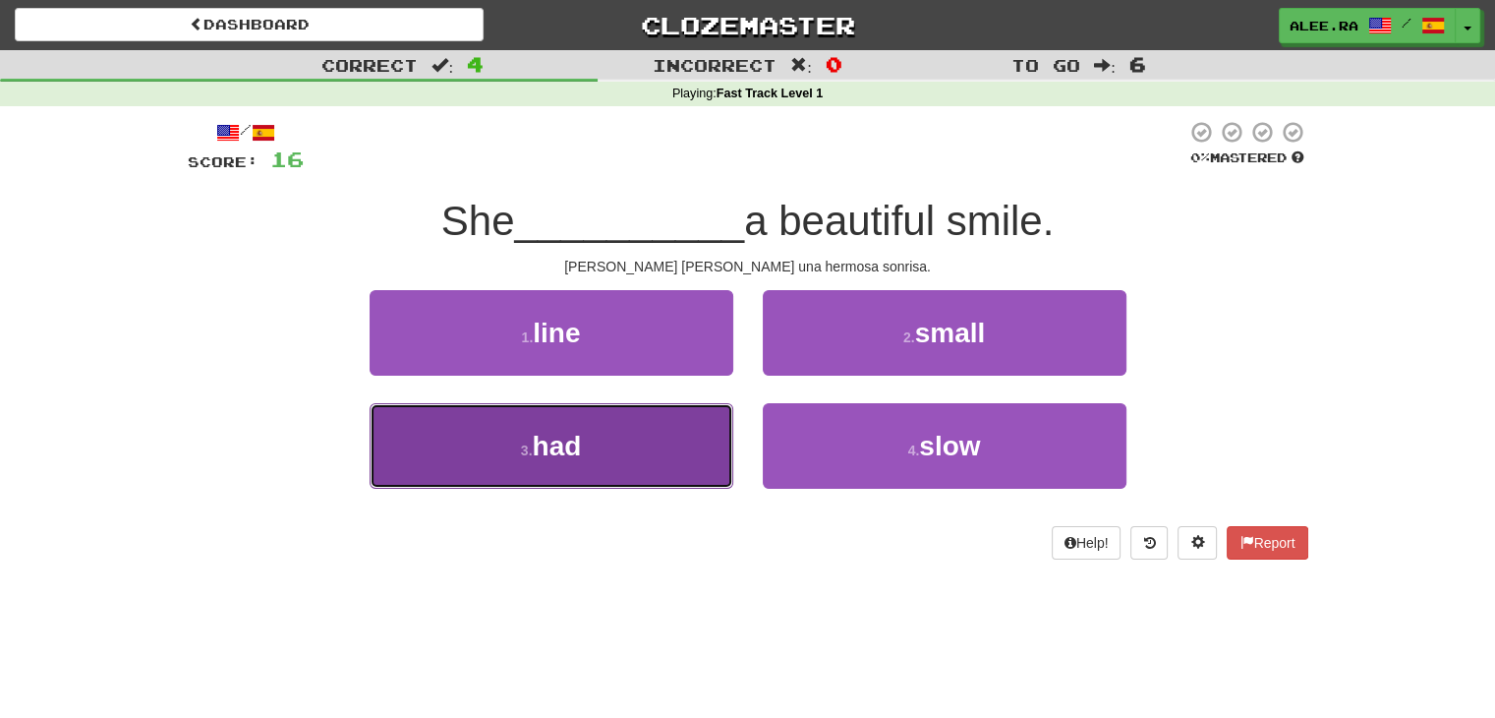
click at [723, 433] on button "3 . had" at bounding box center [552, 446] width 364 height 86
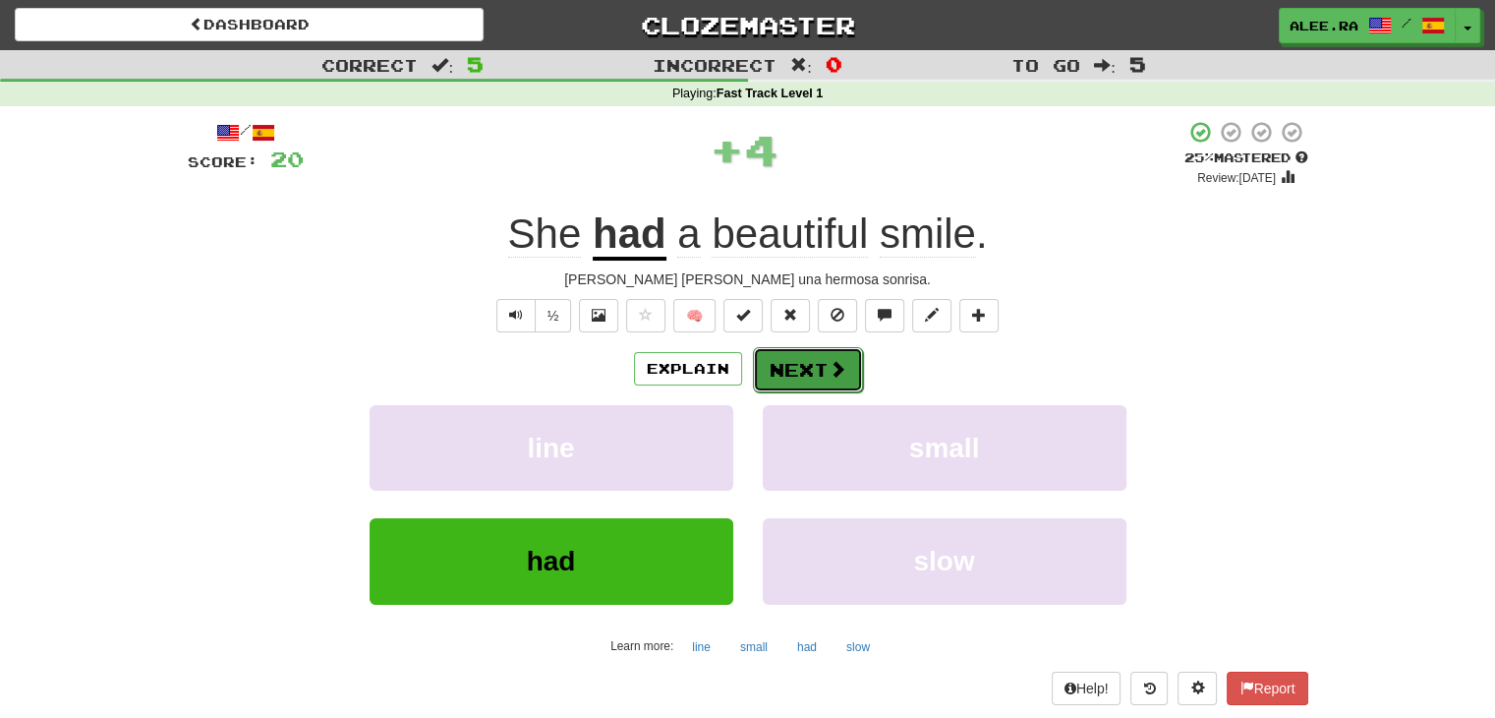
click at [769, 382] on button "Next" at bounding box center [808, 369] width 110 height 45
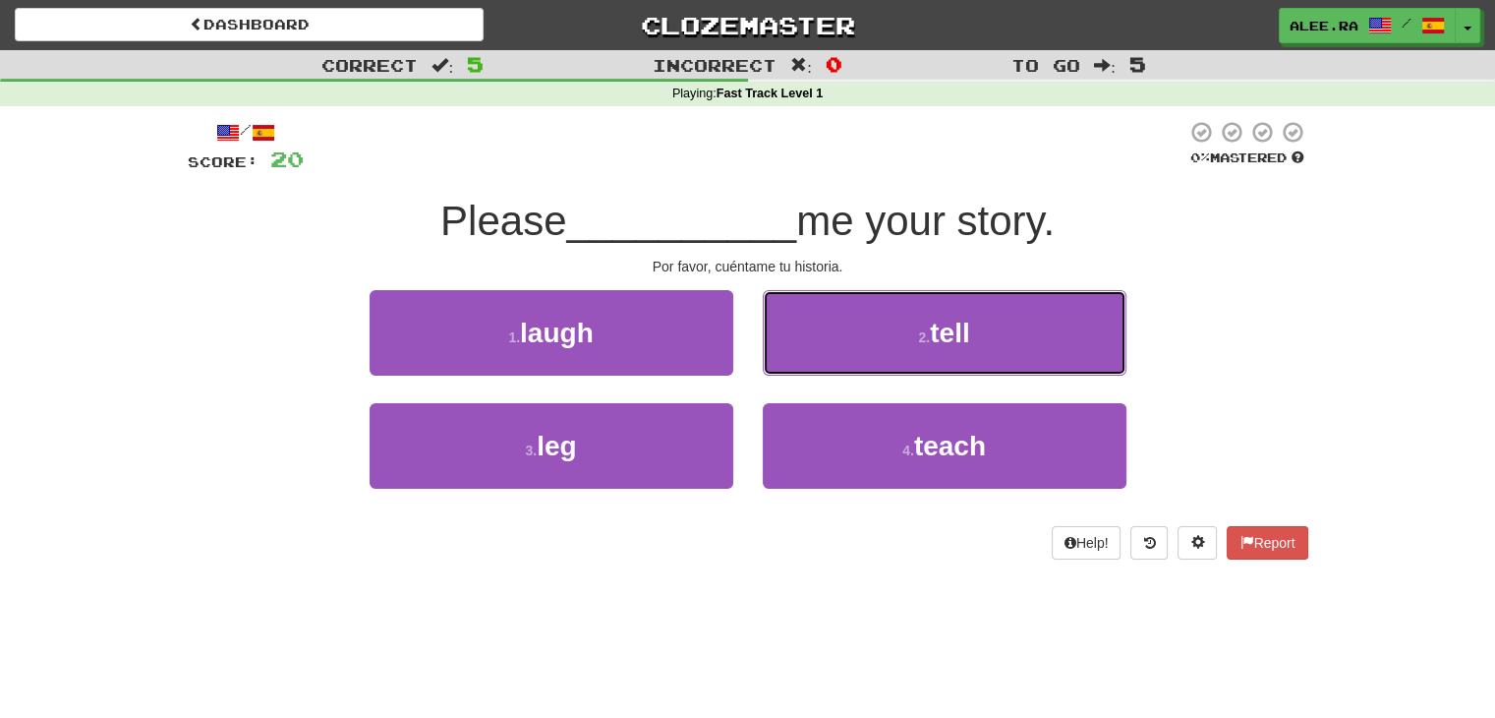
click at [910, 339] on button "2 . tell" at bounding box center [945, 333] width 364 height 86
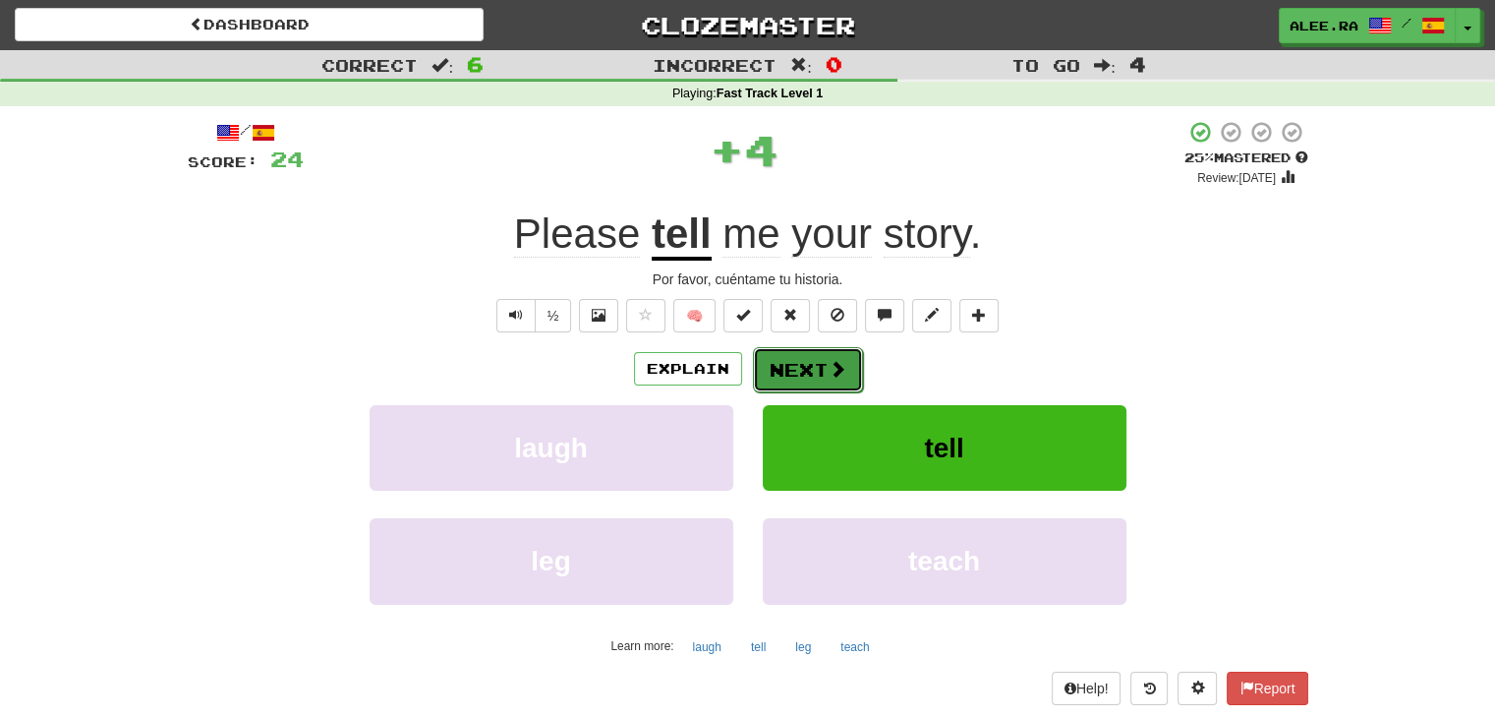
click at [843, 355] on button "Next" at bounding box center [808, 369] width 110 height 45
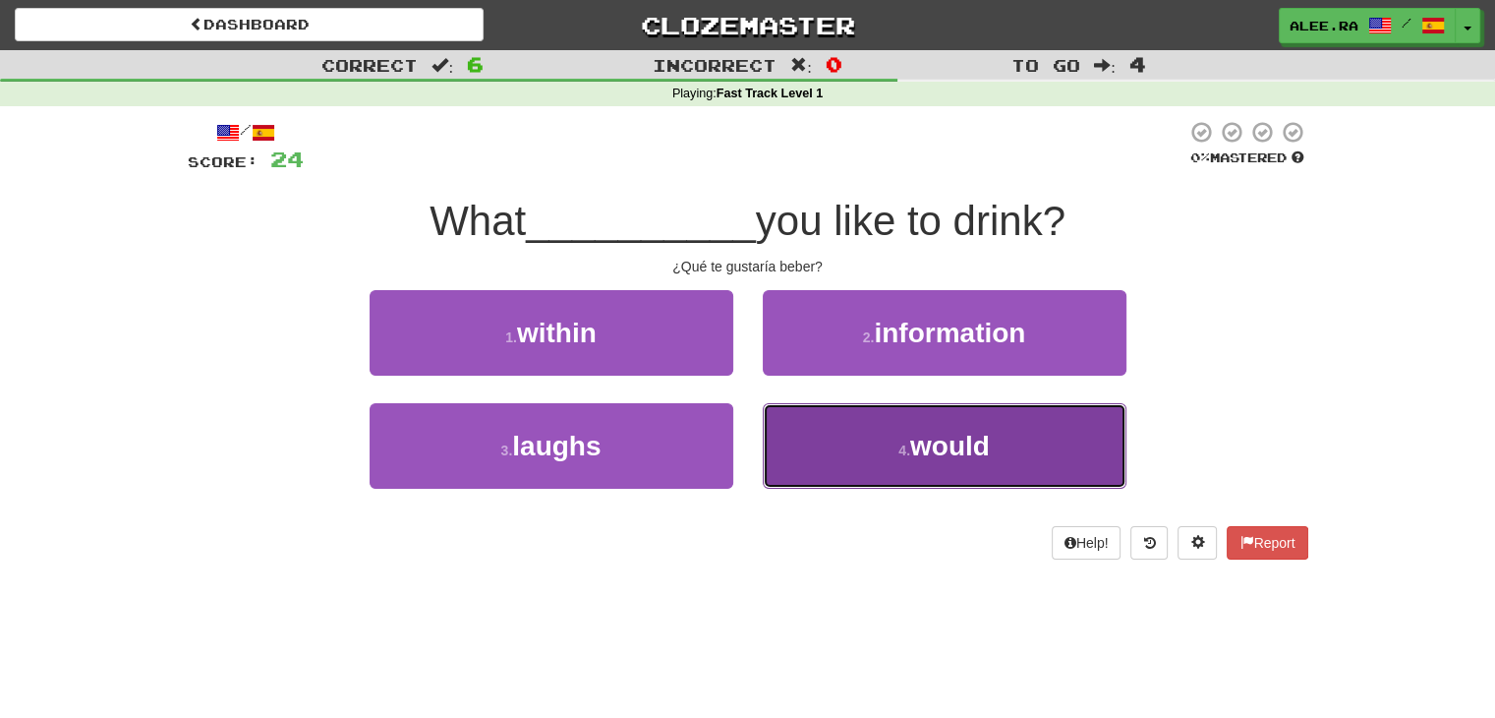
click at [842, 420] on button "4 . would" at bounding box center [945, 446] width 364 height 86
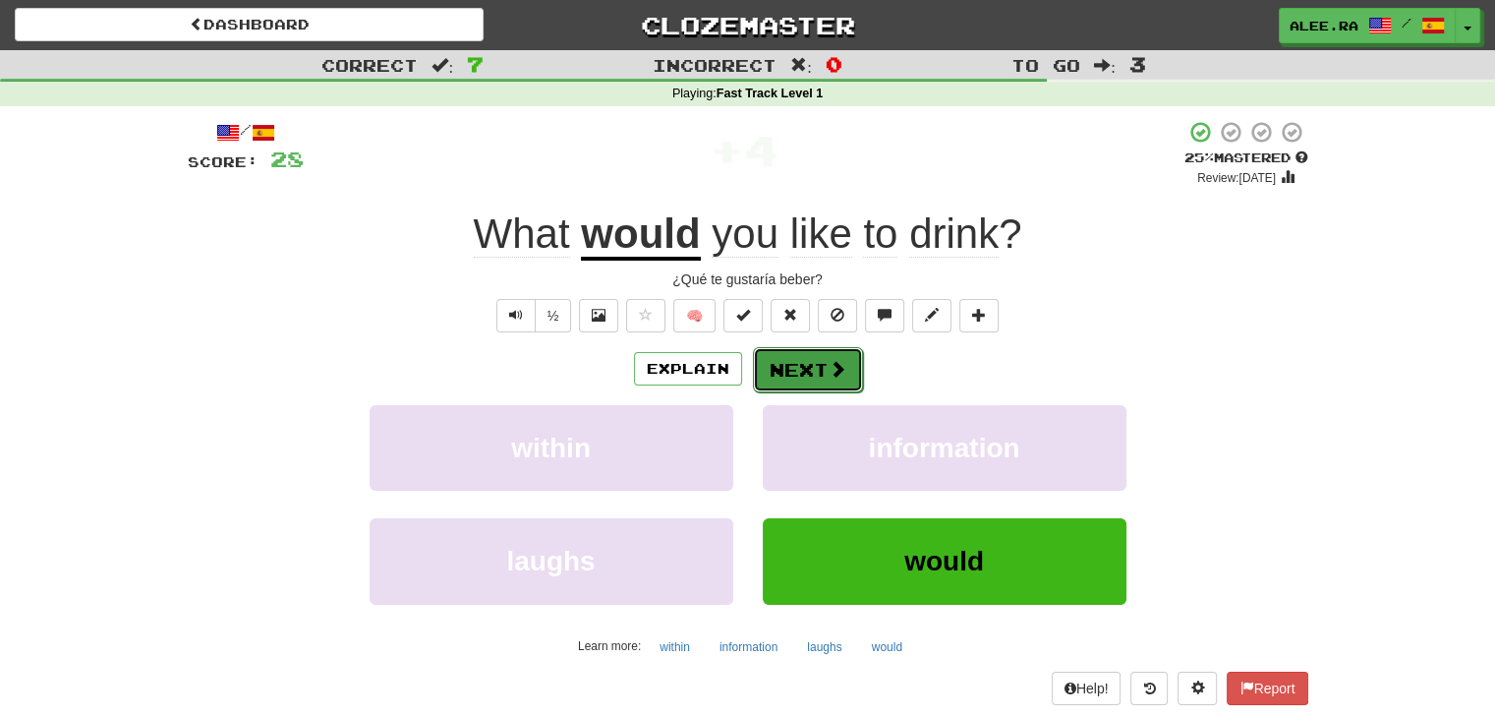
click at [822, 371] on button "Next" at bounding box center [808, 369] width 110 height 45
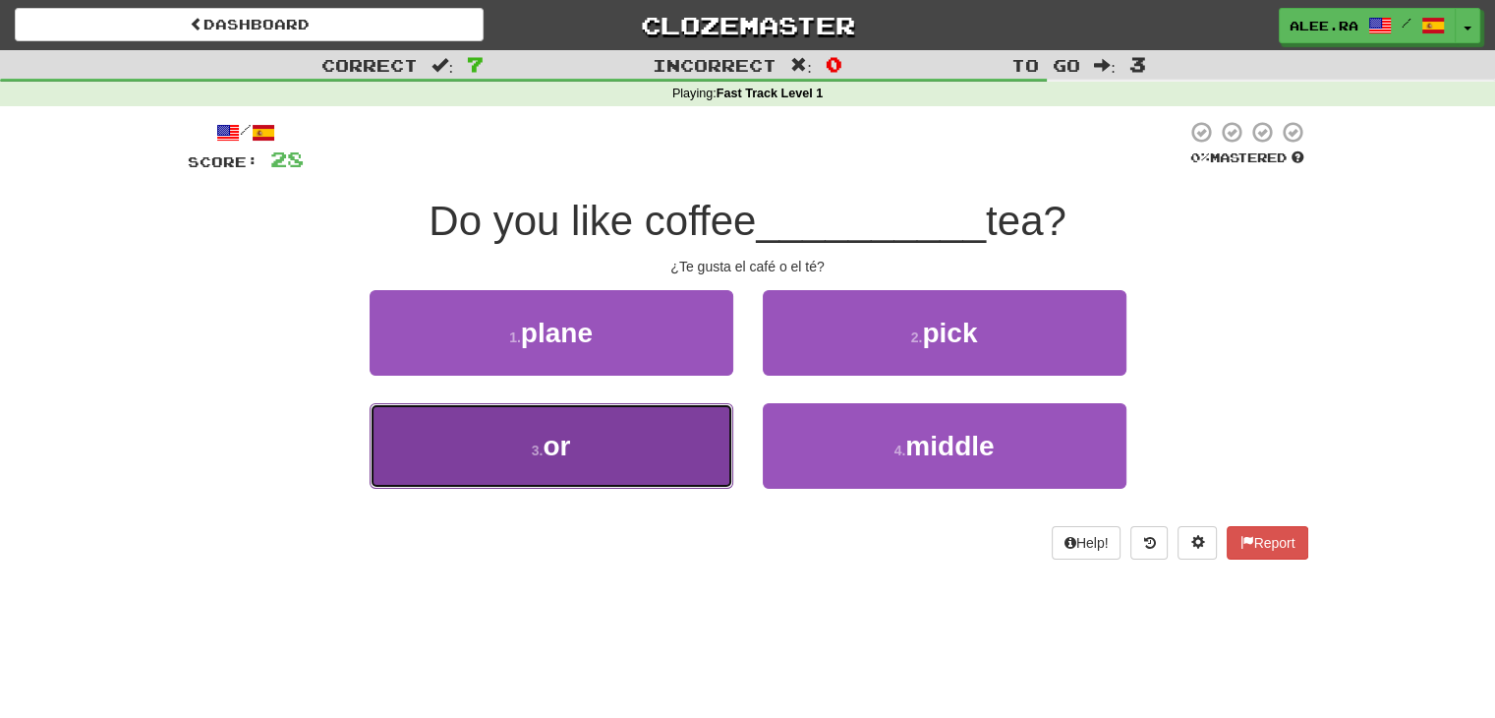
click at [715, 435] on button "3 . or" at bounding box center [552, 446] width 364 height 86
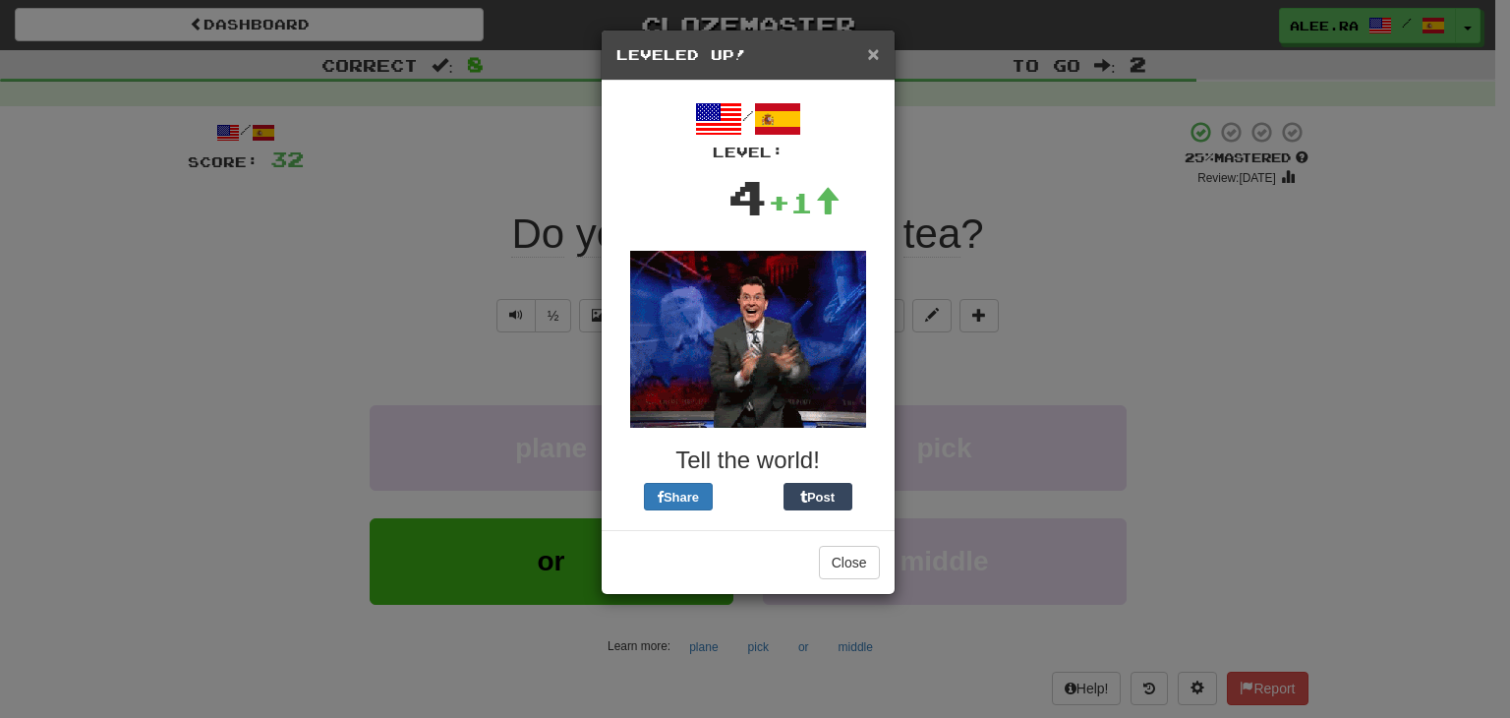
click at [869, 55] on span "×" at bounding box center [873, 53] width 12 height 23
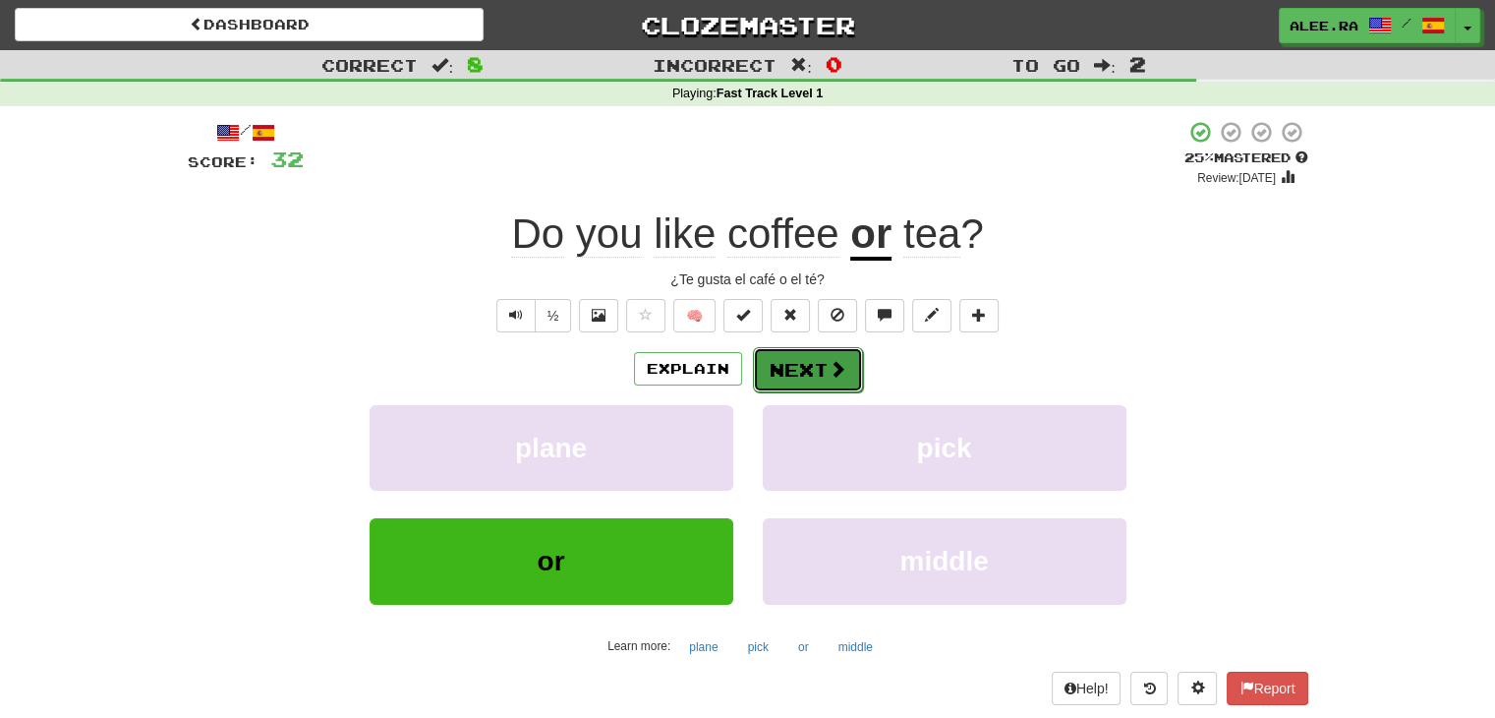
click at [799, 376] on button "Next" at bounding box center [808, 369] width 110 height 45
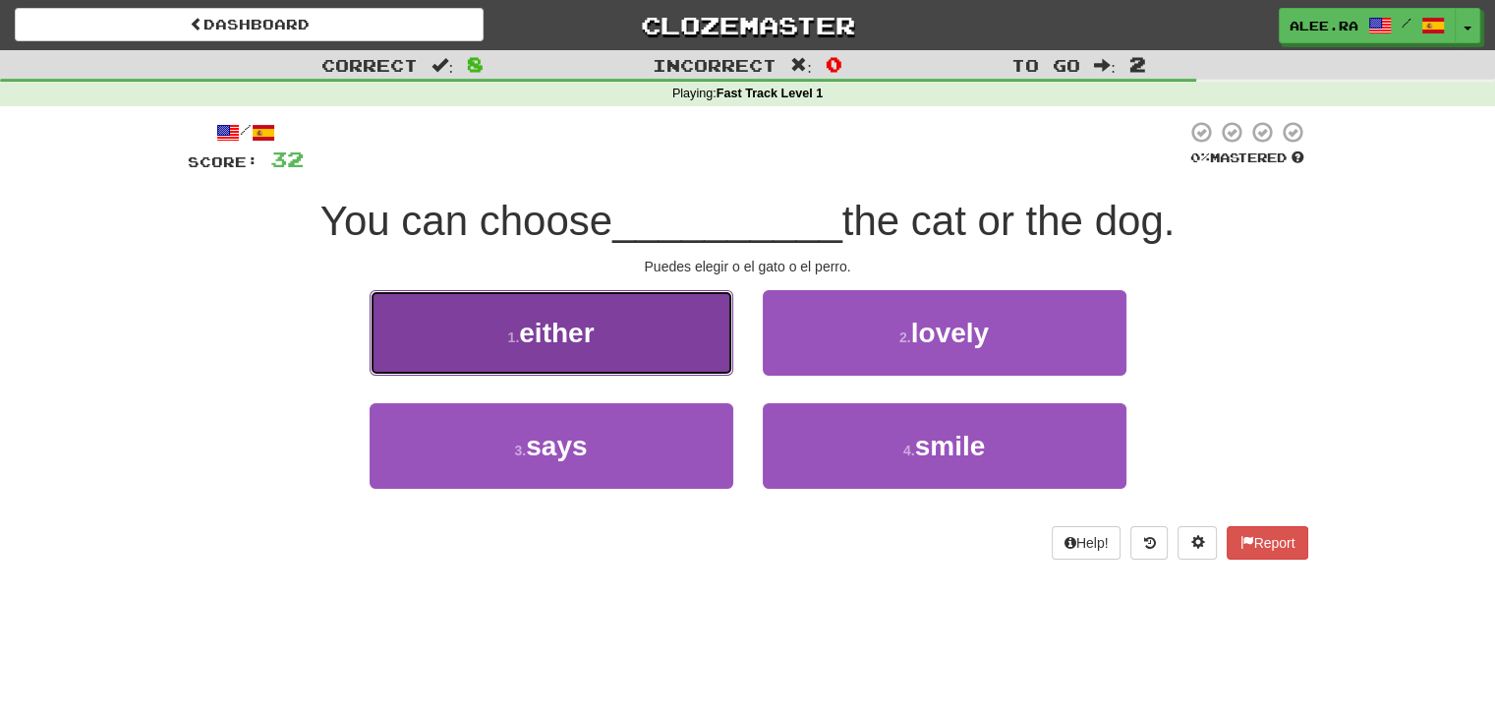
click at [695, 307] on button "1 . either" at bounding box center [552, 333] width 364 height 86
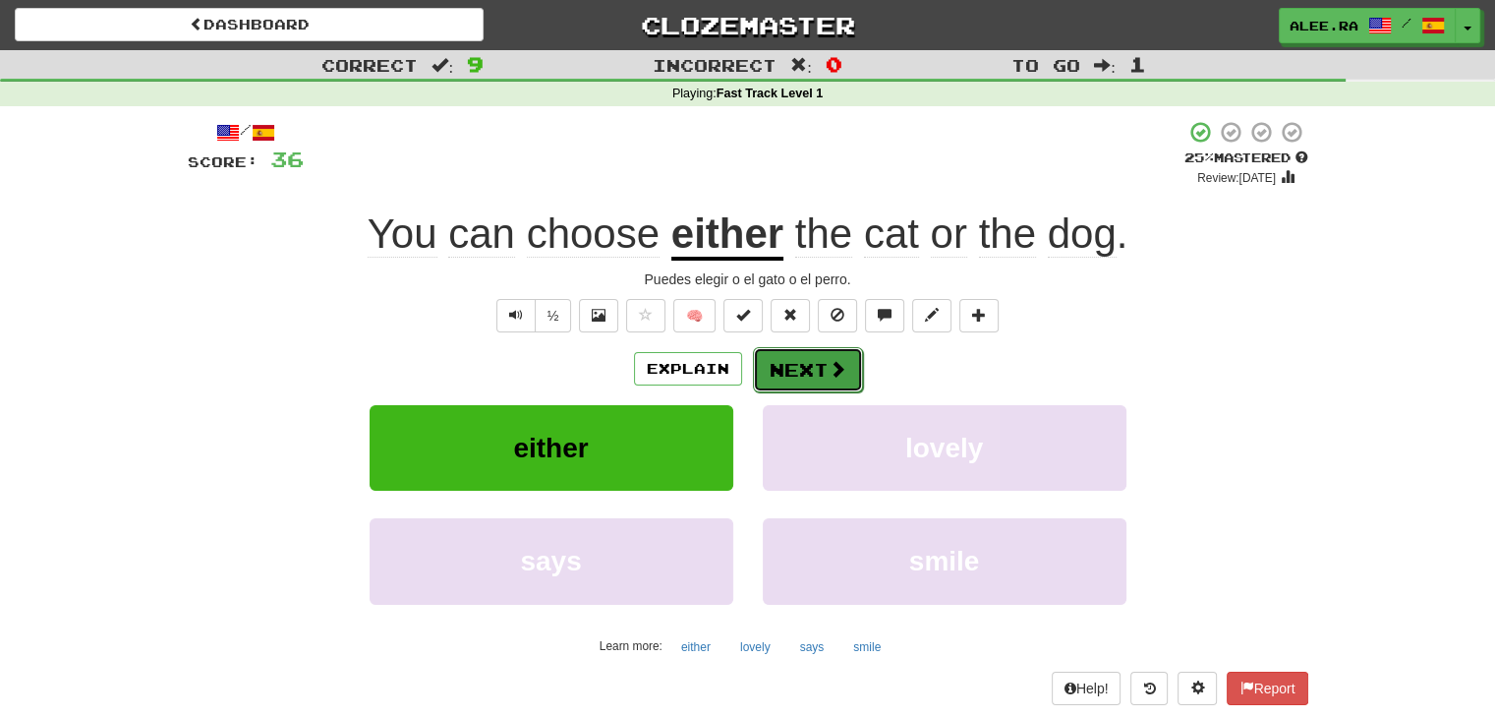
click at [847, 376] on button "Next" at bounding box center [808, 369] width 110 height 45
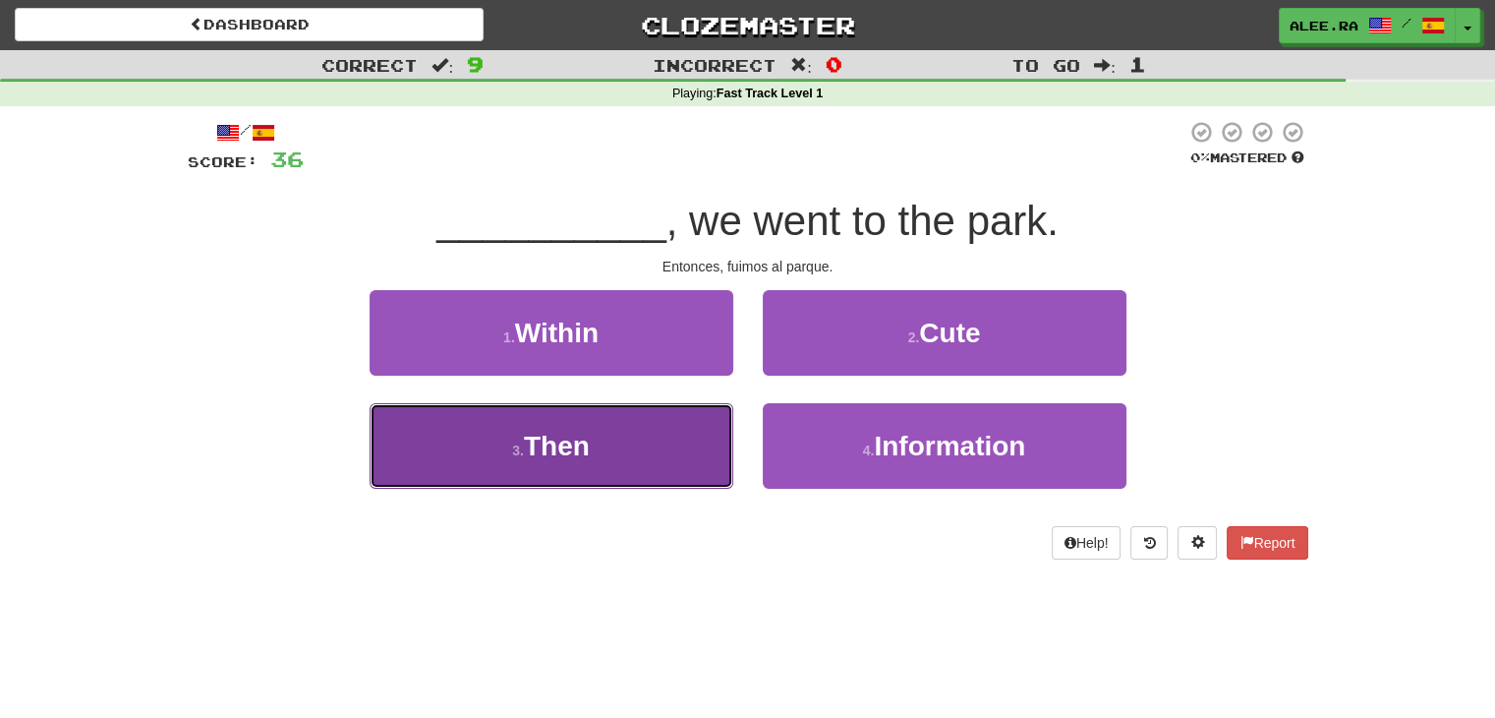
click at [716, 447] on button "3 . Then" at bounding box center [552, 446] width 364 height 86
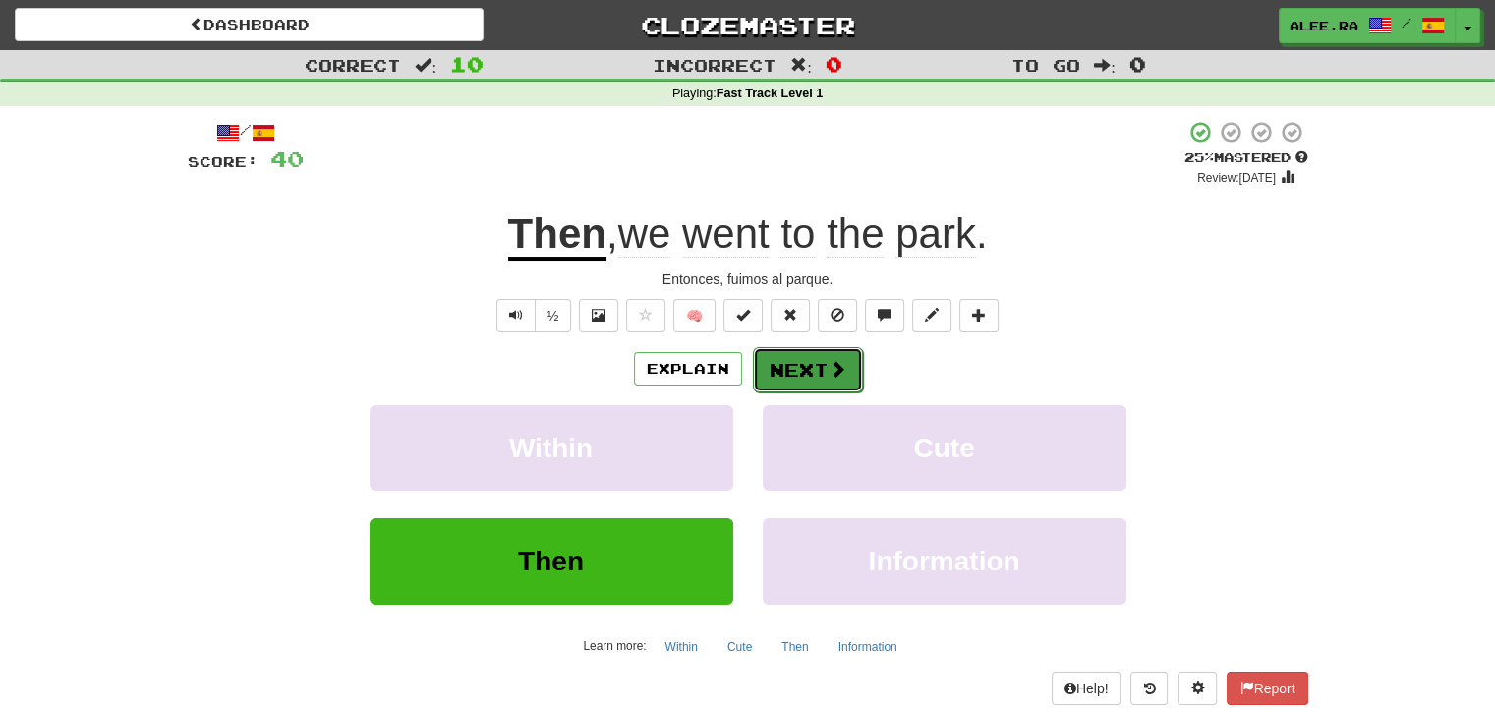
click at [810, 360] on button "Next" at bounding box center [808, 369] width 110 height 45
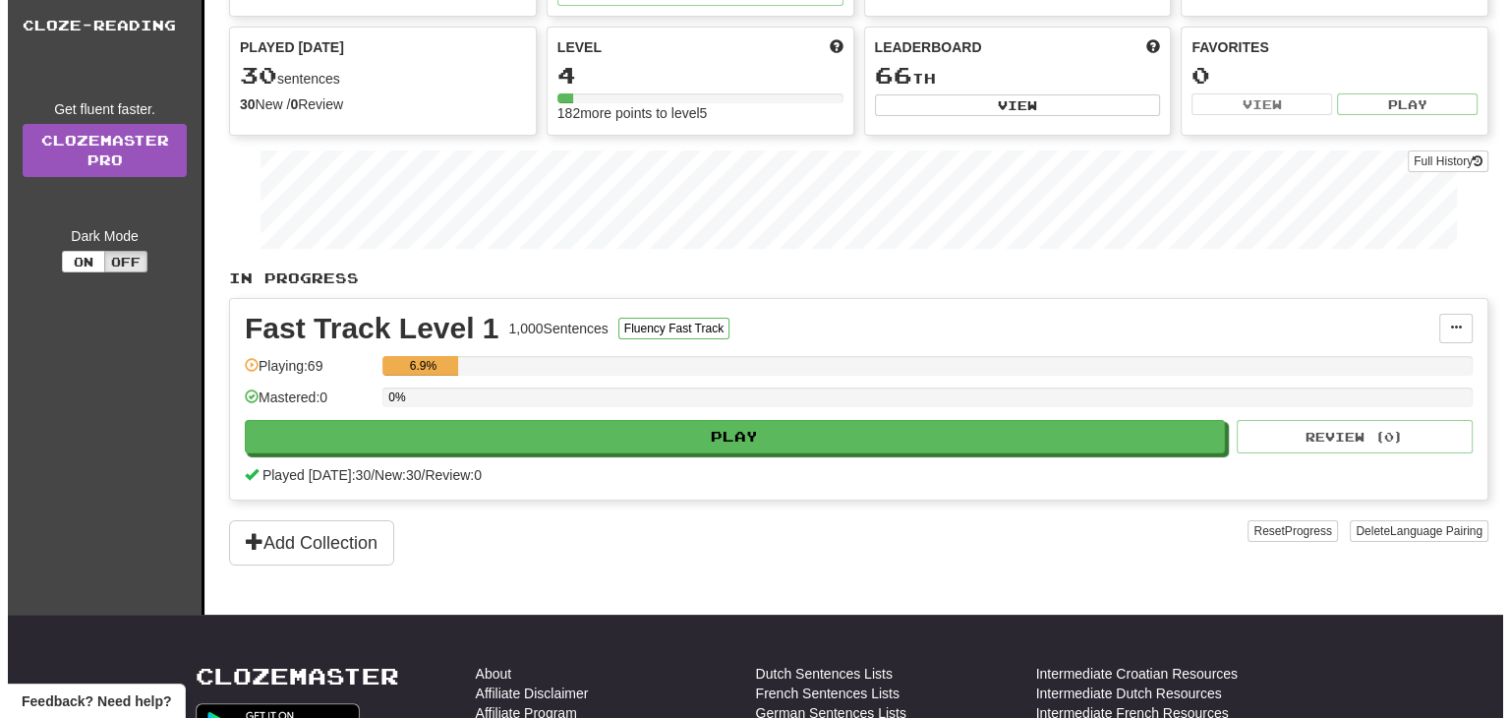
scroll to position [295, 0]
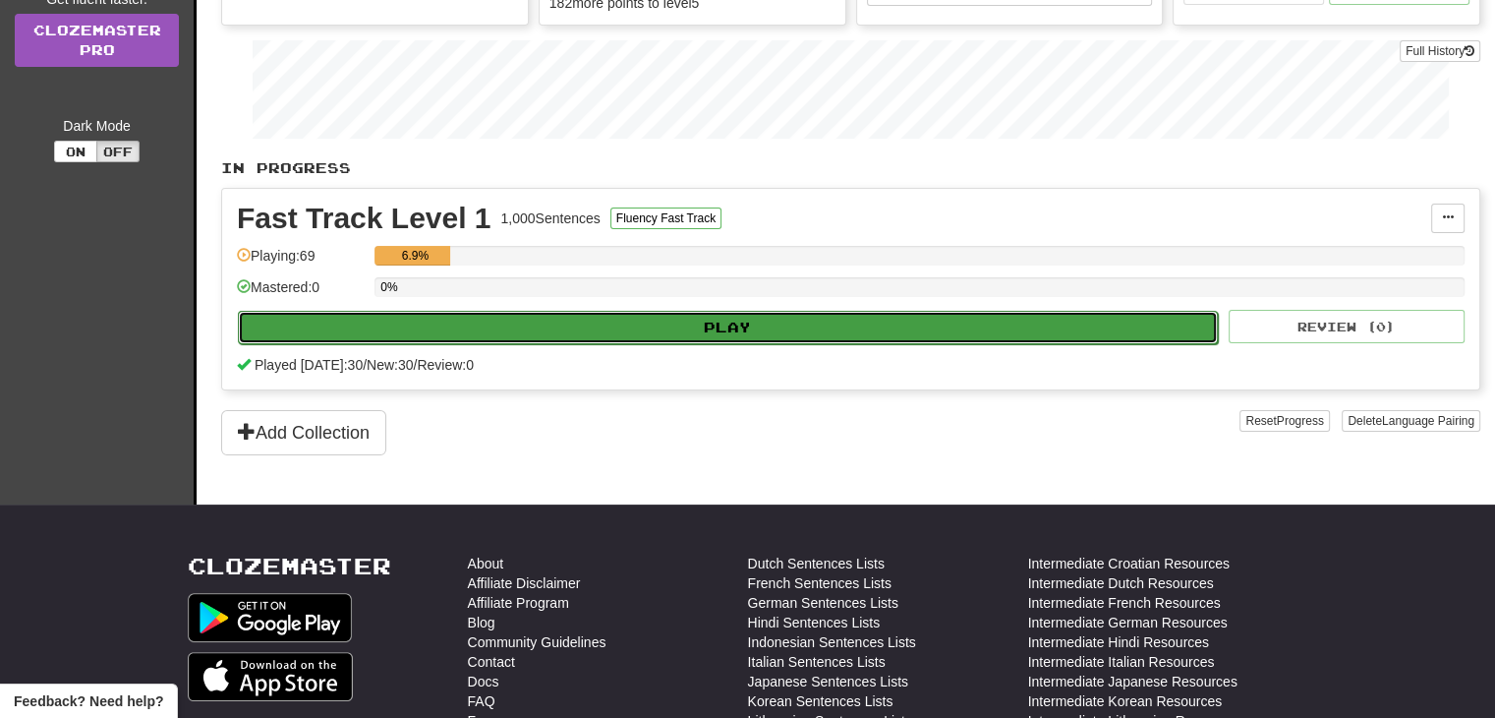
click at [446, 322] on button "Play" at bounding box center [728, 327] width 980 height 33
select select "**"
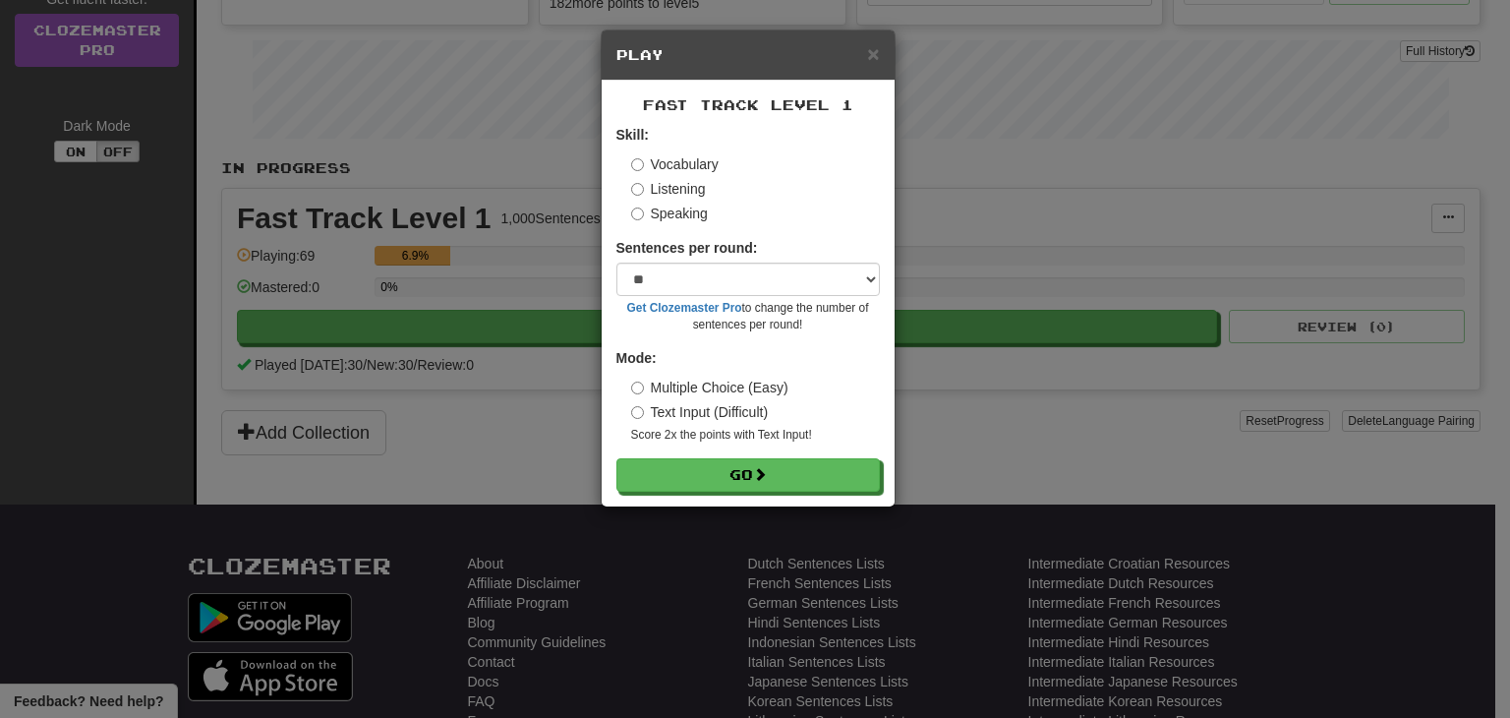
click at [686, 410] on label "Text Input (Difficult)" at bounding box center [700, 412] width 138 height 20
click at [679, 469] on button "Go" at bounding box center [748, 475] width 263 height 33
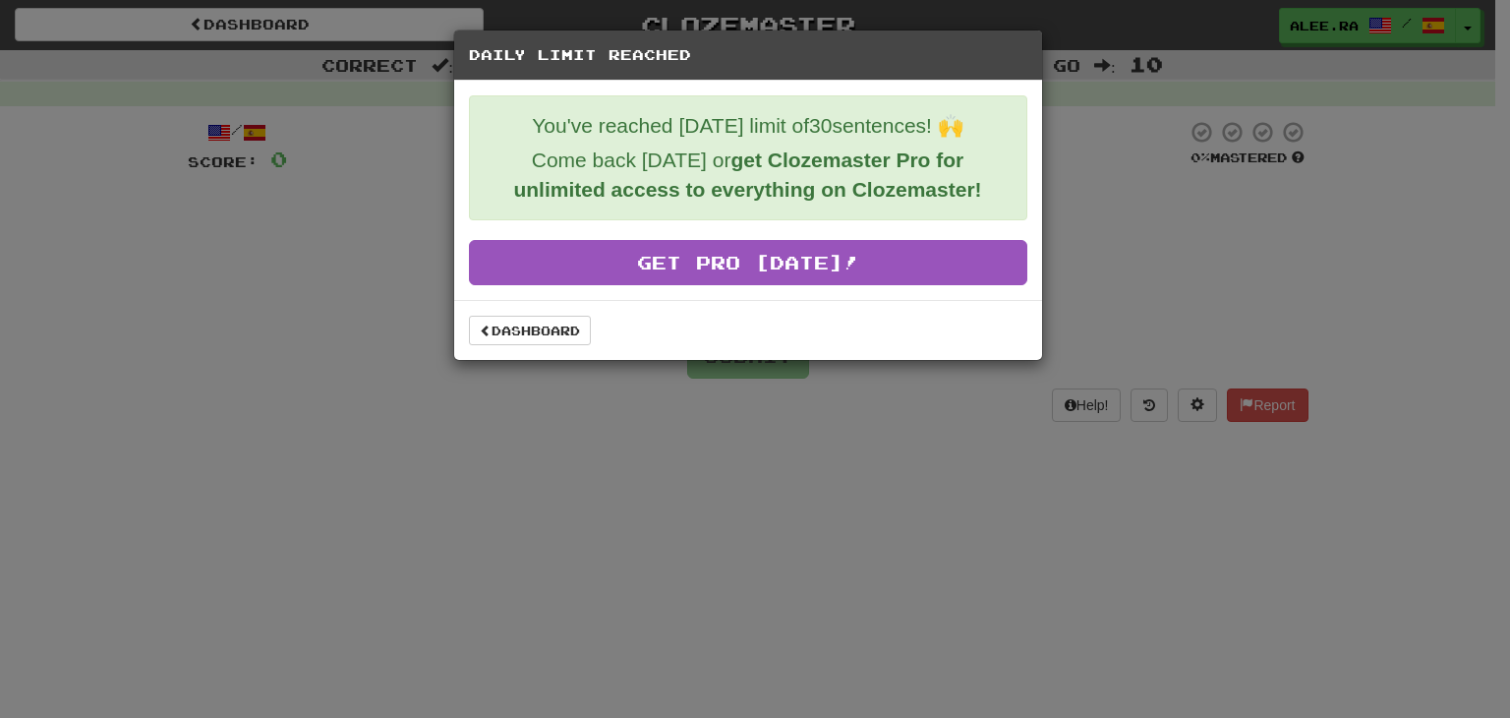
click at [1075, 237] on div "Daily Limit Reached You've reached today's limit of 30 sentences! 🙌 Come back t…" at bounding box center [755, 359] width 1510 height 718
click at [580, 340] on link "Dashboard" at bounding box center [530, 330] width 122 height 29
